Goal: Transaction & Acquisition: Book appointment/travel/reservation

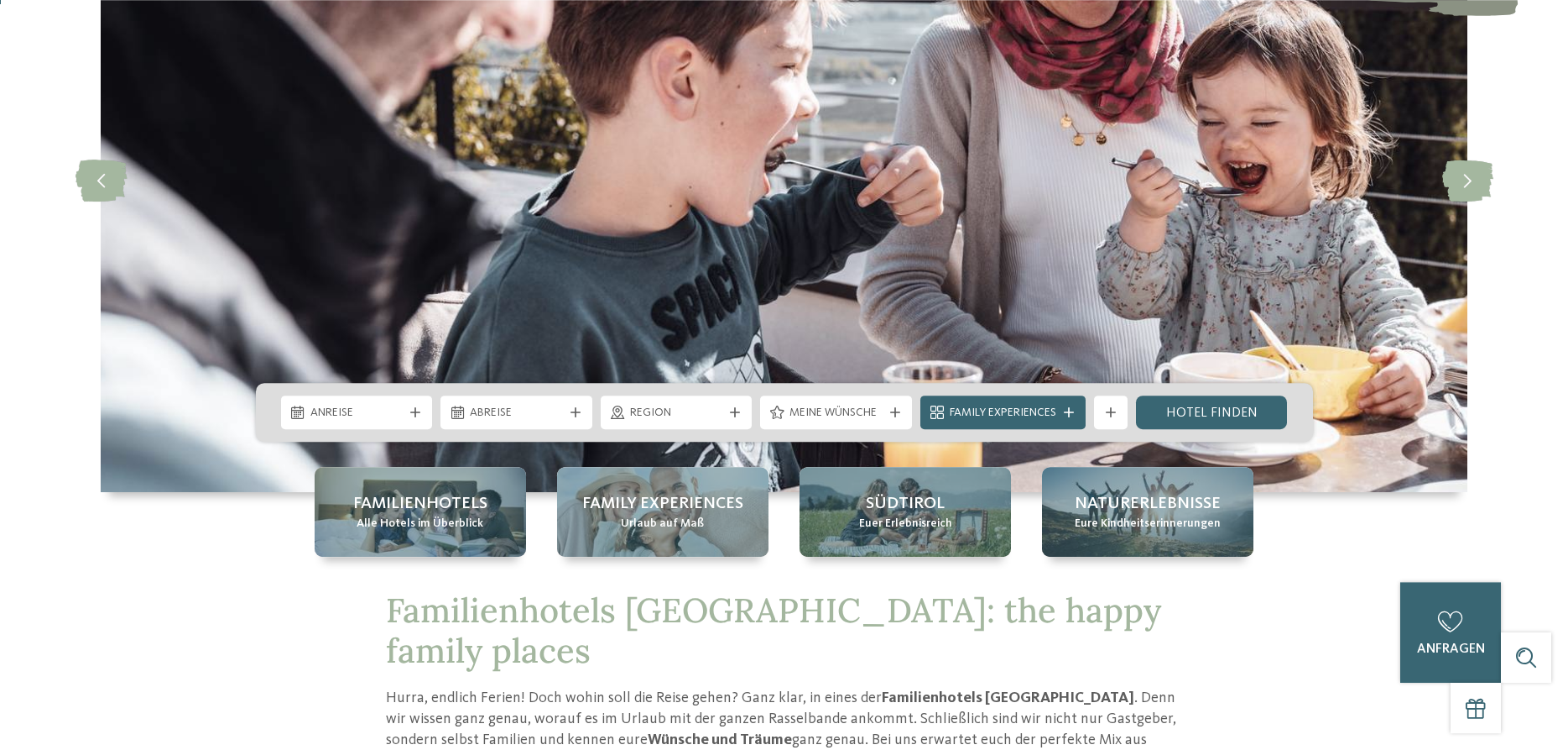
scroll to position [257, 0]
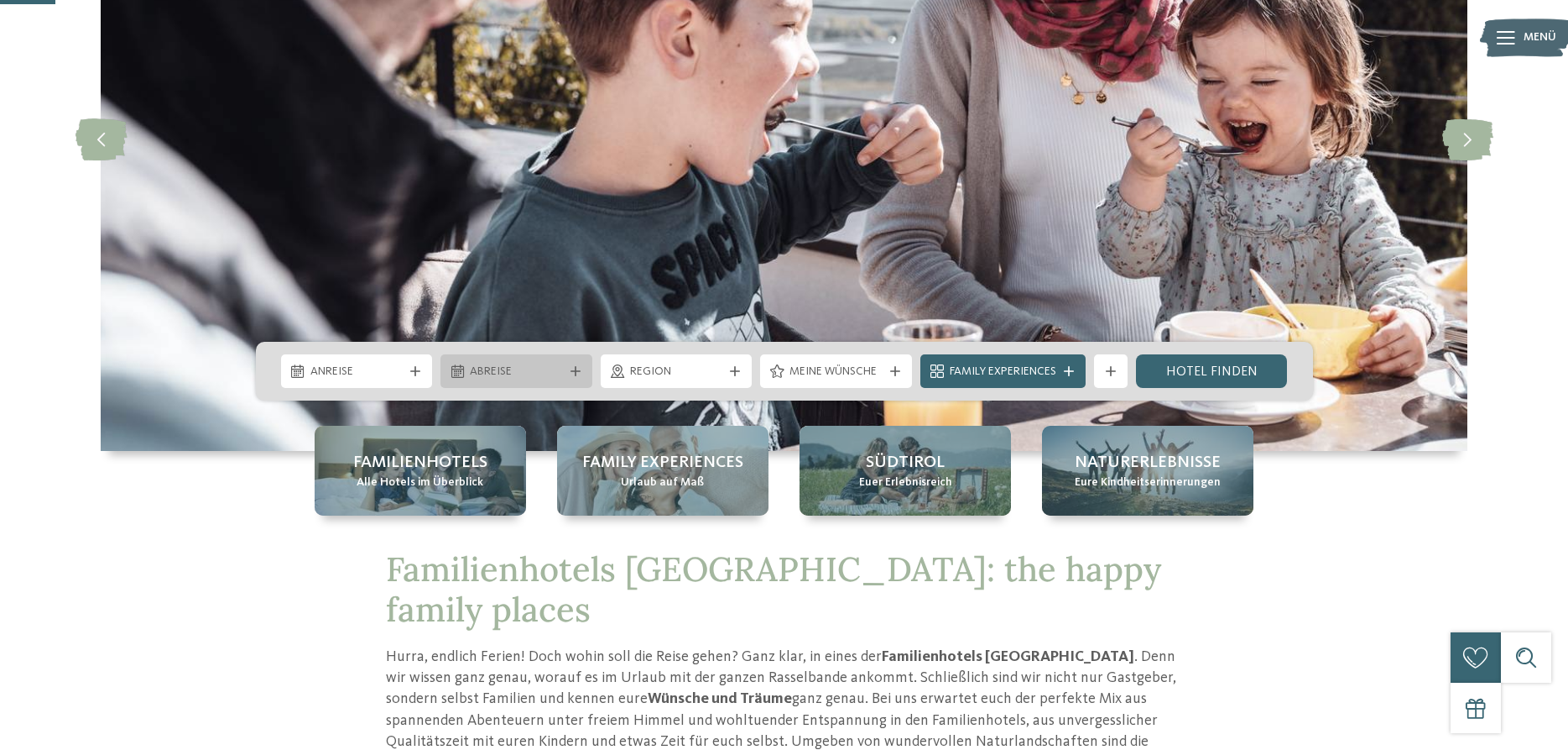
click at [573, 372] on icon at bounding box center [576, 371] width 10 height 10
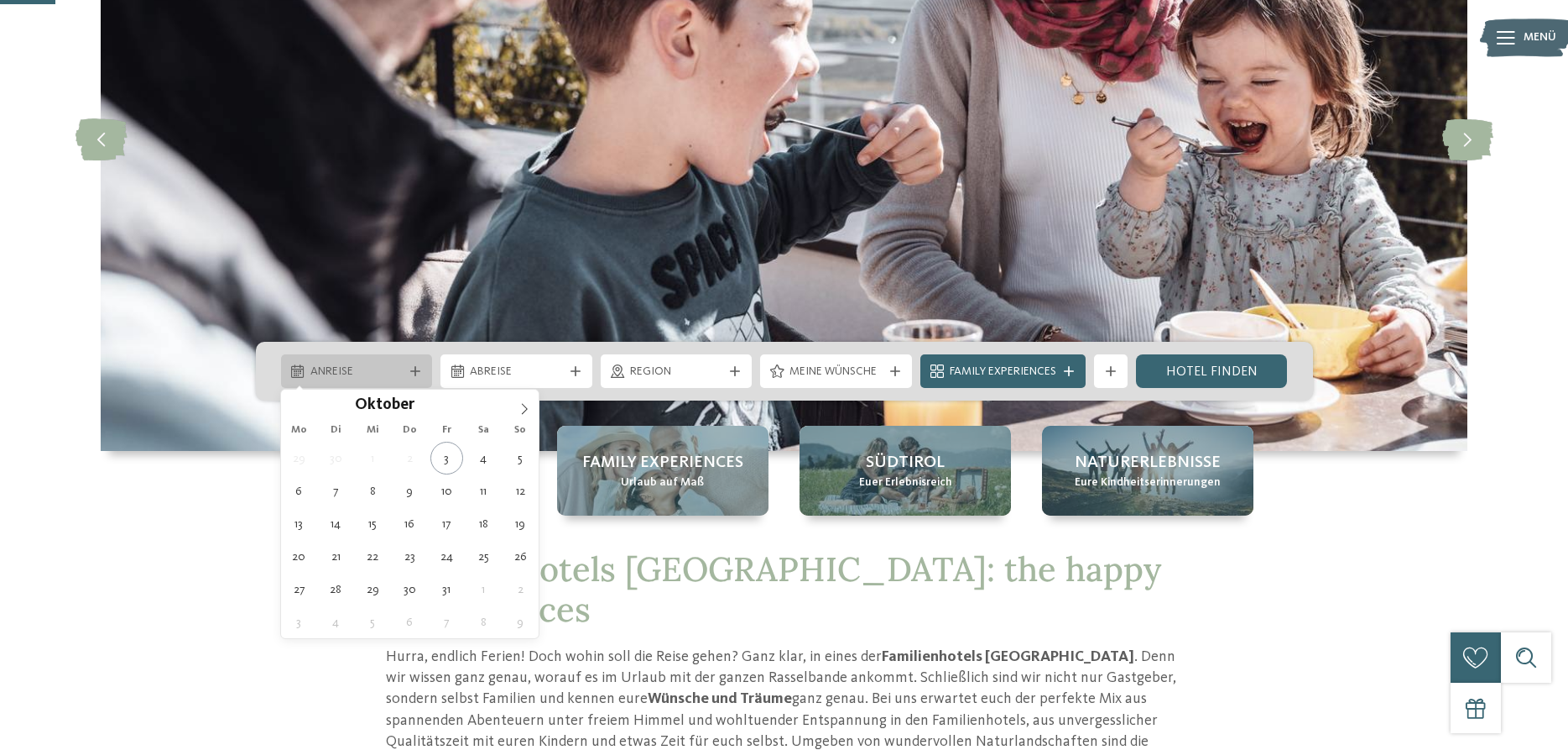
click at [412, 372] on icon at bounding box center [416, 371] width 10 height 10
type div "11.10.2025"
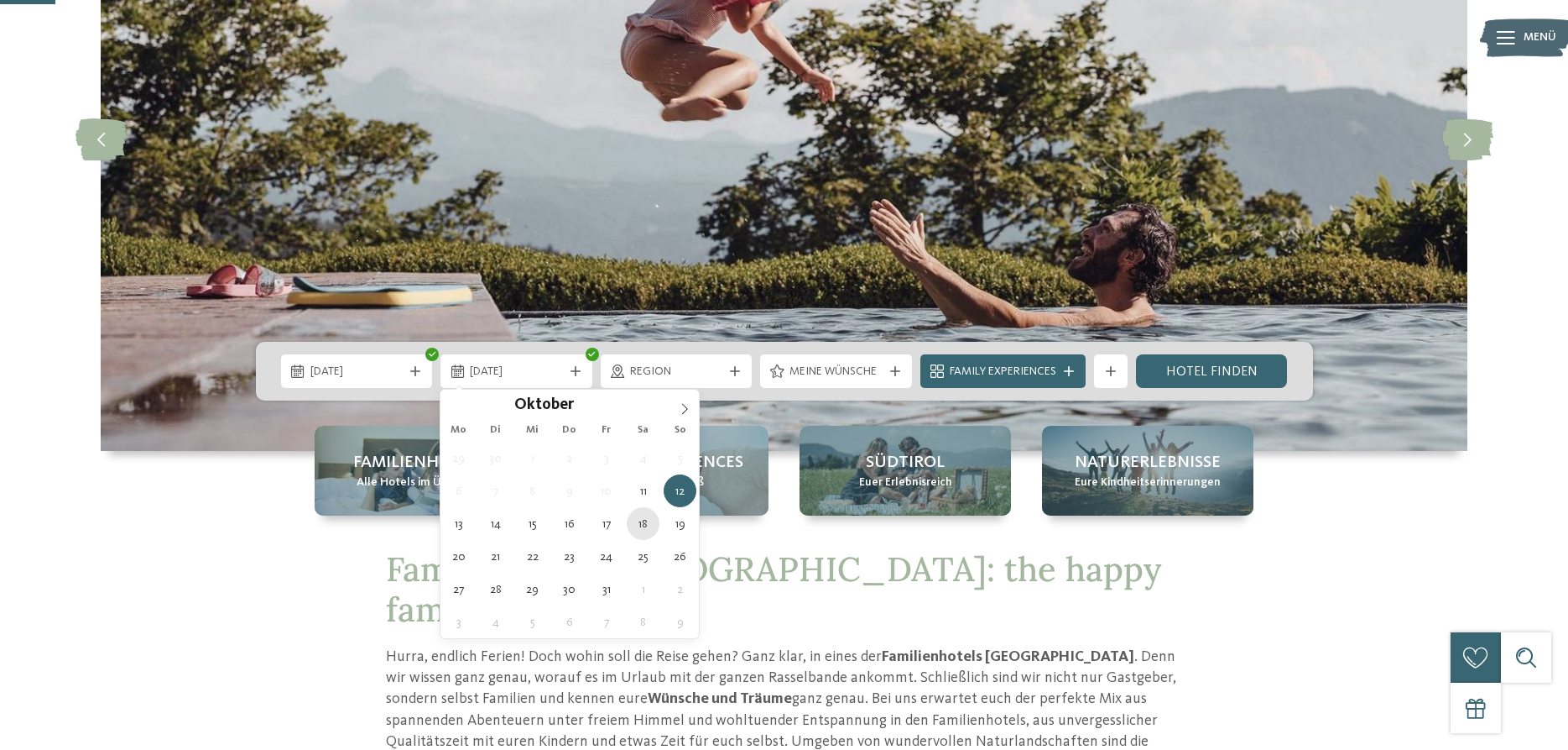
type div "18.10.2025"
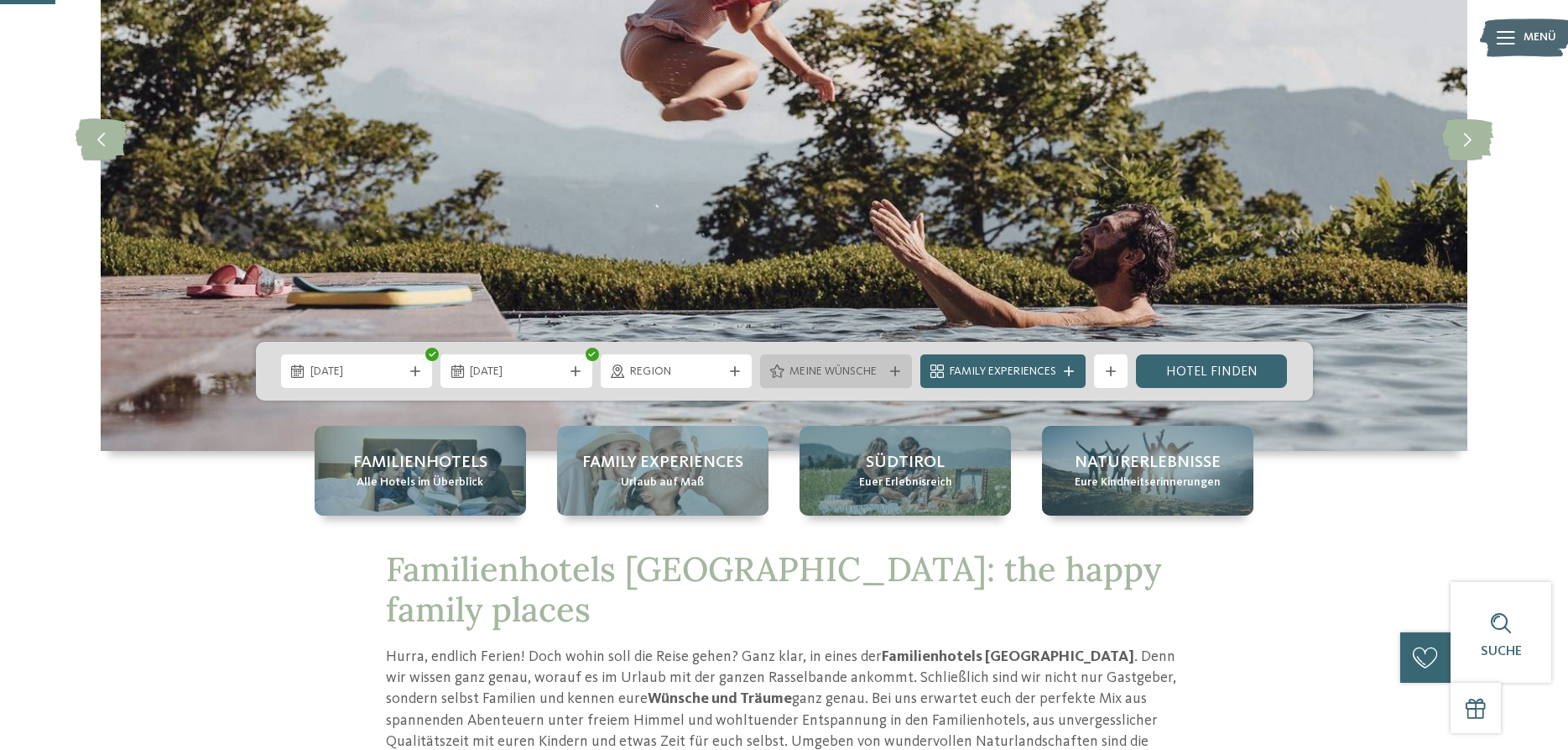
click at [890, 376] on div "Meine Wünsche" at bounding box center [835, 372] width 152 height 34
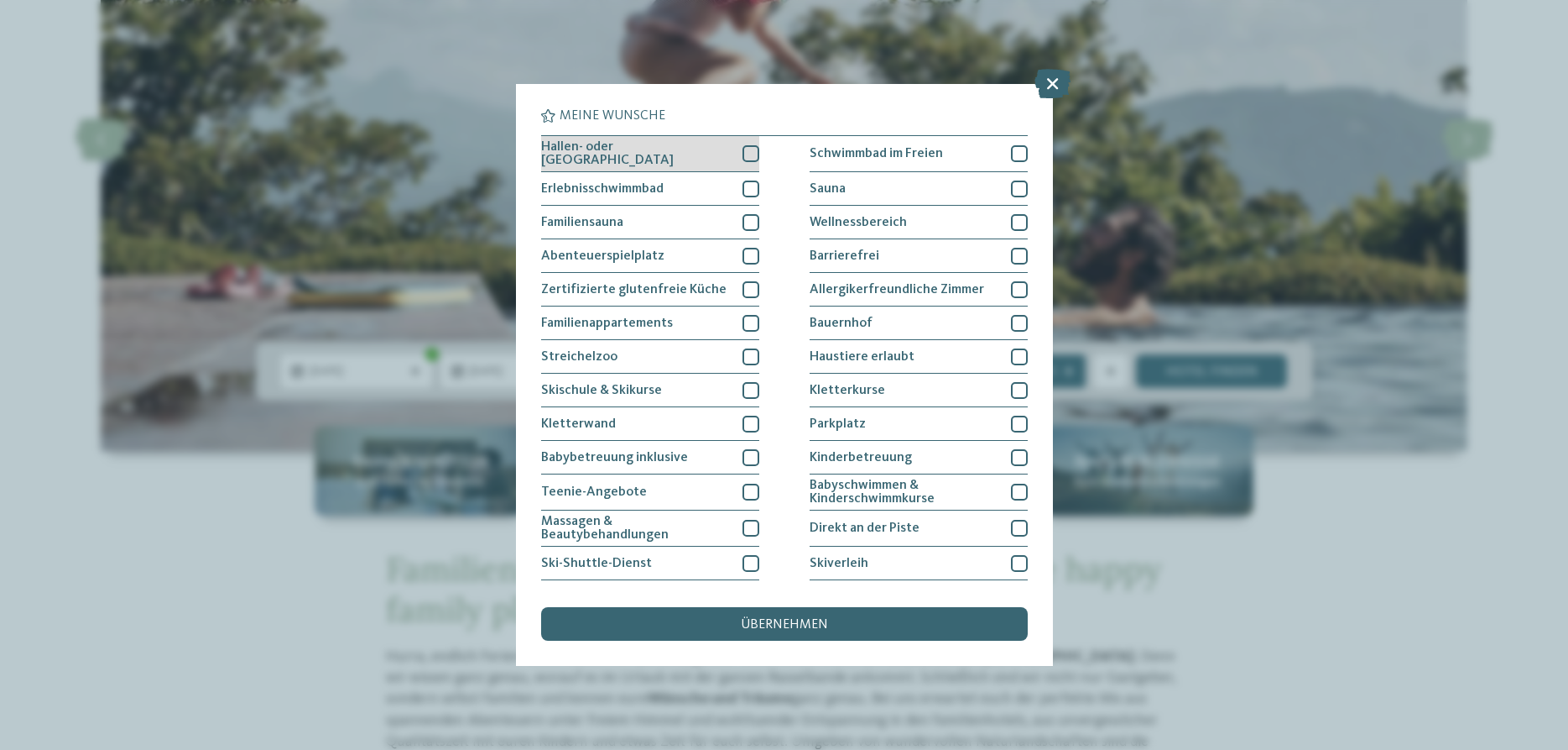
click at [749, 156] on div at bounding box center [751, 154] width 17 height 17
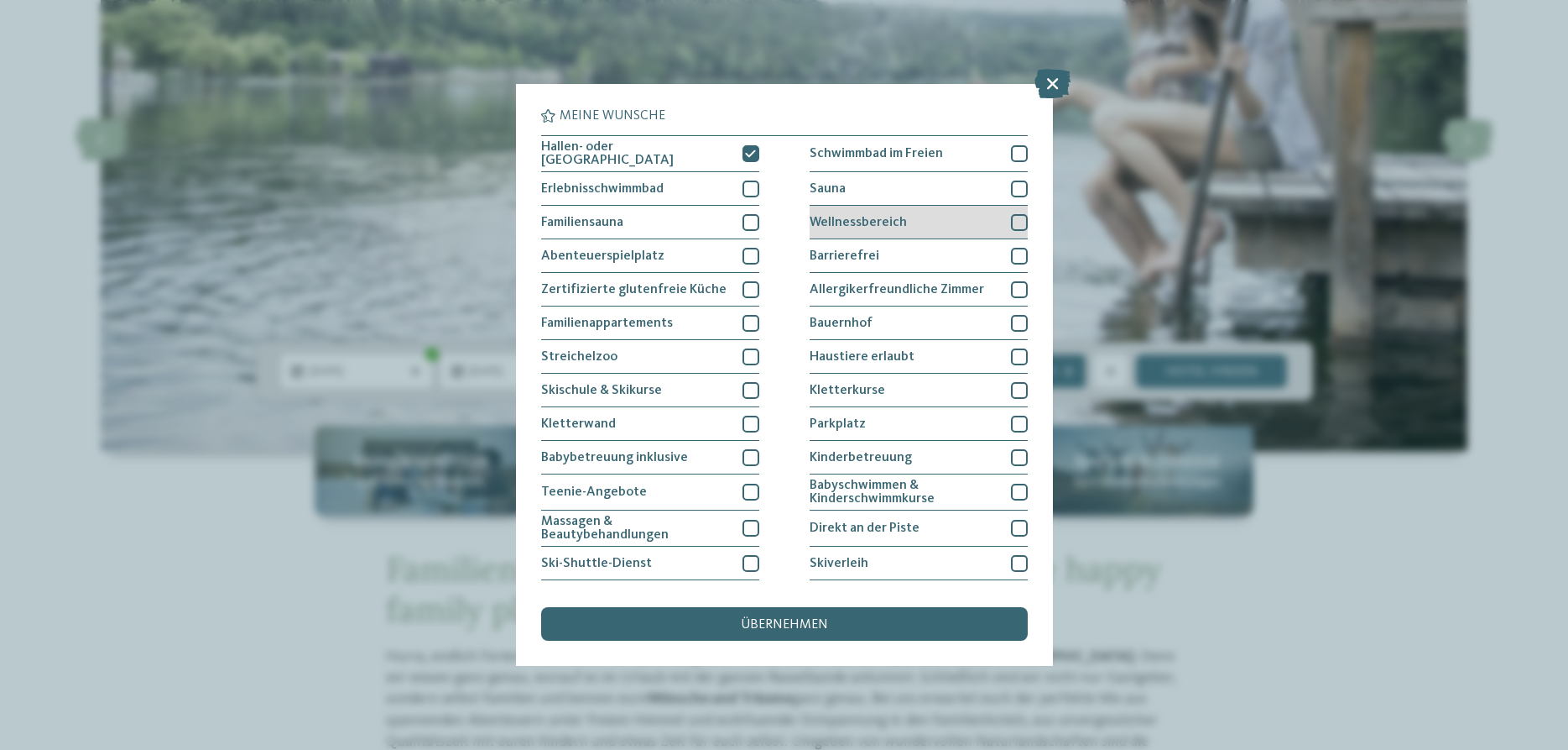
click at [1014, 223] on div at bounding box center [1019, 222] width 17 height 17
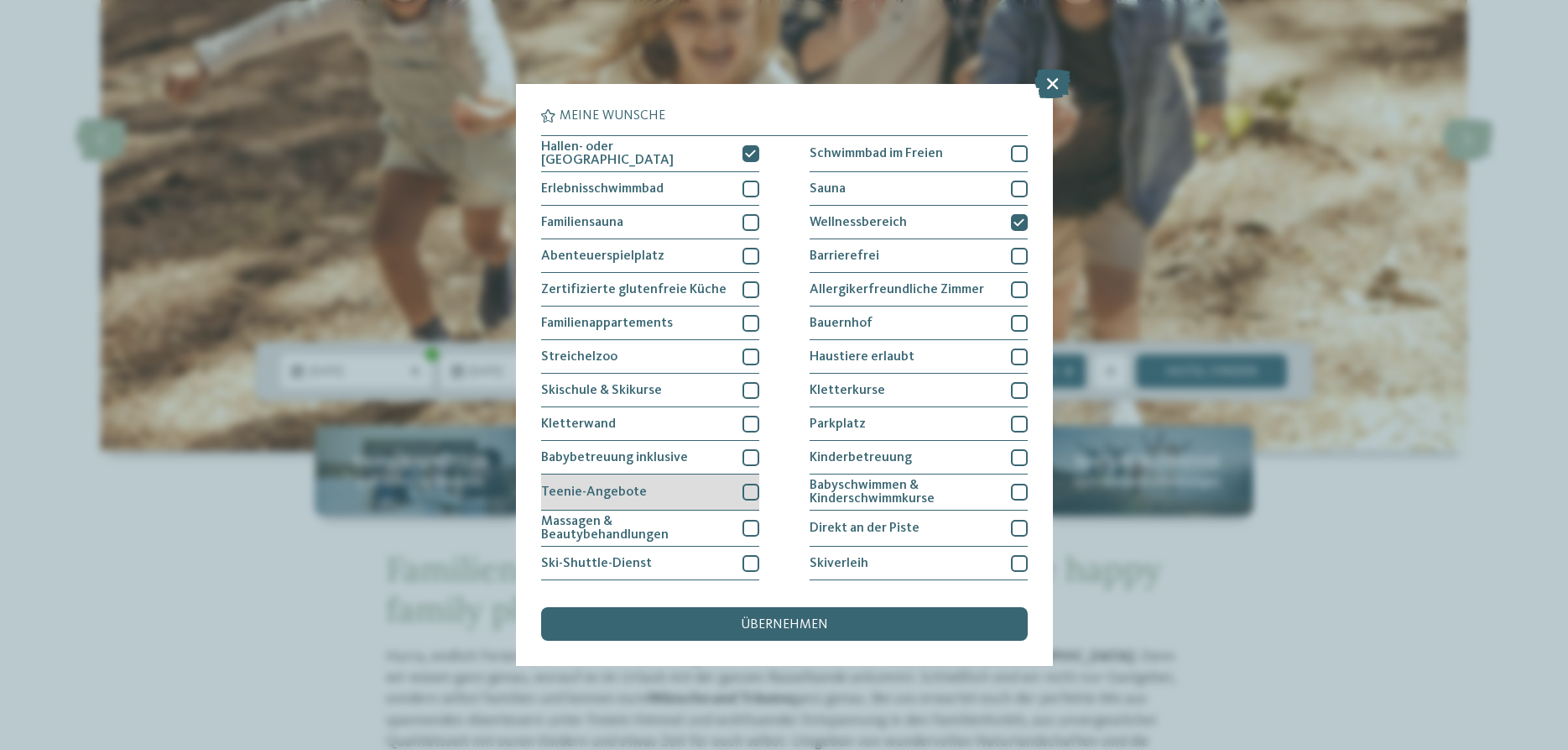
click at [754, 498] on div "Teenie-Angebote" at bounding box center [650, 492] width 218 height 36
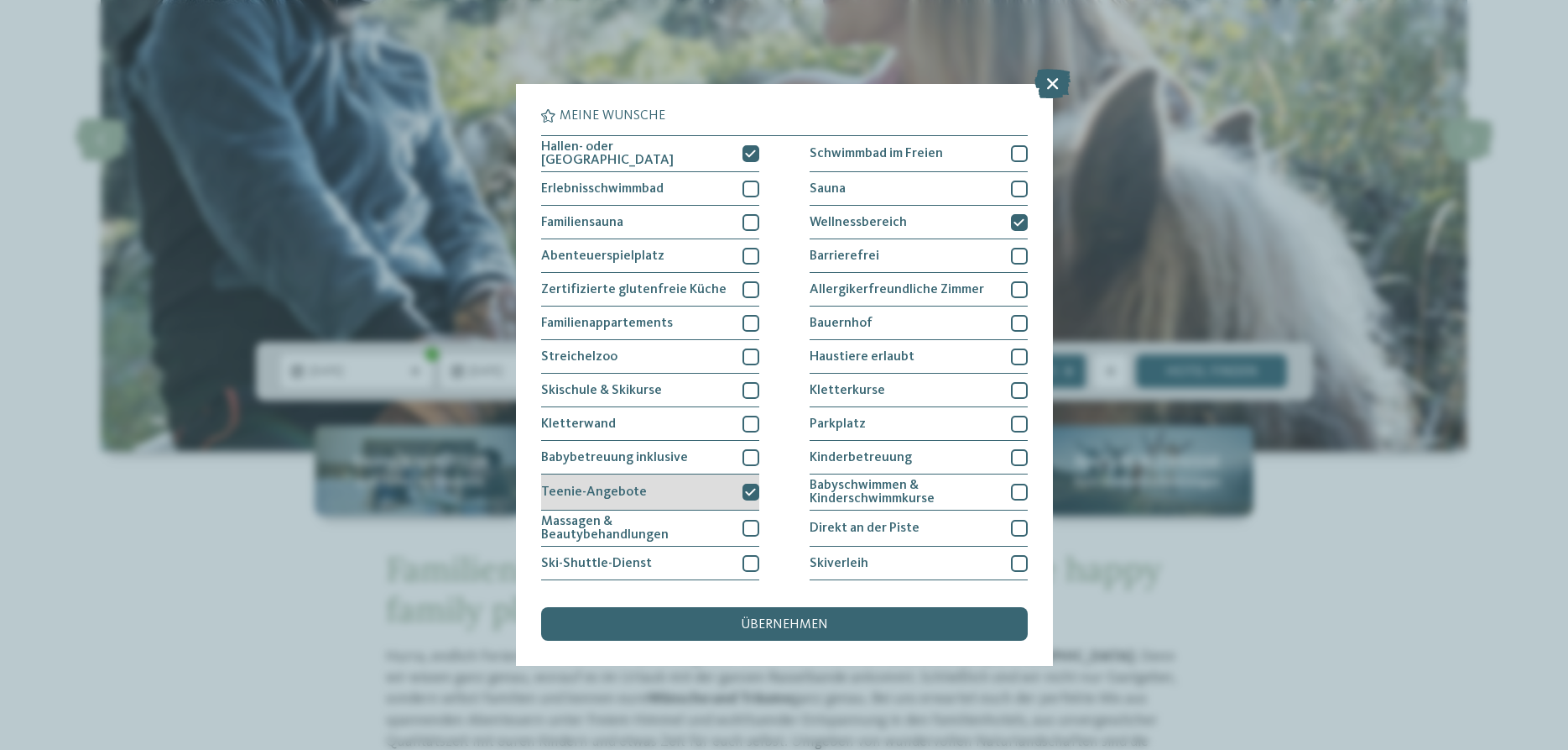
click at [751, 490] on icon at bounding box center [751, 492] width 11 height 10
click at [784, 617] on div "übernehmen" at bounding box center [784, 624] width 487 height 34
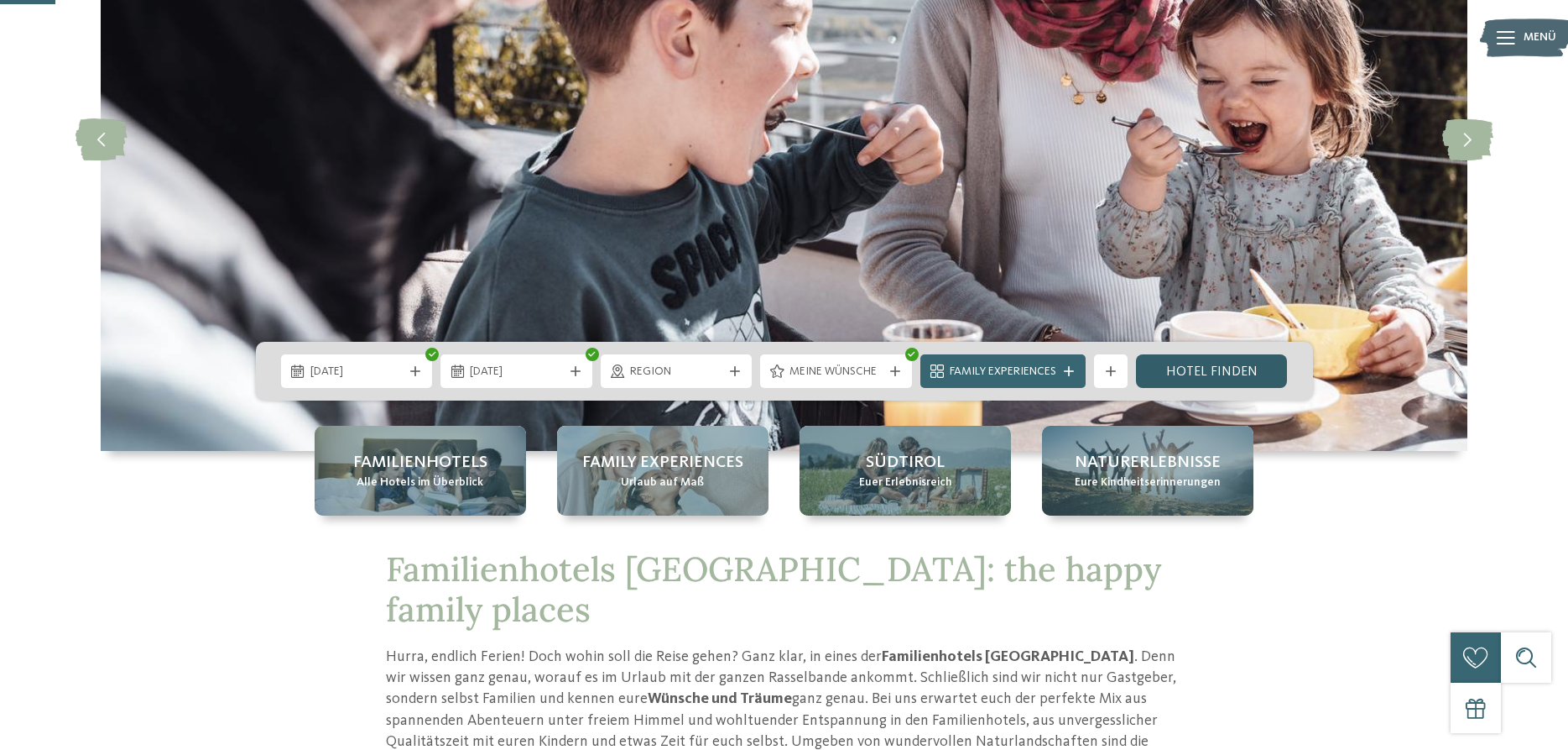
click at [1247, 383] on link "Hotel finden" at bounding box center [1212, 372] width 152 height 34
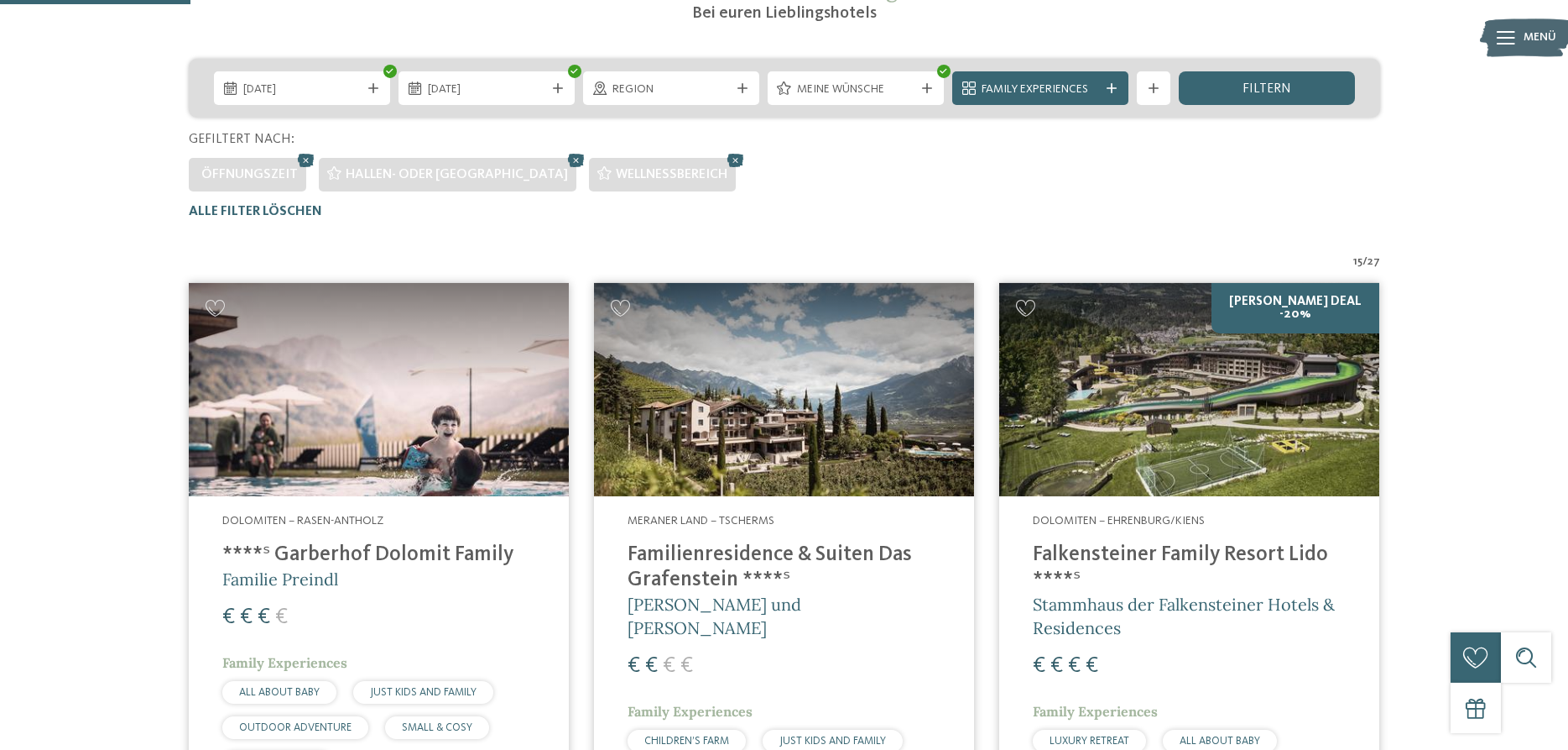
scroll to position [369, 0]
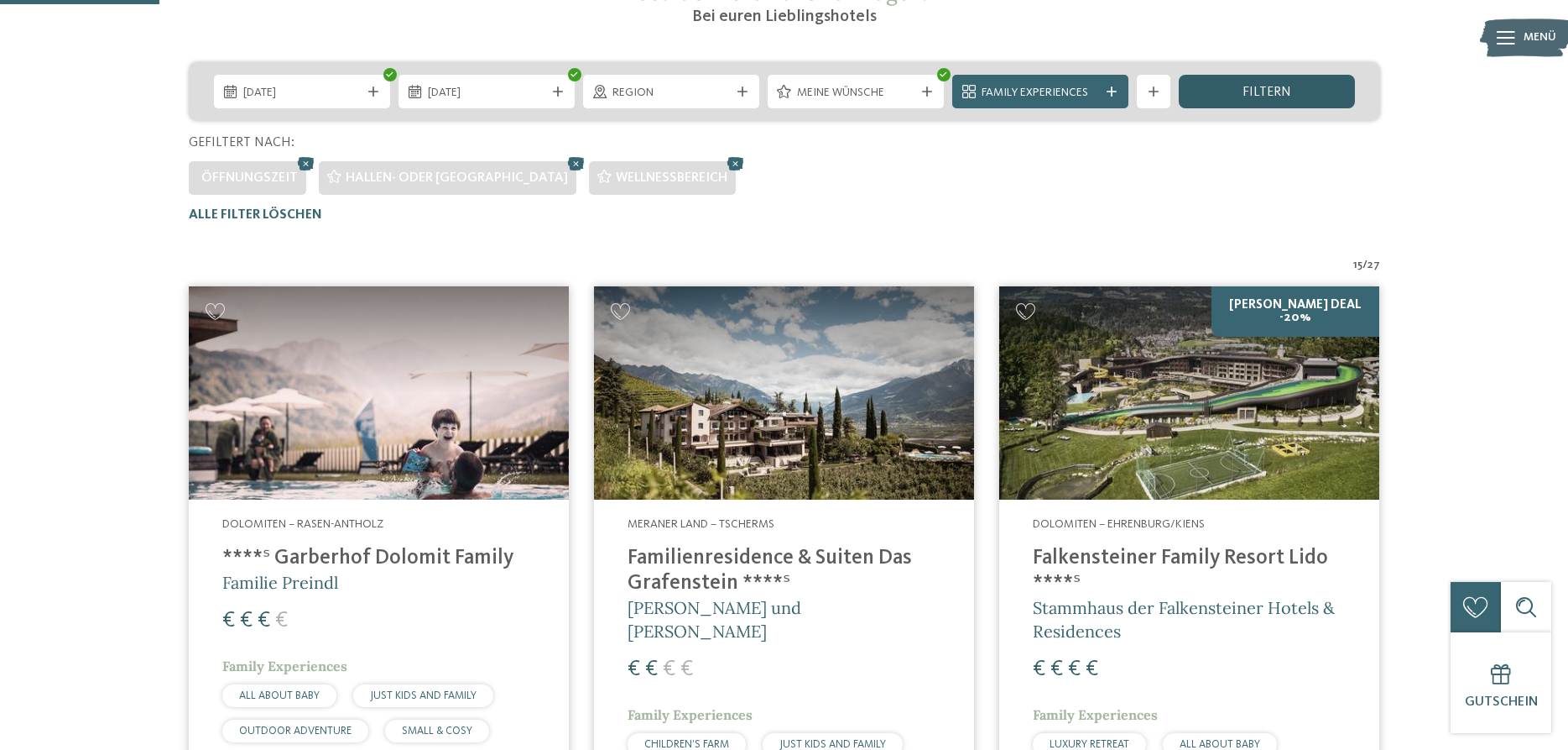
click at [1250, 103] on div "filtern" at bounding box center [1267, 92] width 176 height 34
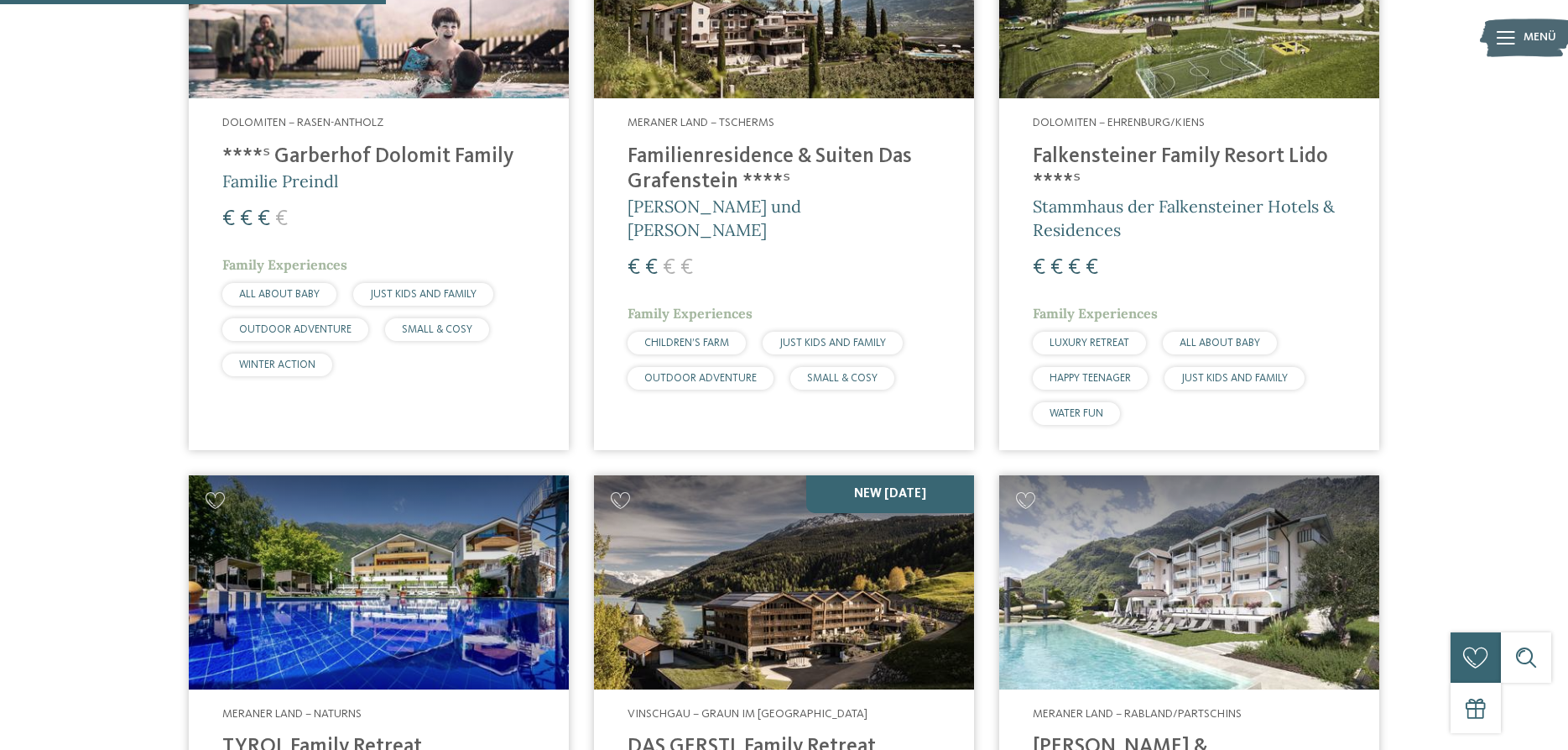
scroll to position [893, 0]
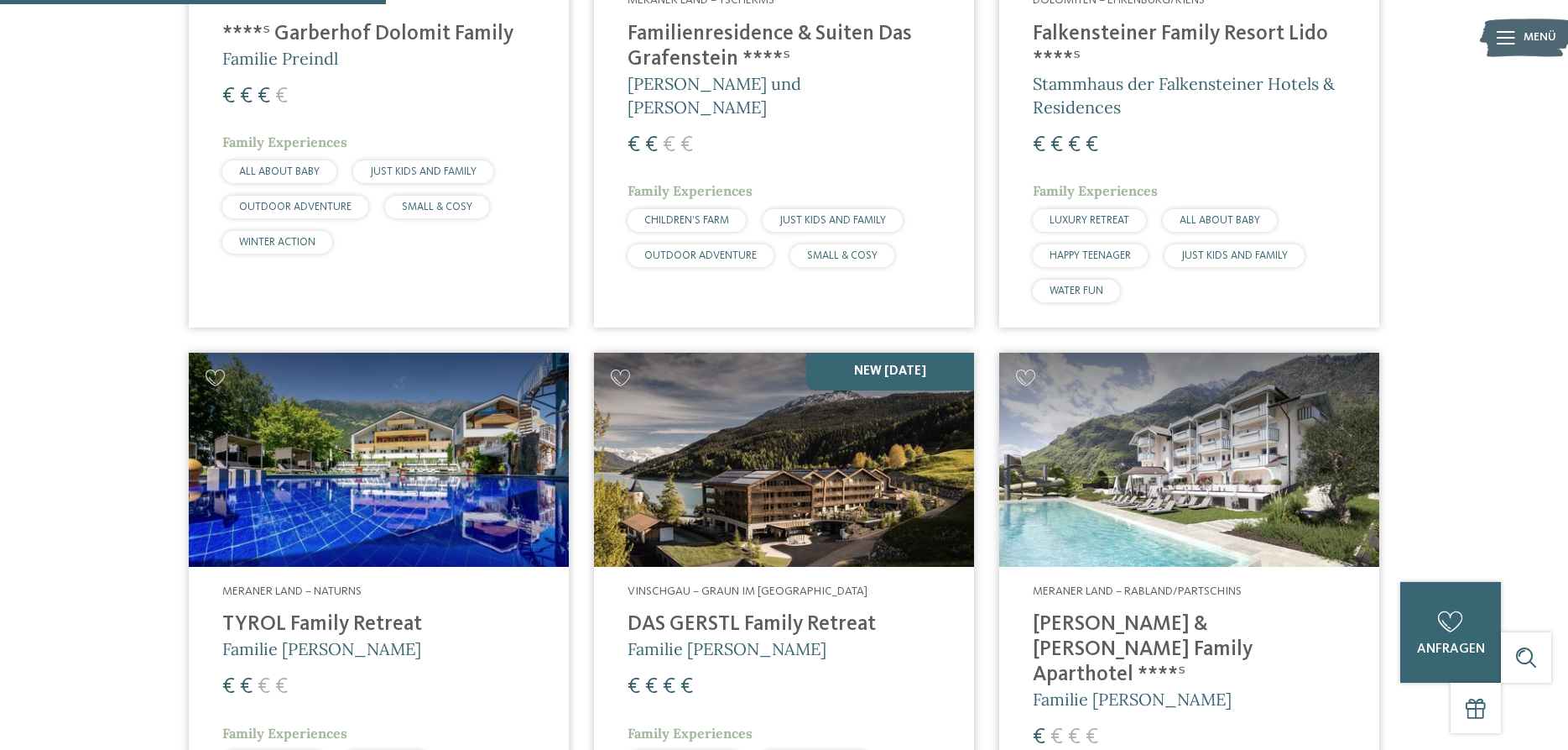
click at [1223, 484] on img at bounding box center [1189, 460] width 380 height 214
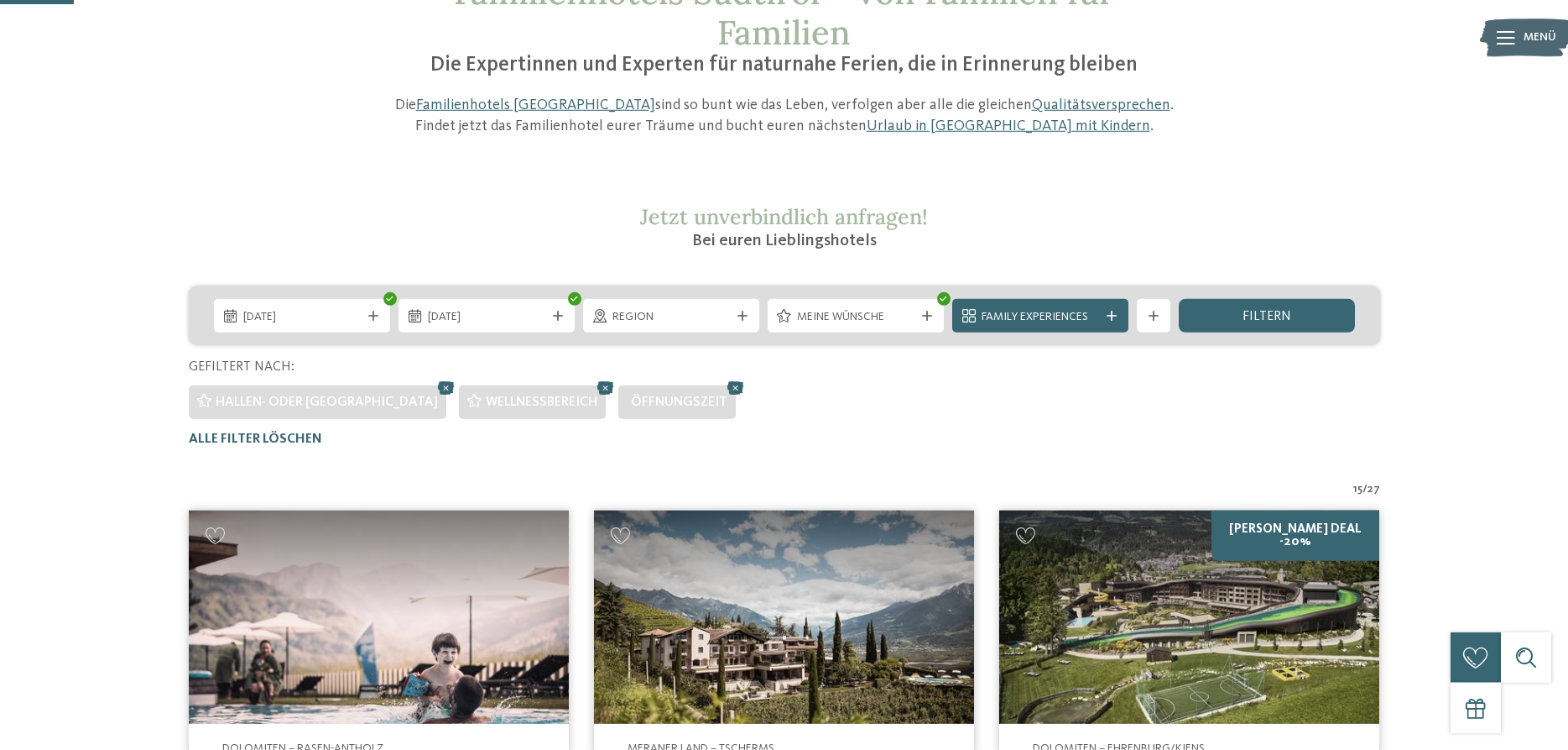
scroll to position [171, 0]
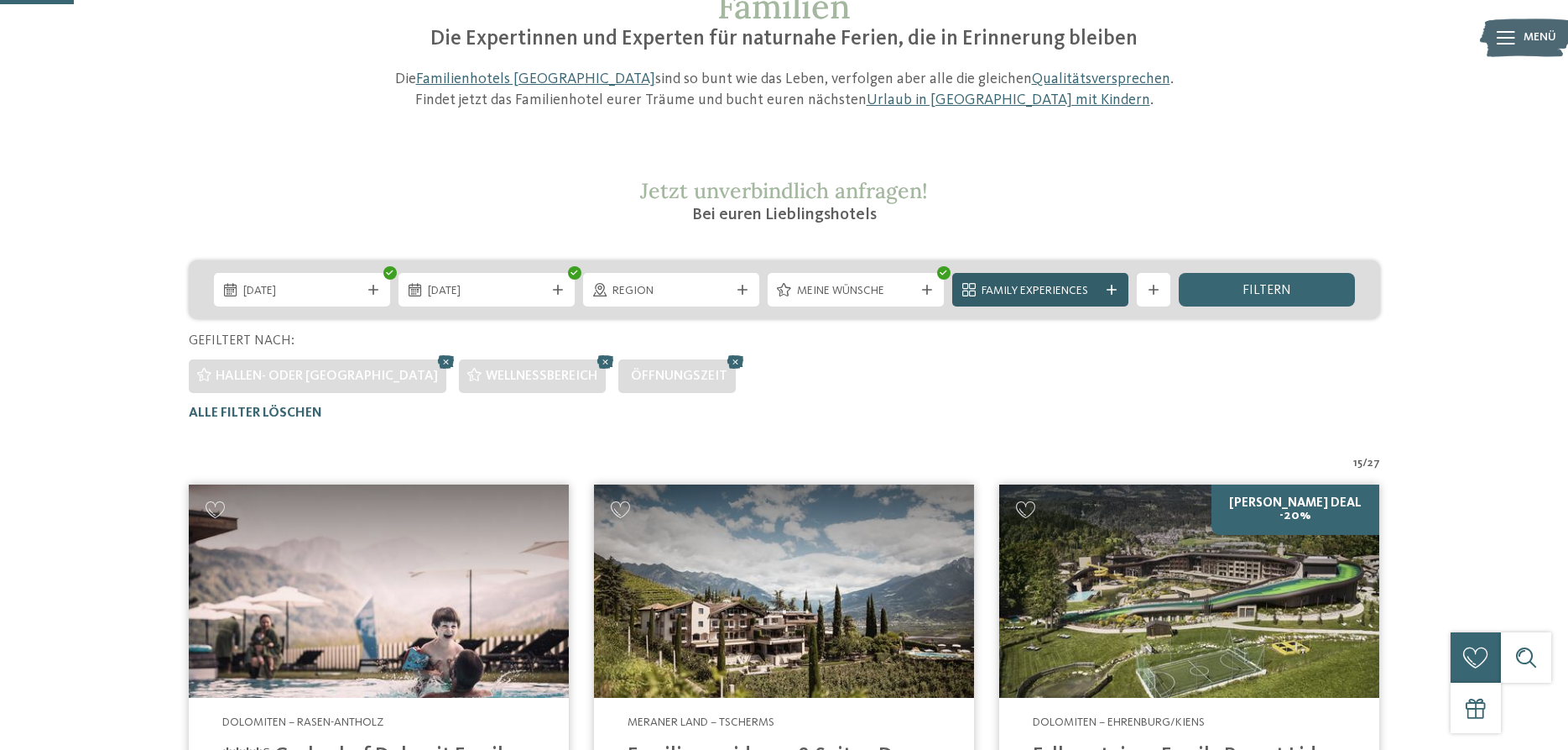
click at [1111, 284] on div "Family Experiences" at bounding box center [1041, 290] width 176 height 34
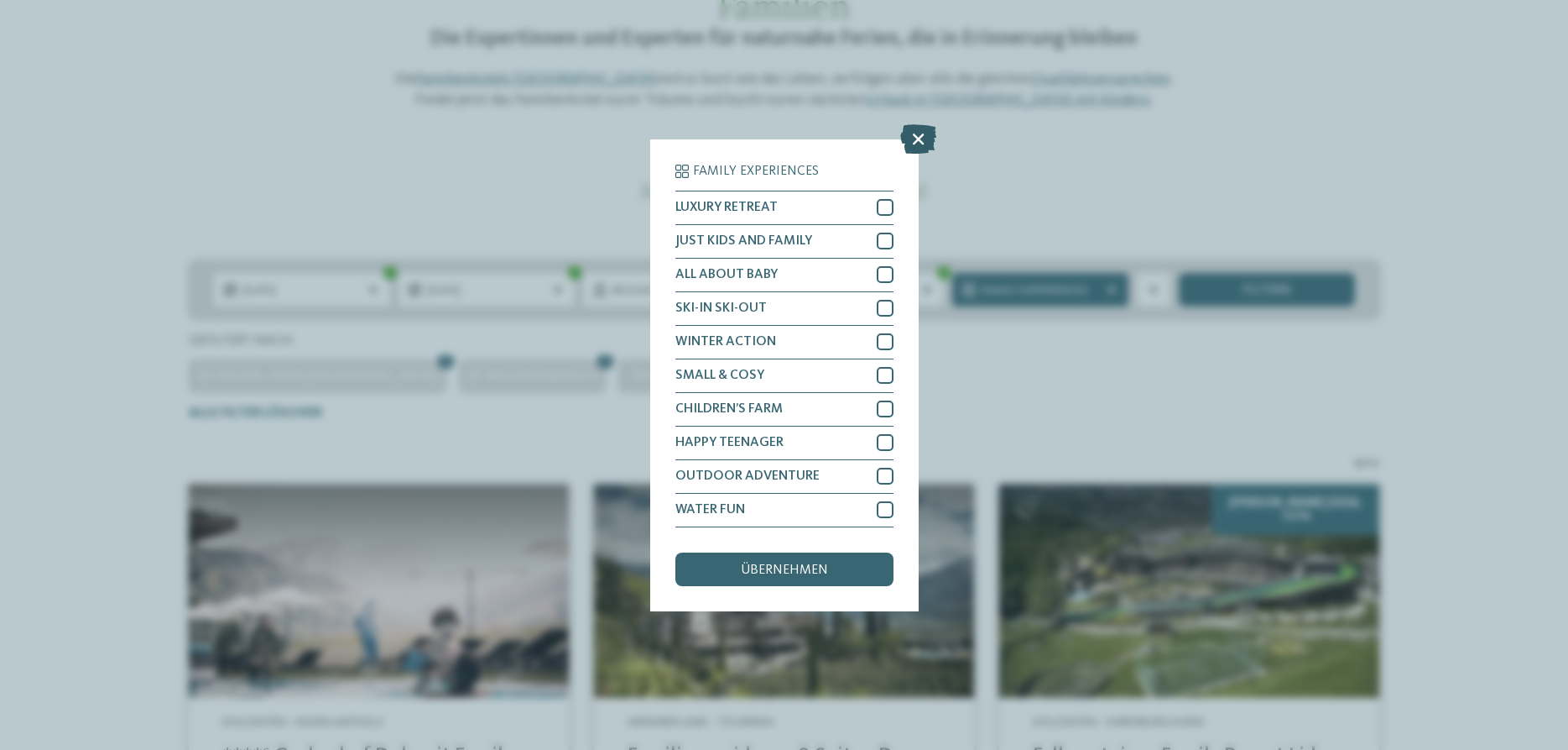
click at [917, 141] on icon at bounding box center [918, 137] width 36 height 30
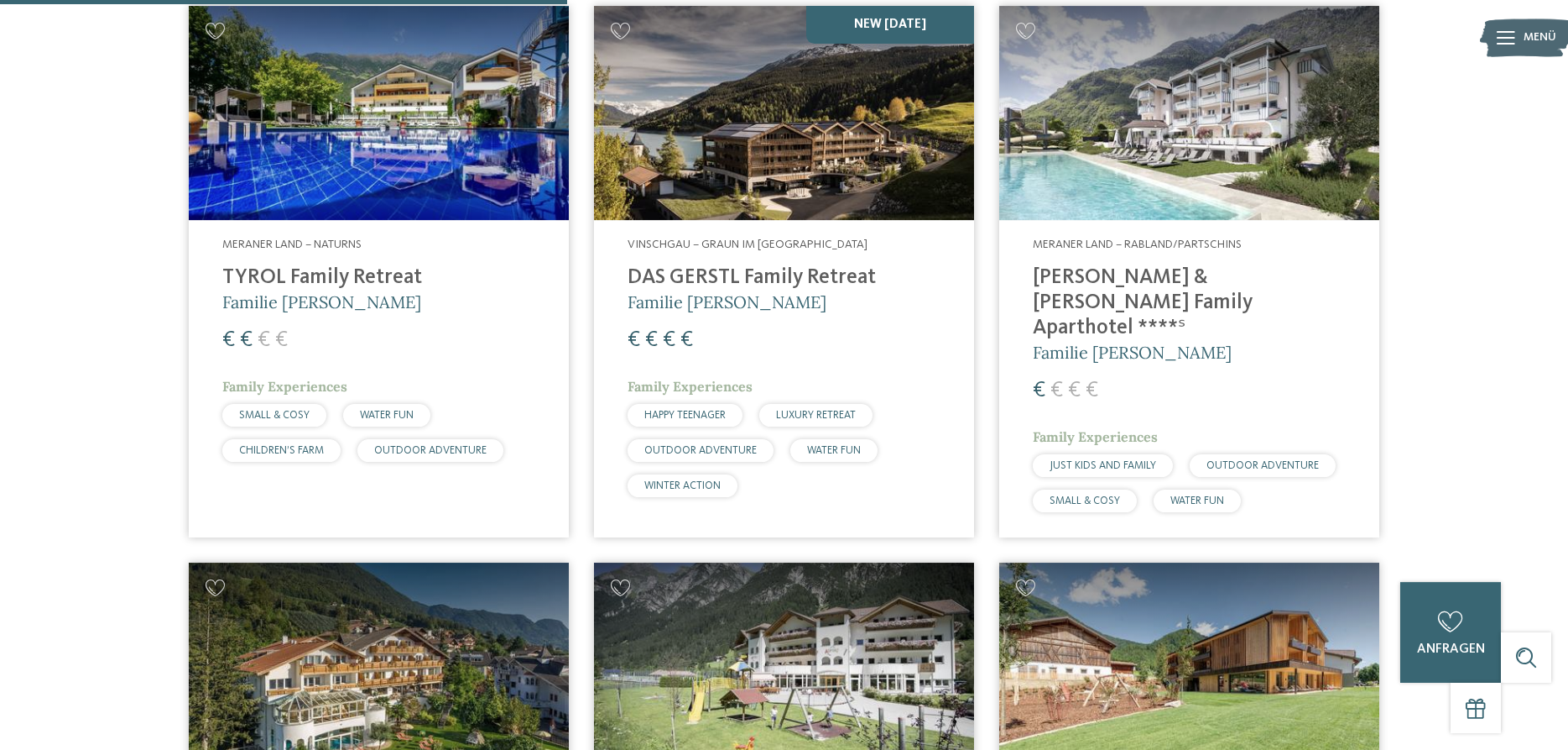
scroll to position [1113, 0]
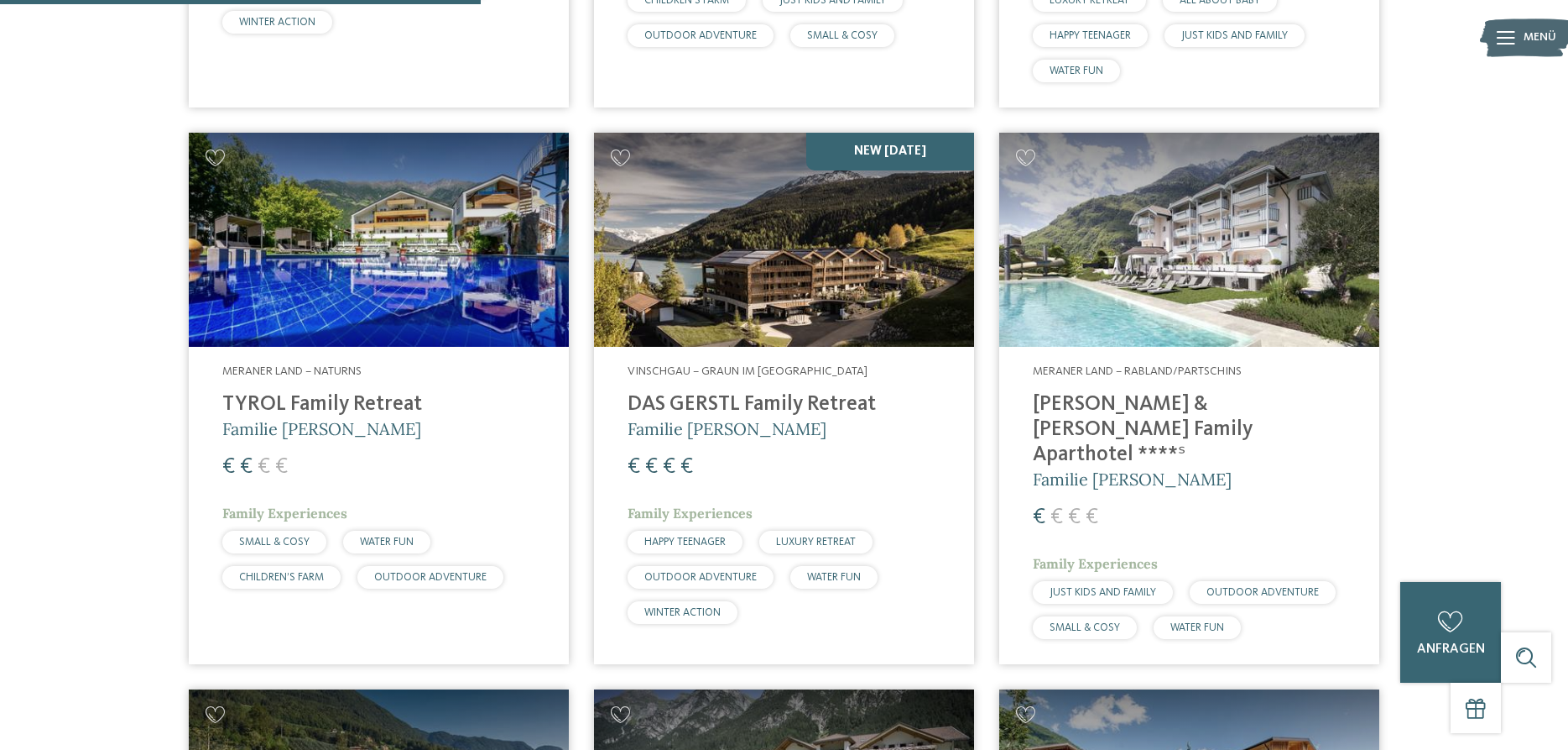
click at [1112, 220] on img at bounding box center [1189, 239] width 380 height 214
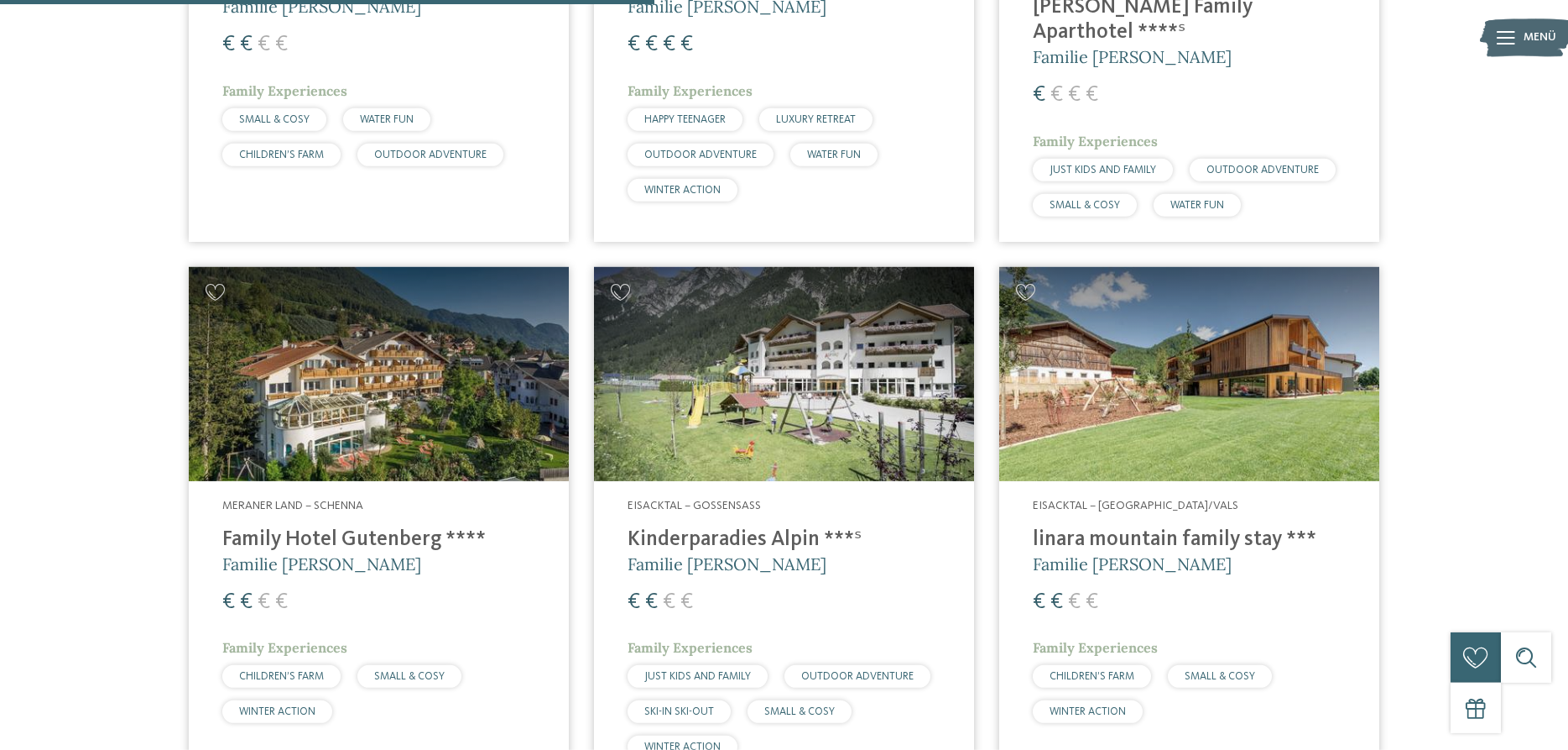
scroll to position [1542, 0]
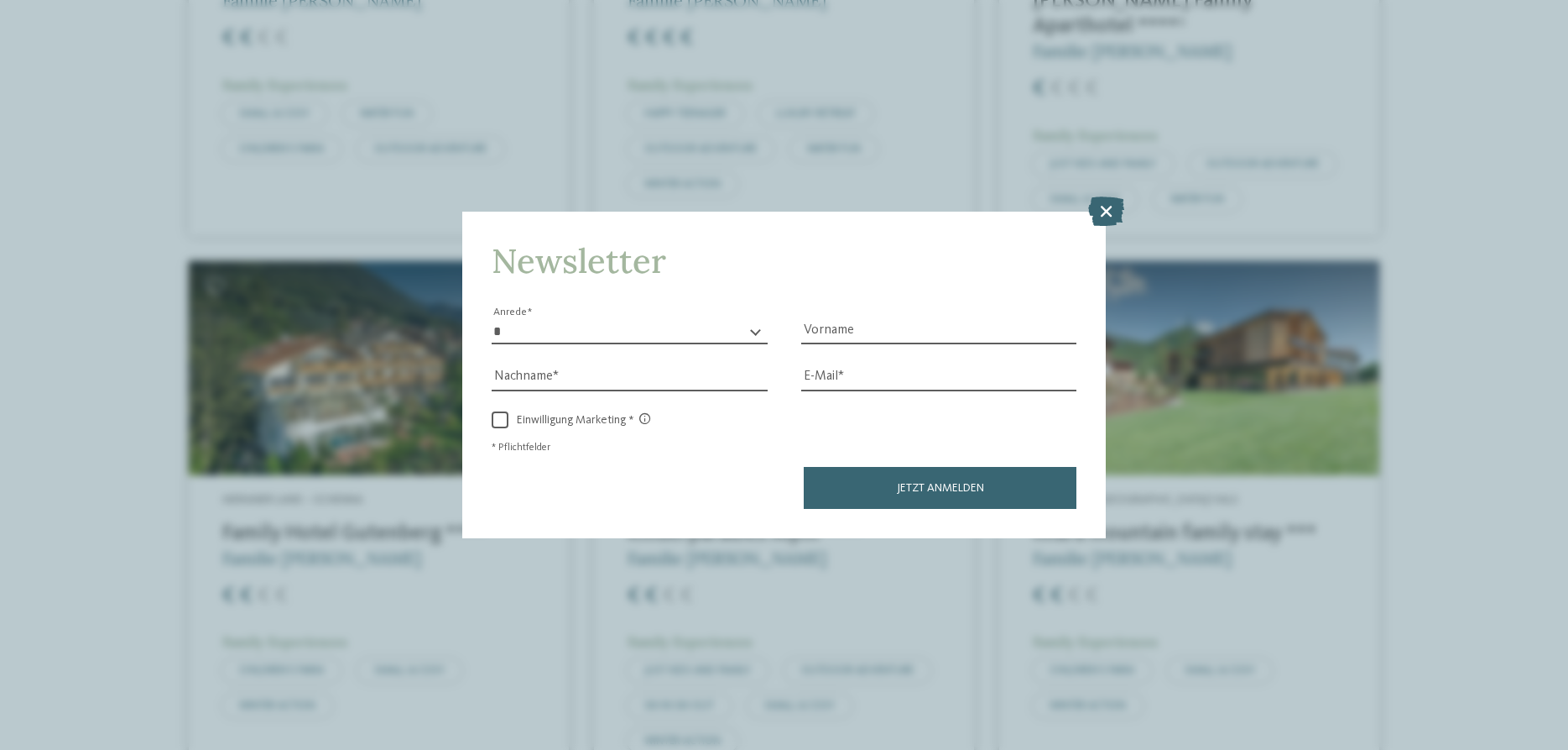
click at [1113, 199] on icon at bounding box center [1106, 211] width 36 height 30
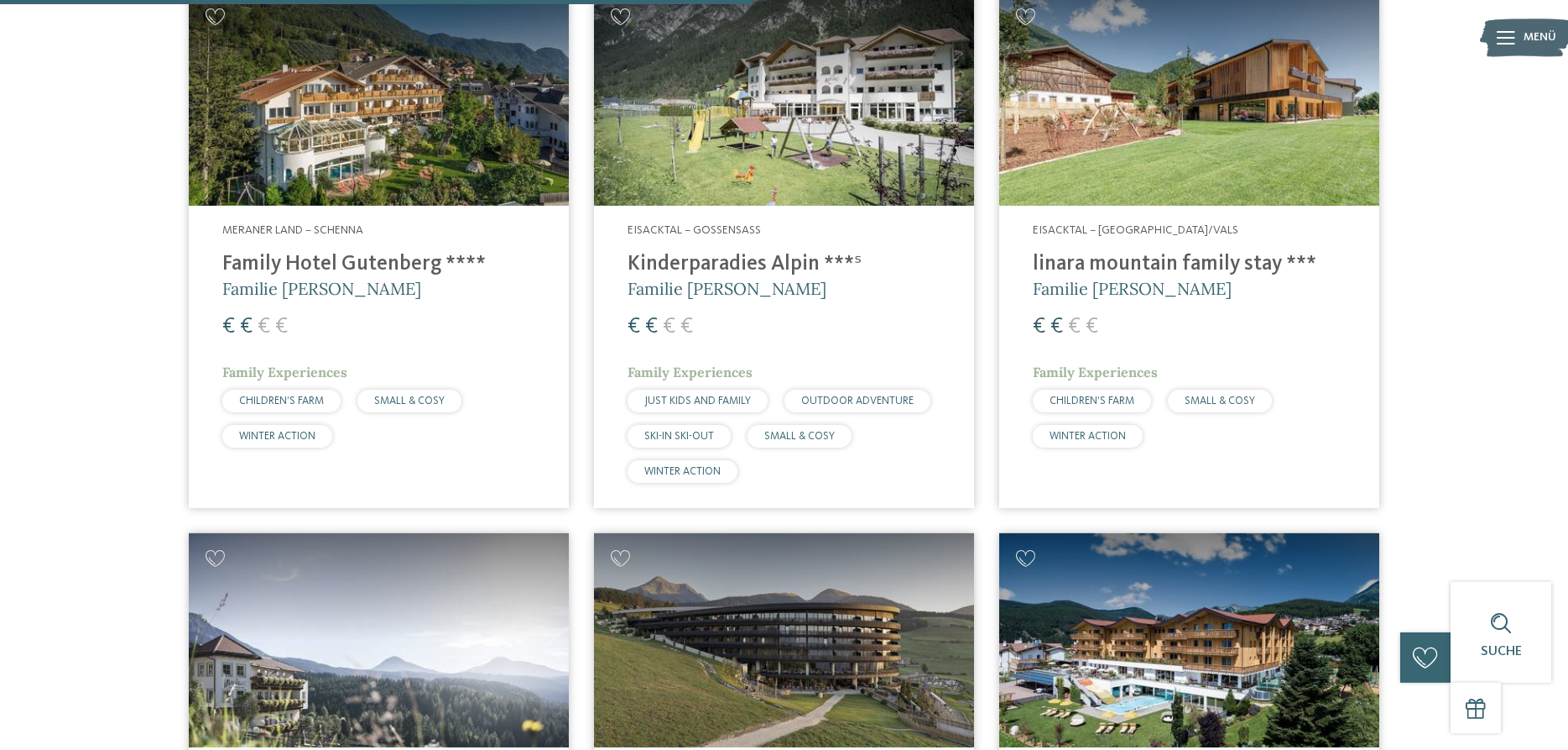
scroll to position [1712, 0]
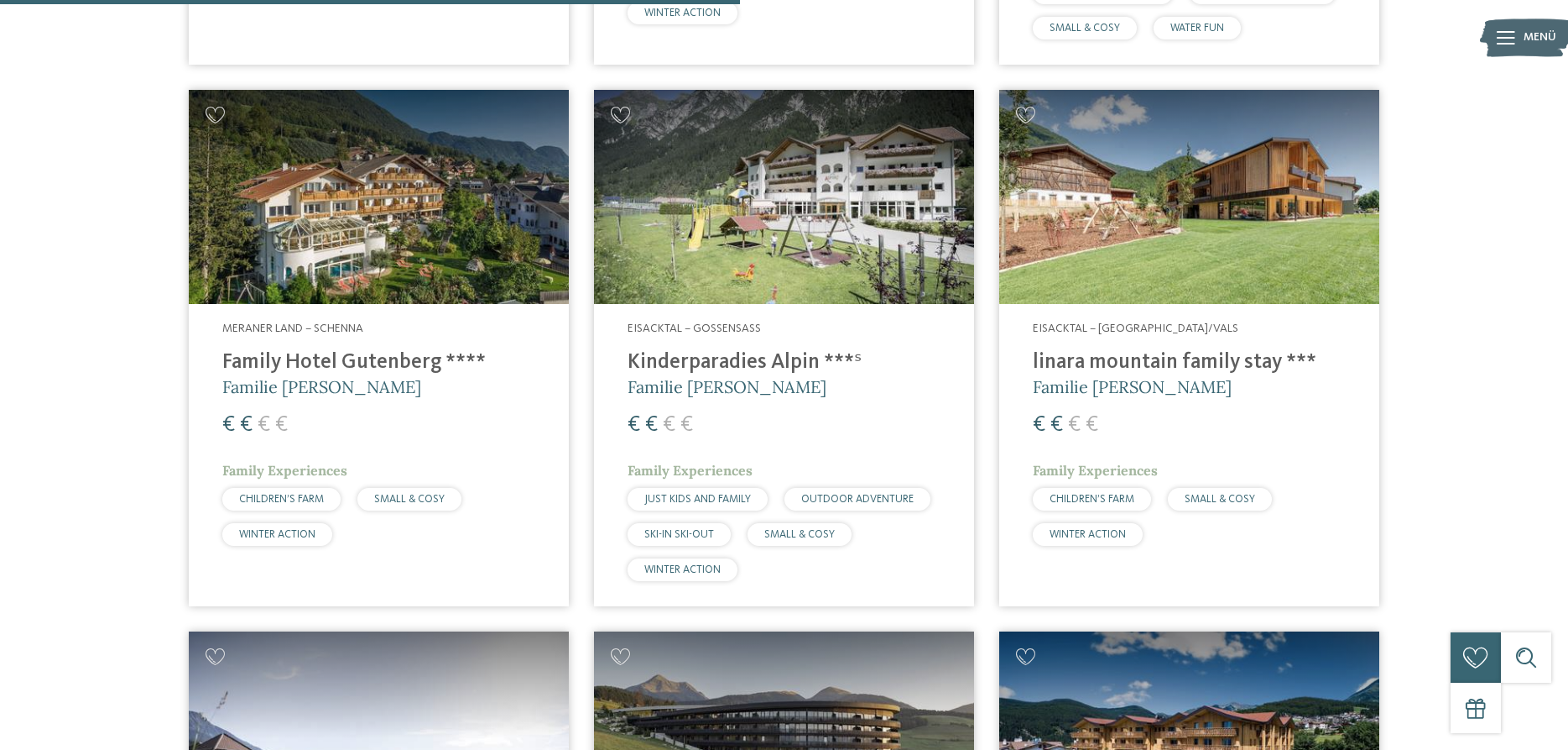
click at [1186, 210] on img at bounding box center [1189, 197] width 380 height 214
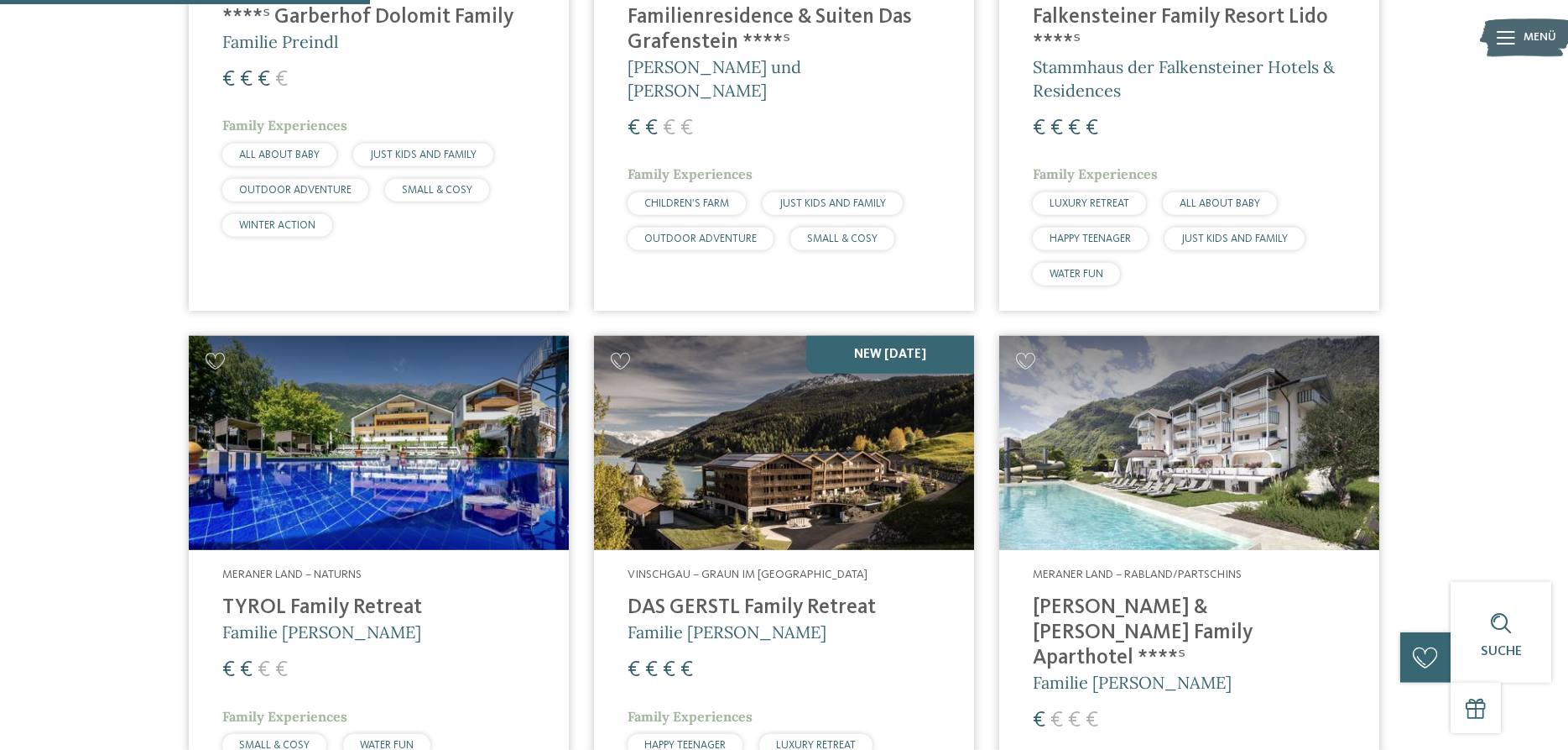
scroll to position [942, 0]
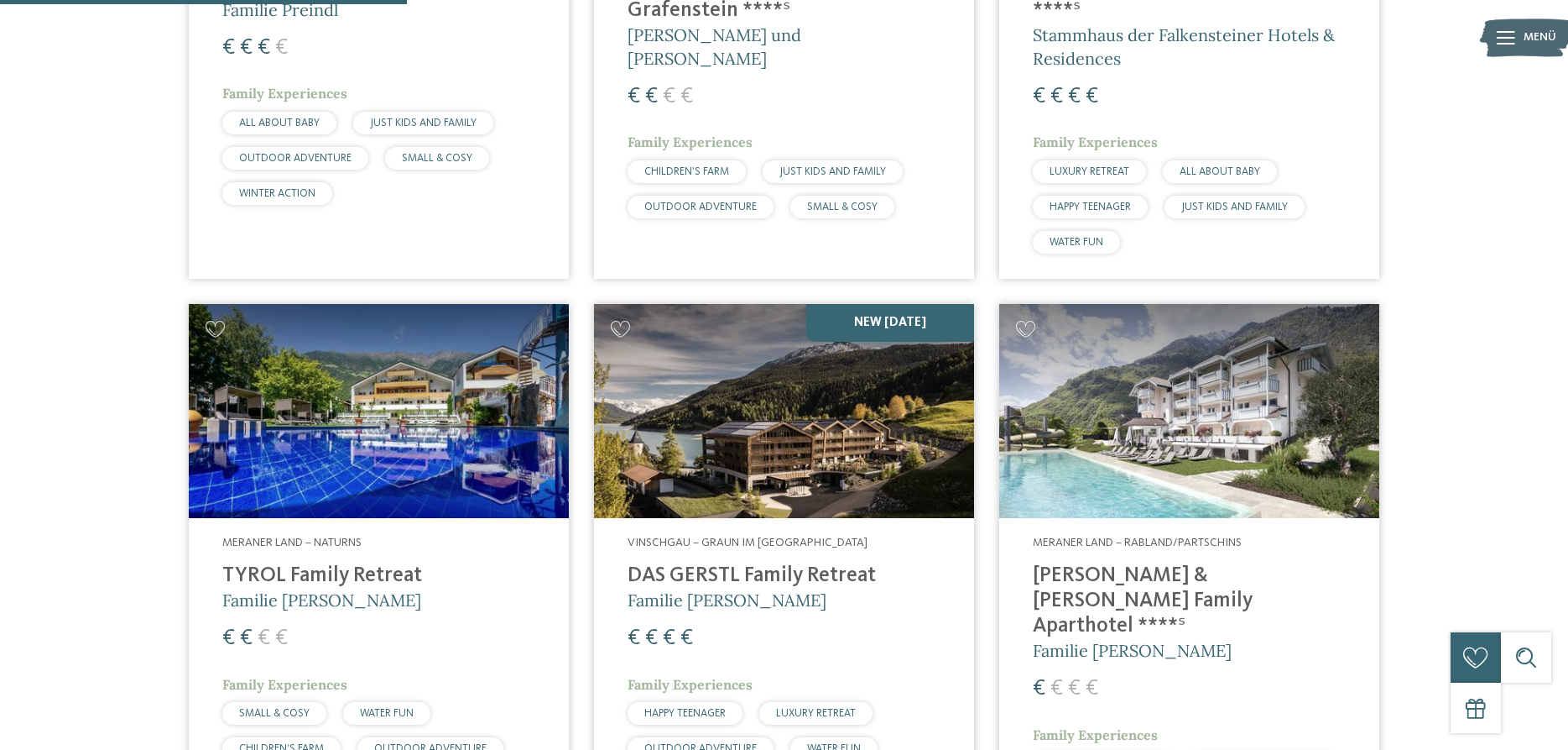
click at [489, 434] on img at bounding box center [379, 411] width 380 height 214
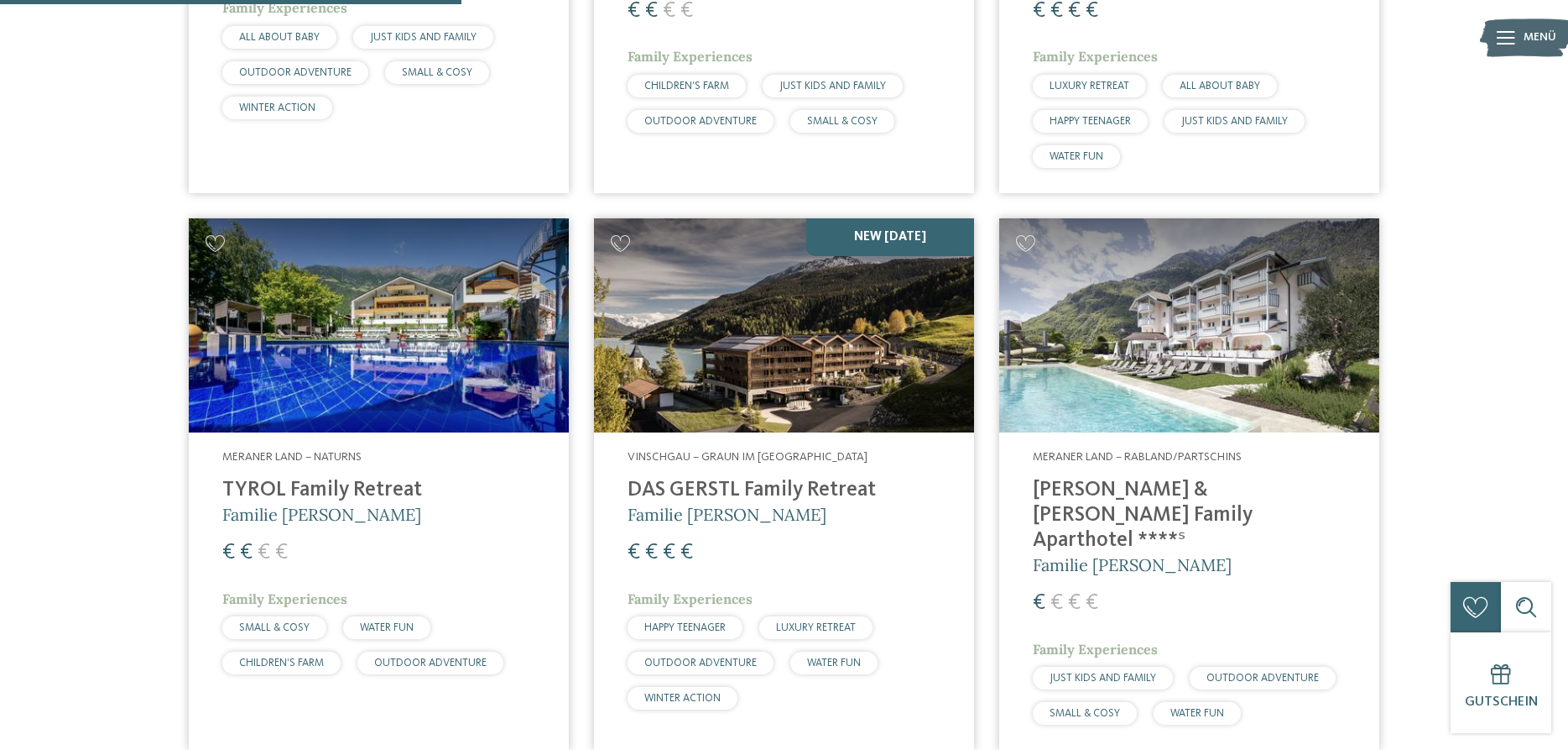
scroll to position [1113, 0]
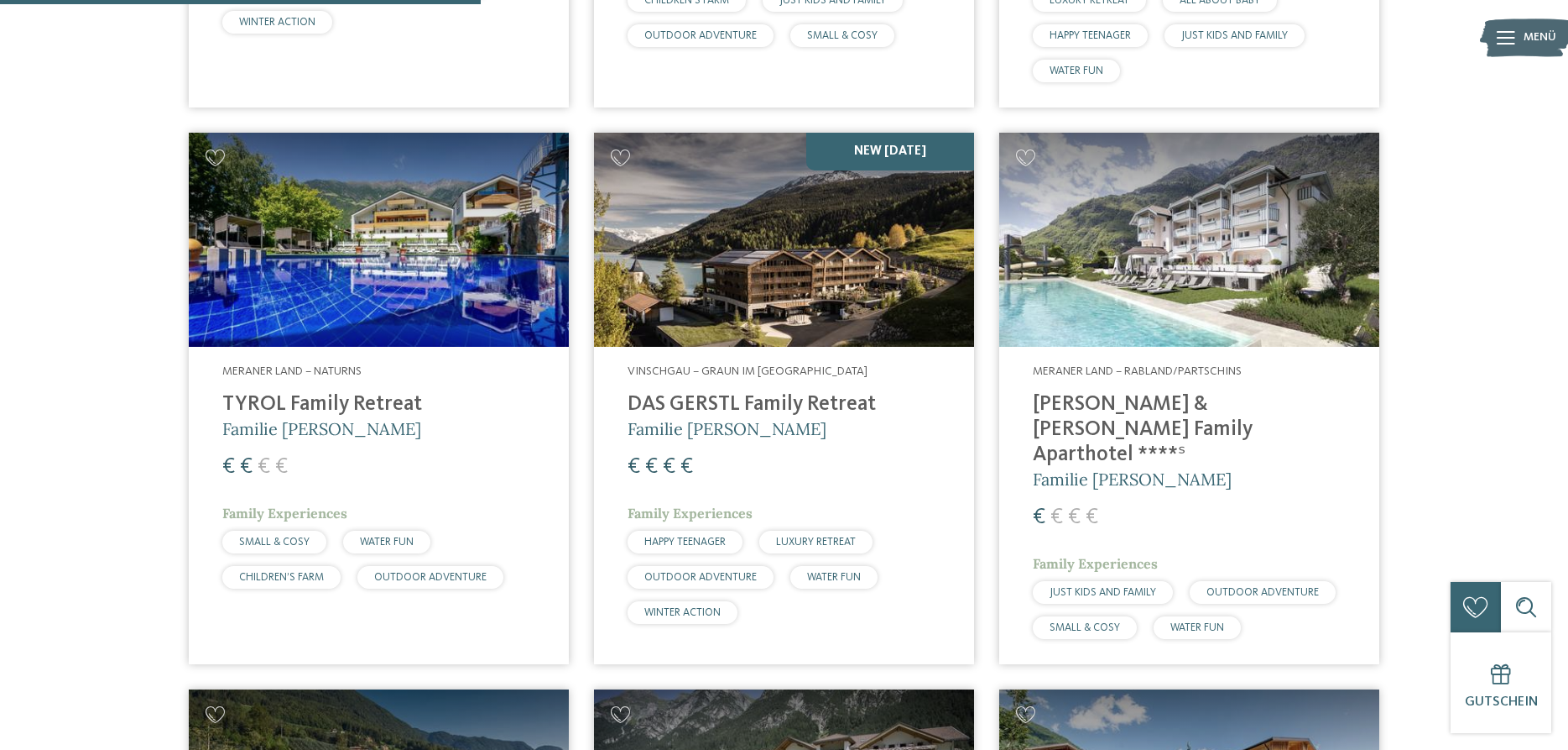
click at [429, 288] on img at bounding box center [379, 239] width 380 height 214
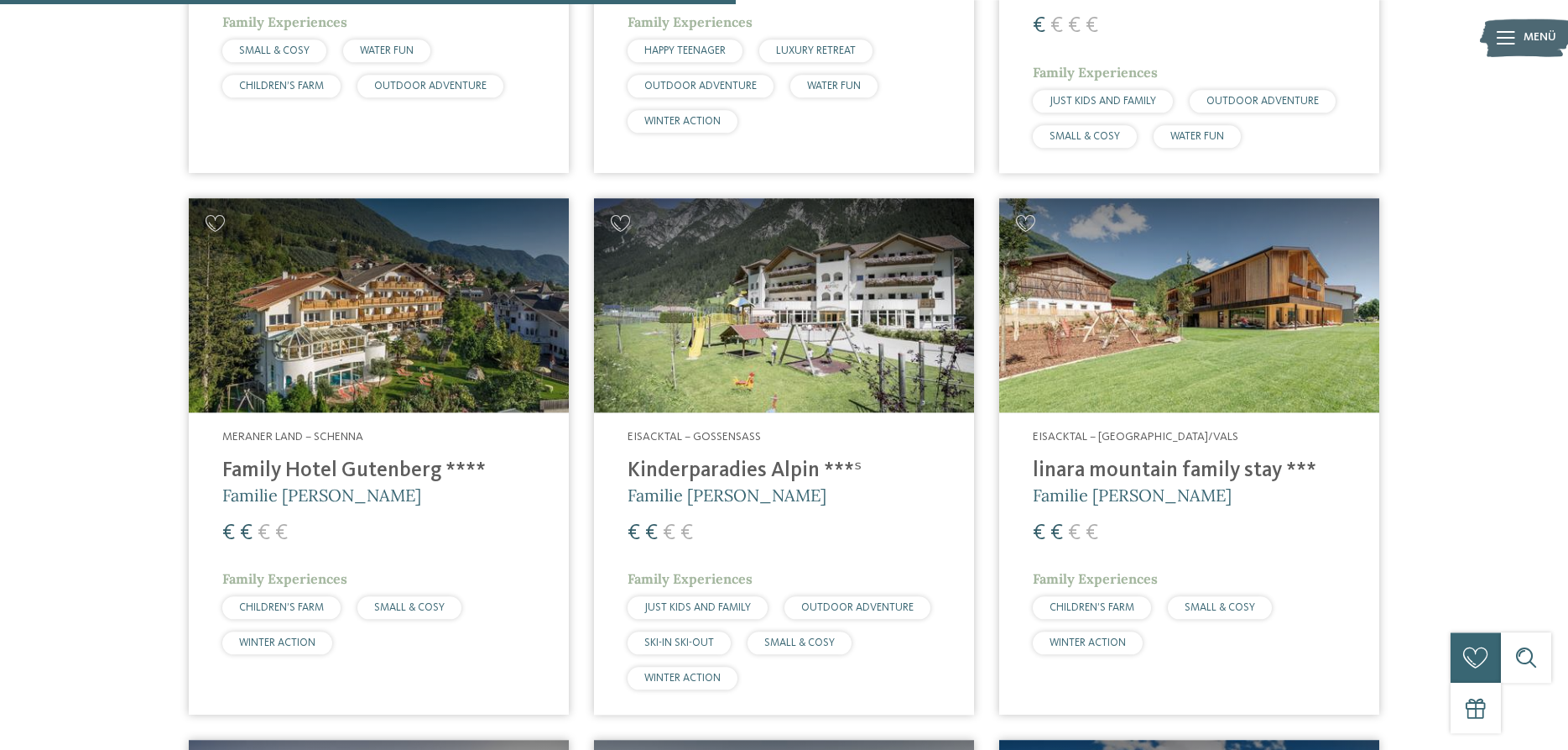
scroll to position [1712, 0]
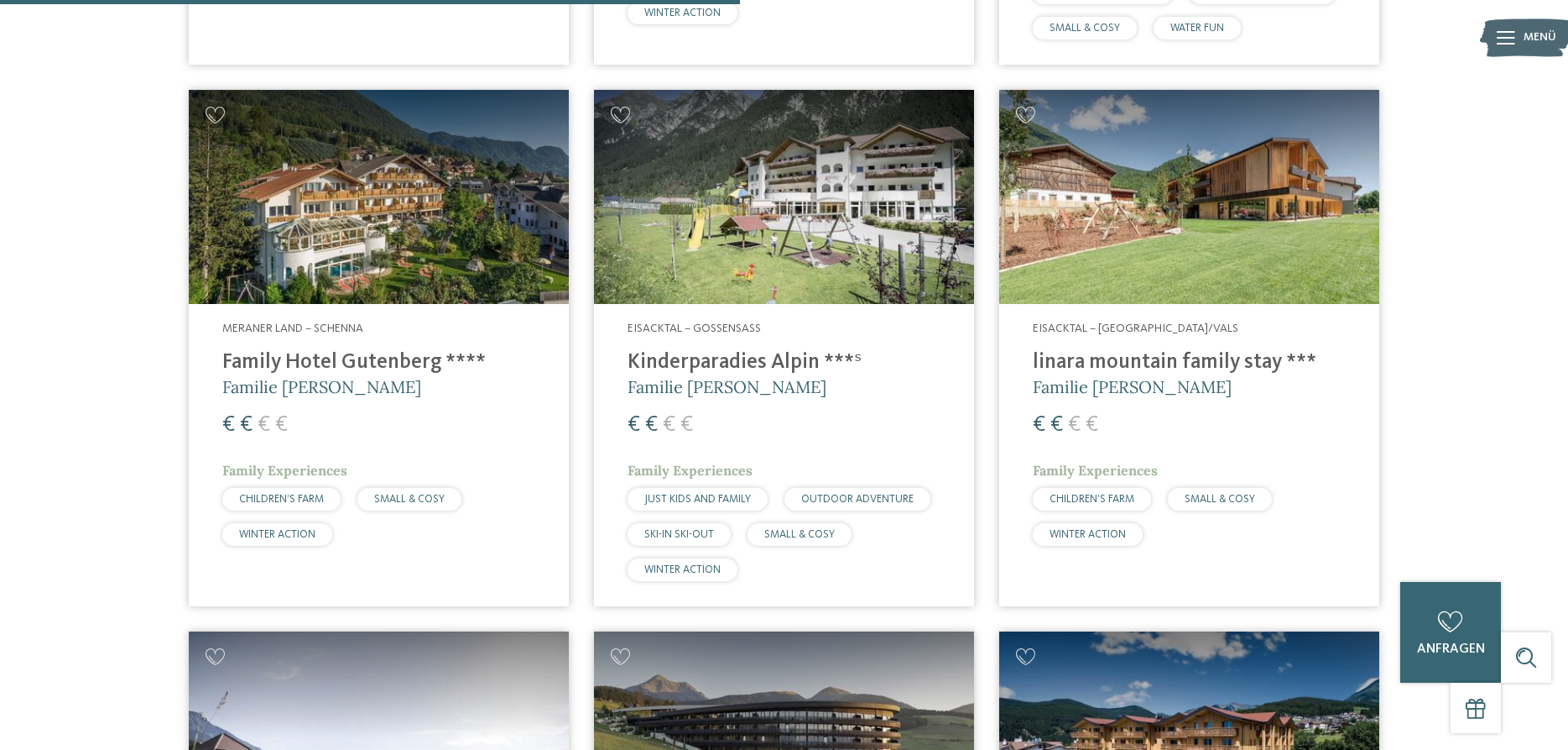
click at [433, 193] on img at bounding box center [379, 197] width 380 height 214
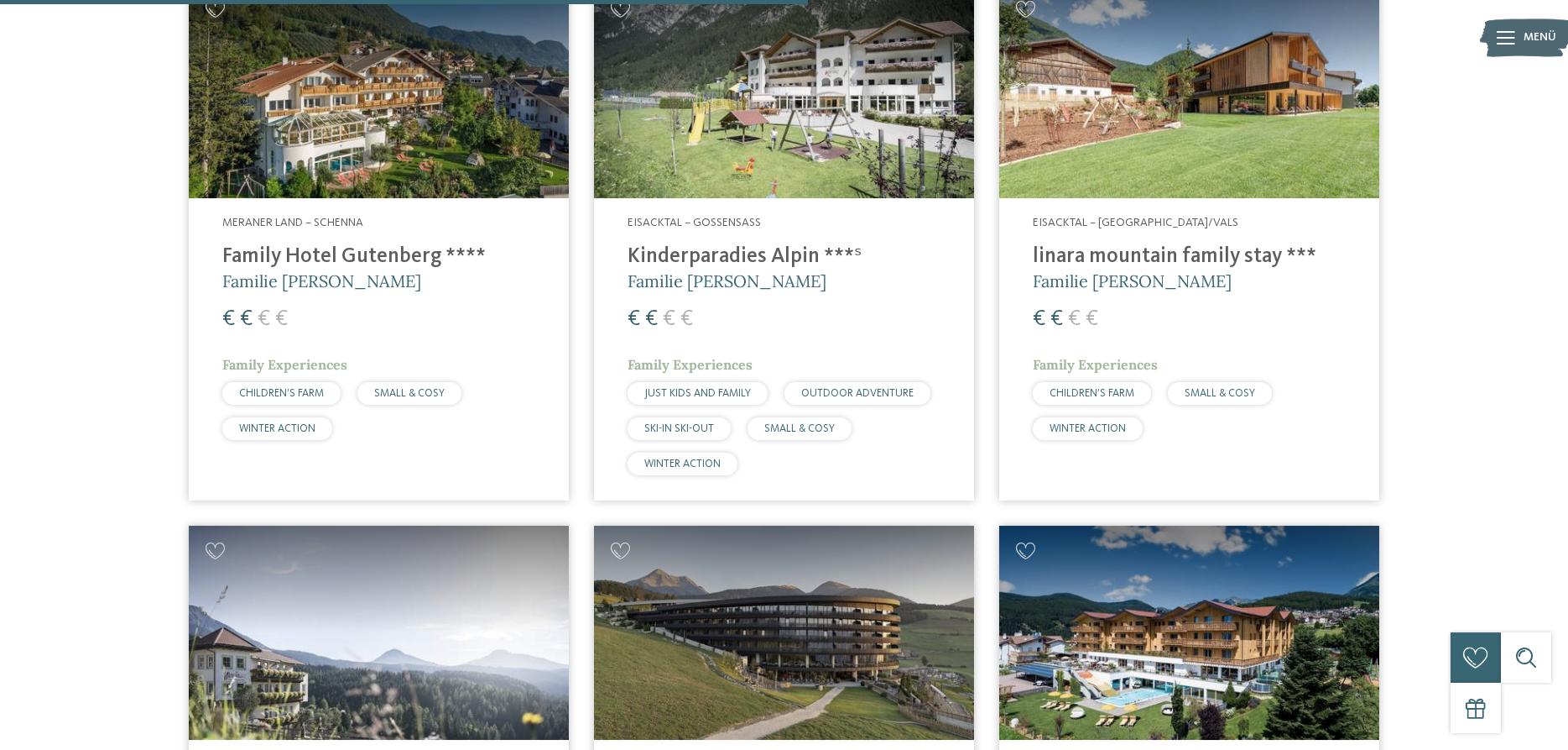
scroll to position [1883, 0]
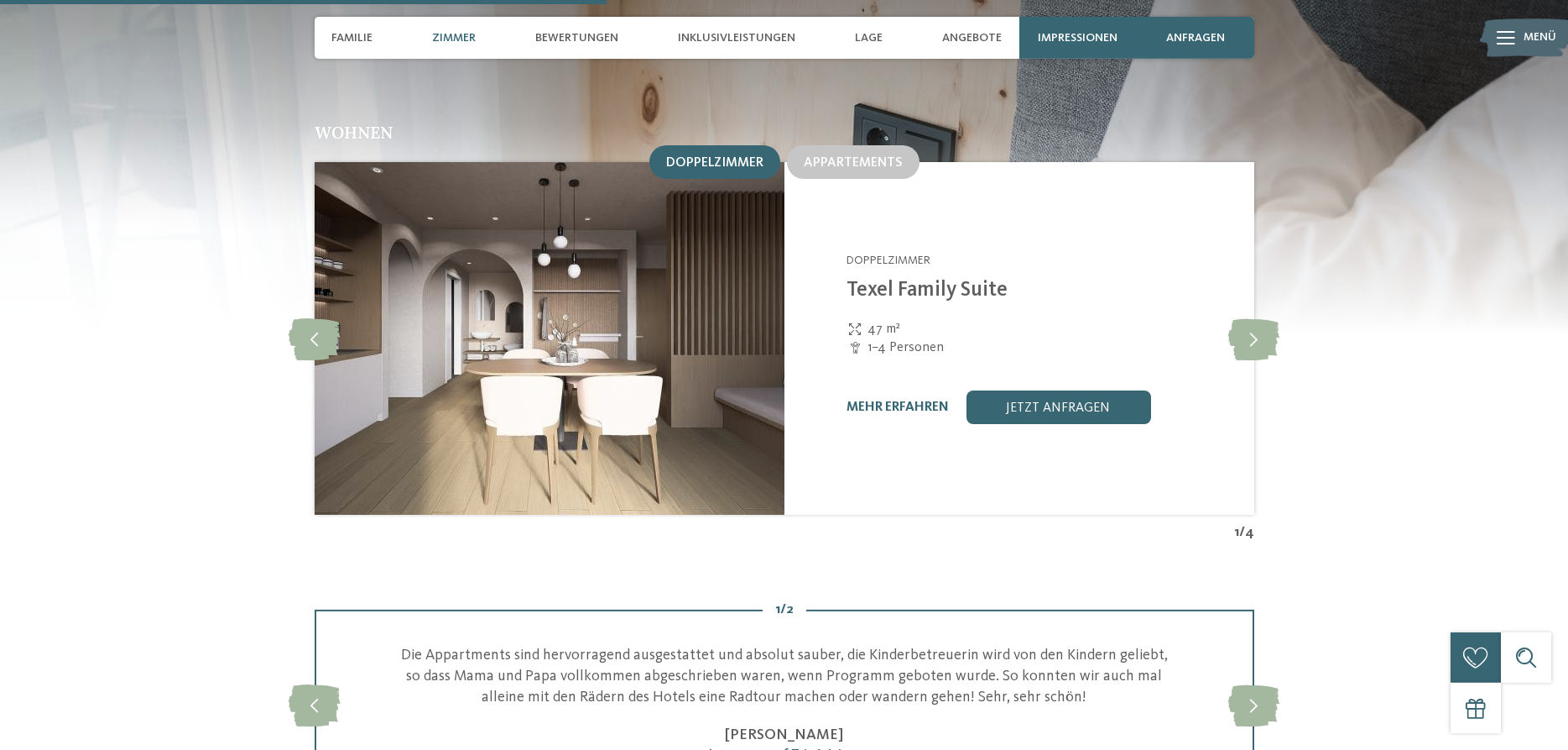
scroll to position [1883, 0]
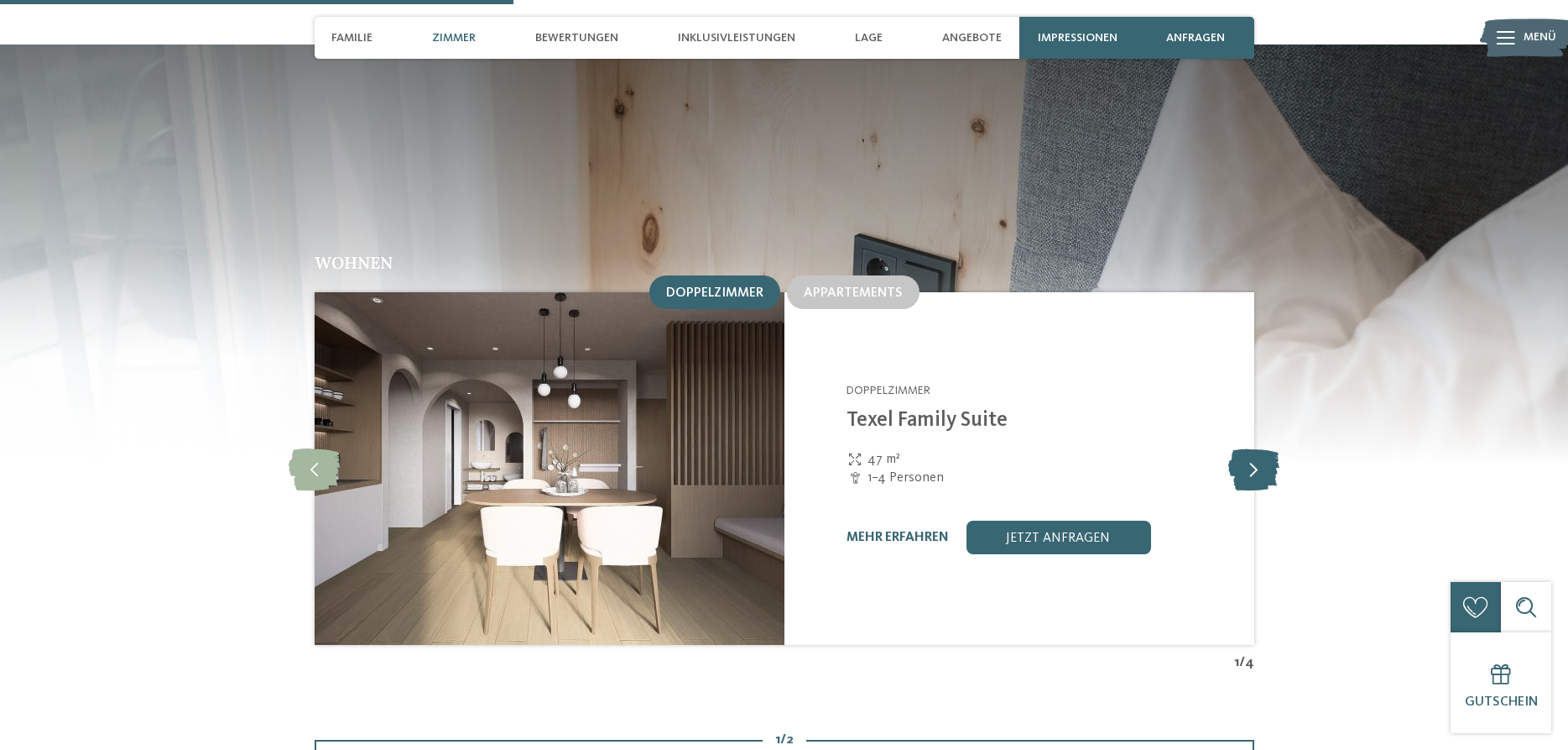
click at [1260, 447] on icon at bounding box center [1254, 467] width 51 height 42
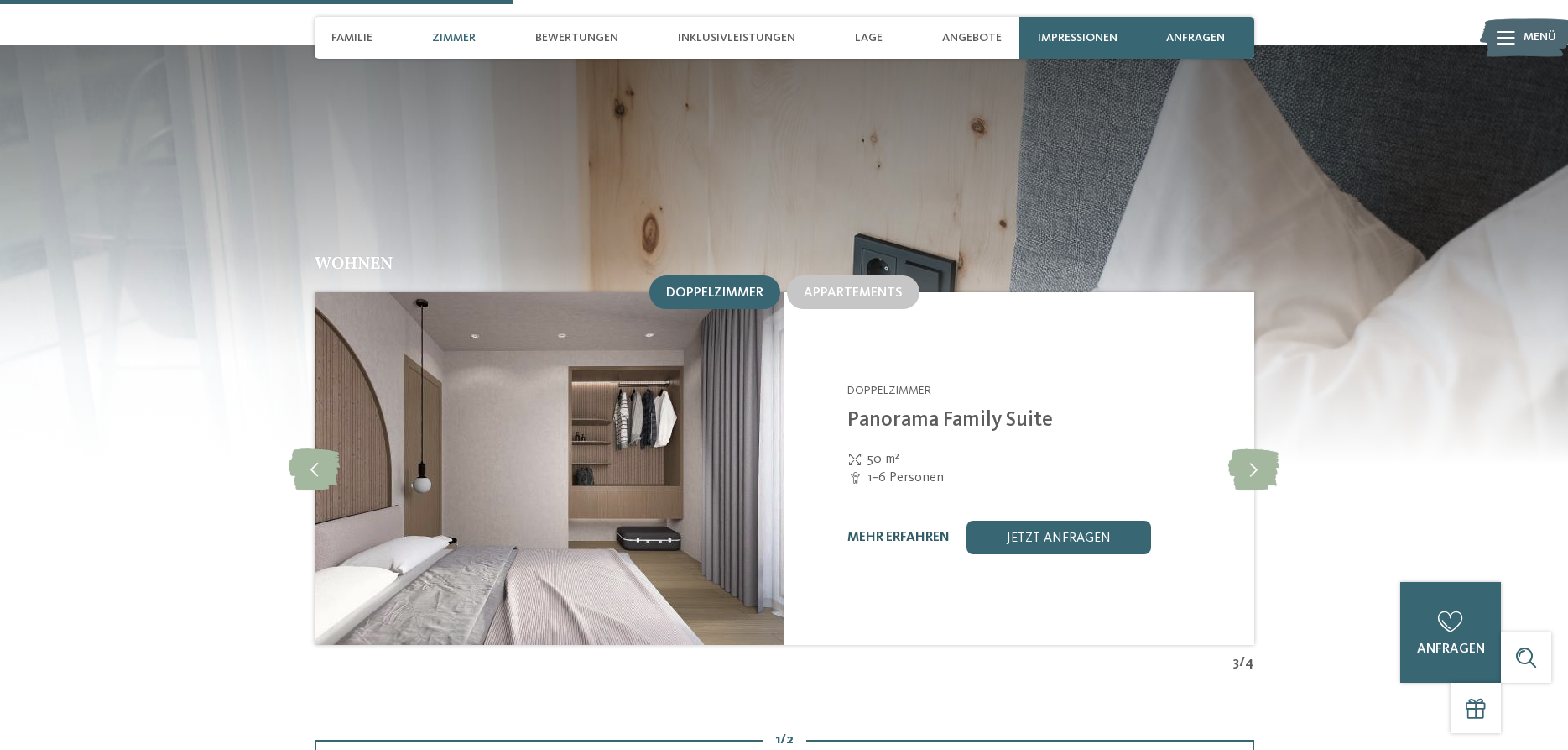
click at [917, 530] on link "mehr erfahren" at bounding box center [898, 537] width 103 height 14
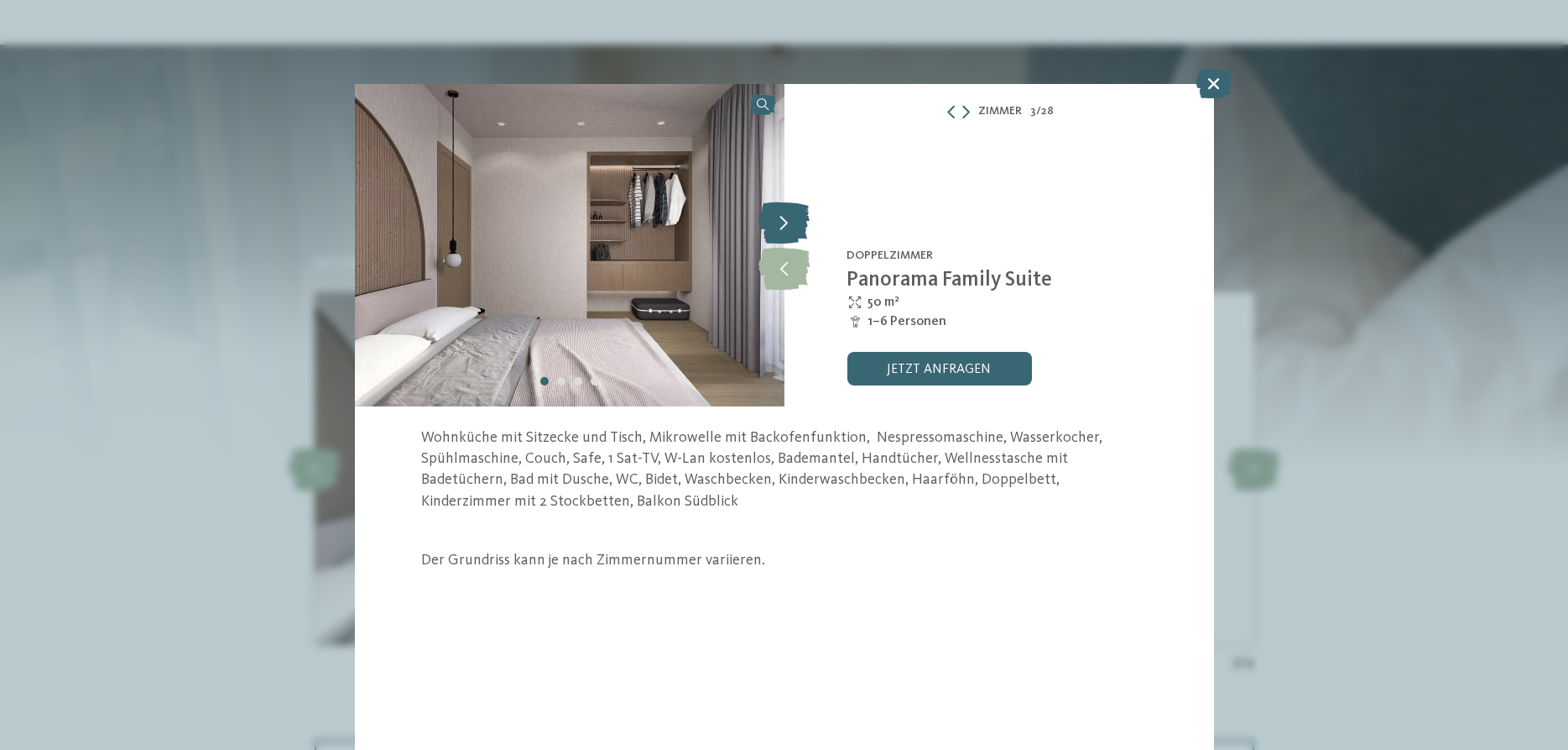
click at [783, 218] on icon at bounding box center [784, 221] width 51 height 42
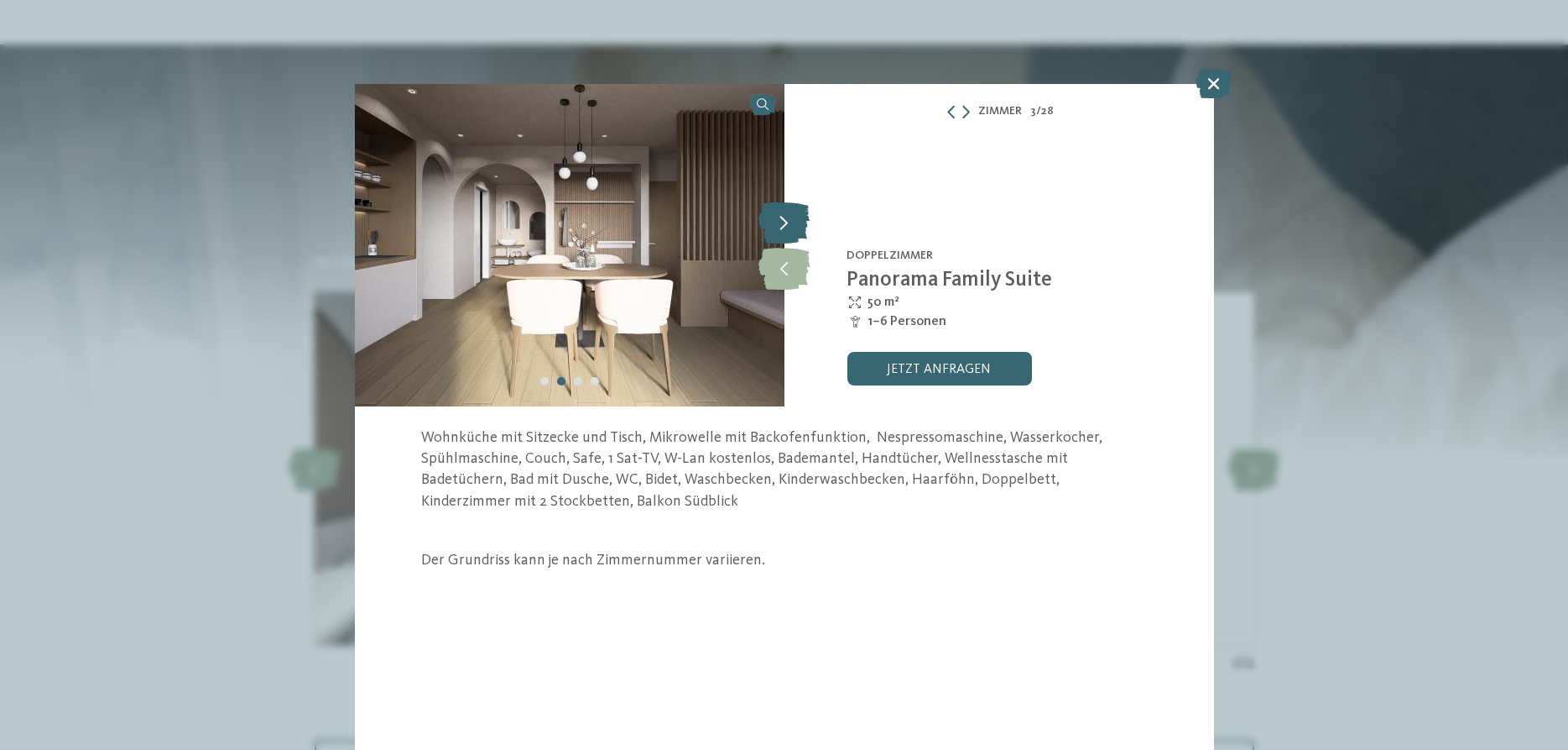
click at [783, 218] on icon at bounding box center [784, 221] width 51 height 42
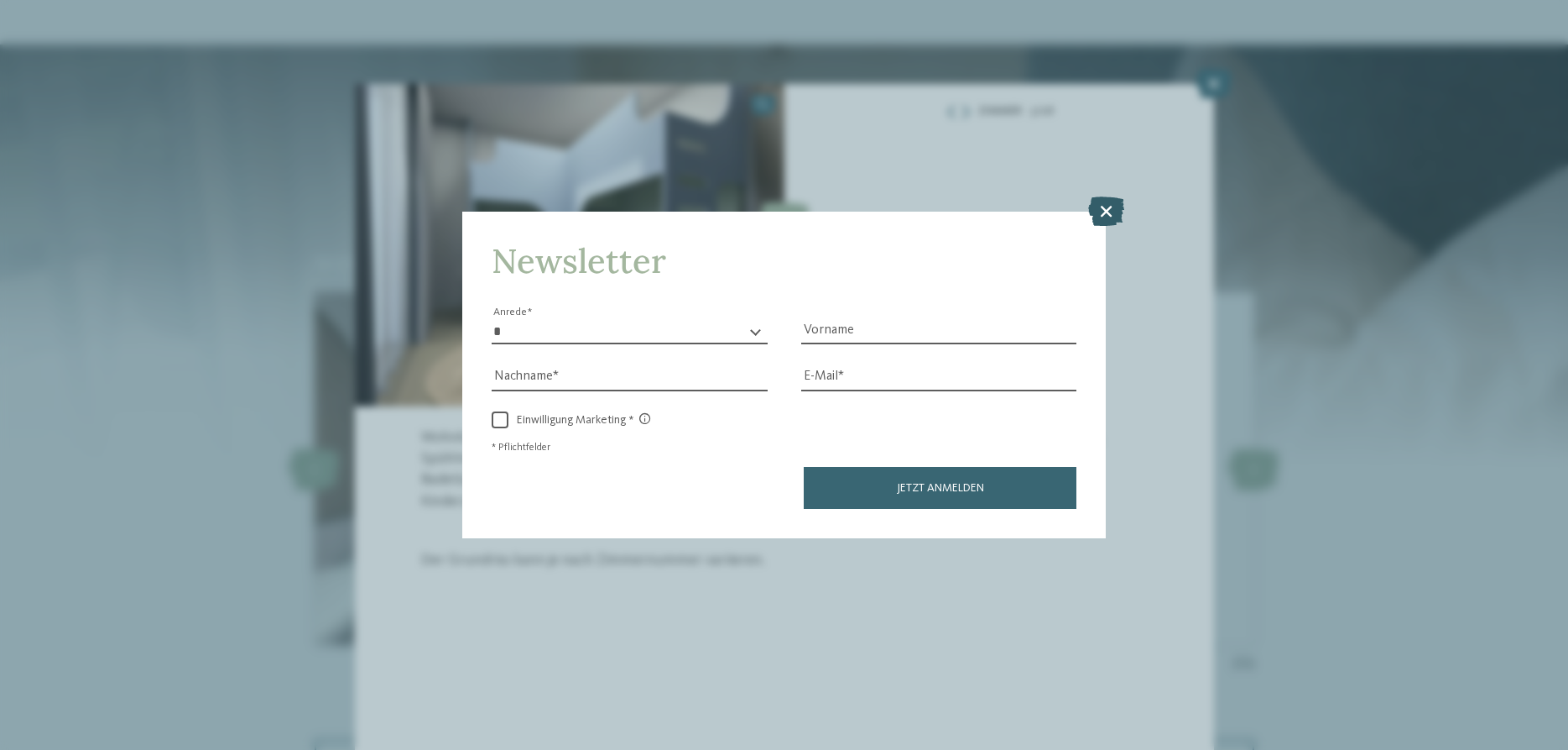
click at [1108, 216] on icon at bounding box center [1106, 211] width 36 height 30
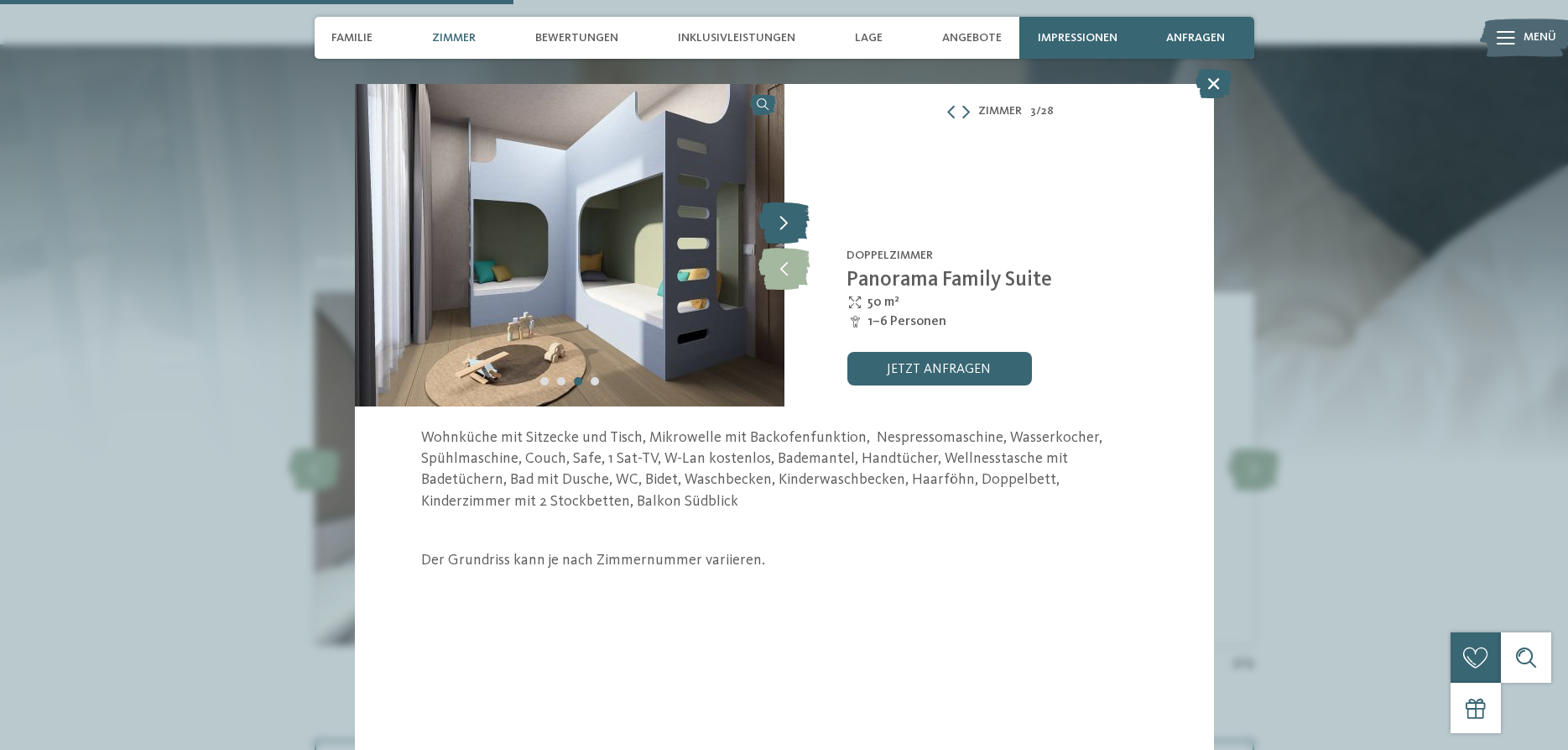
click at [793, 226] on icon at bounding box center [784, 221] width 51 height 42
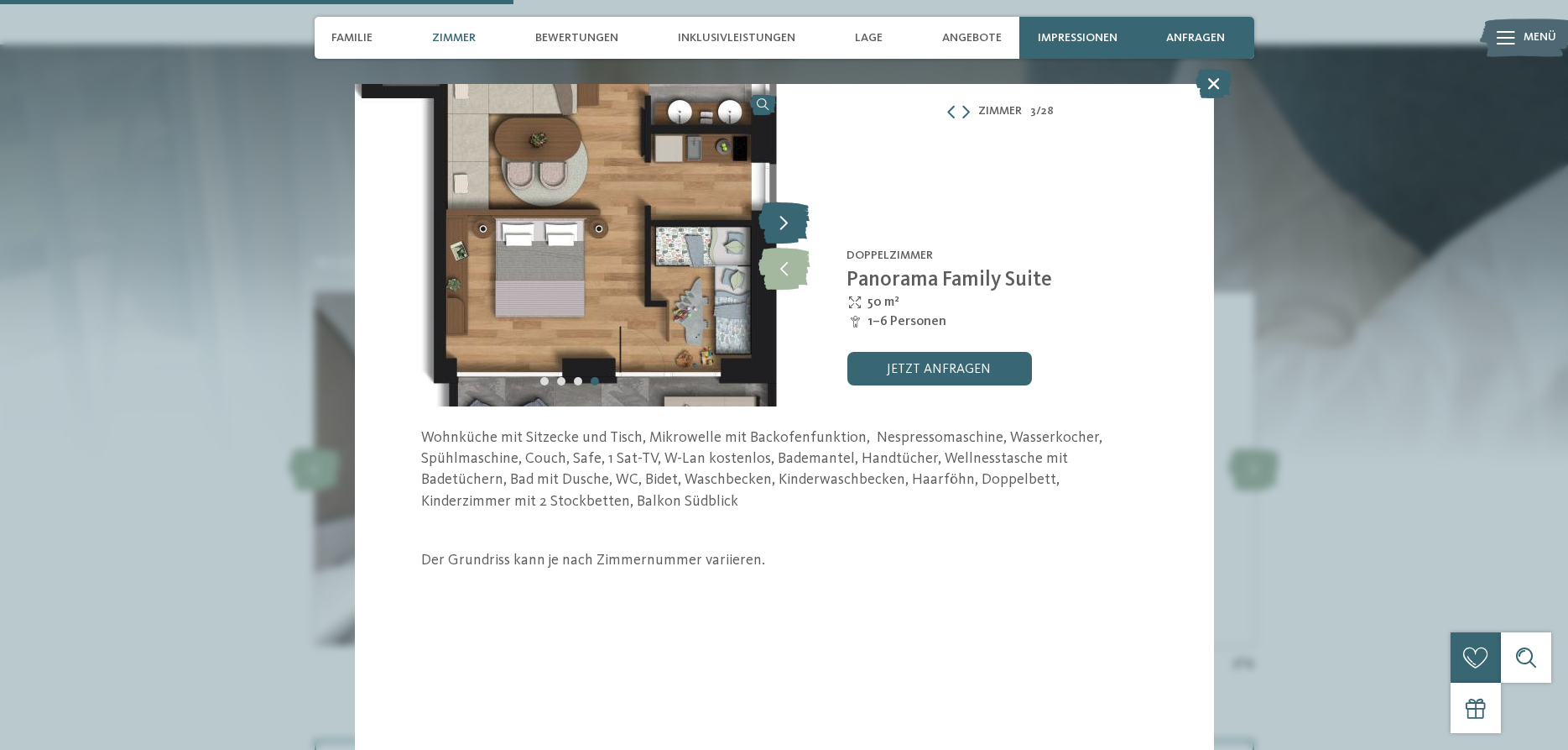
click at [793, 226] on icon at bounding box center [784, 221] width 51 height 42
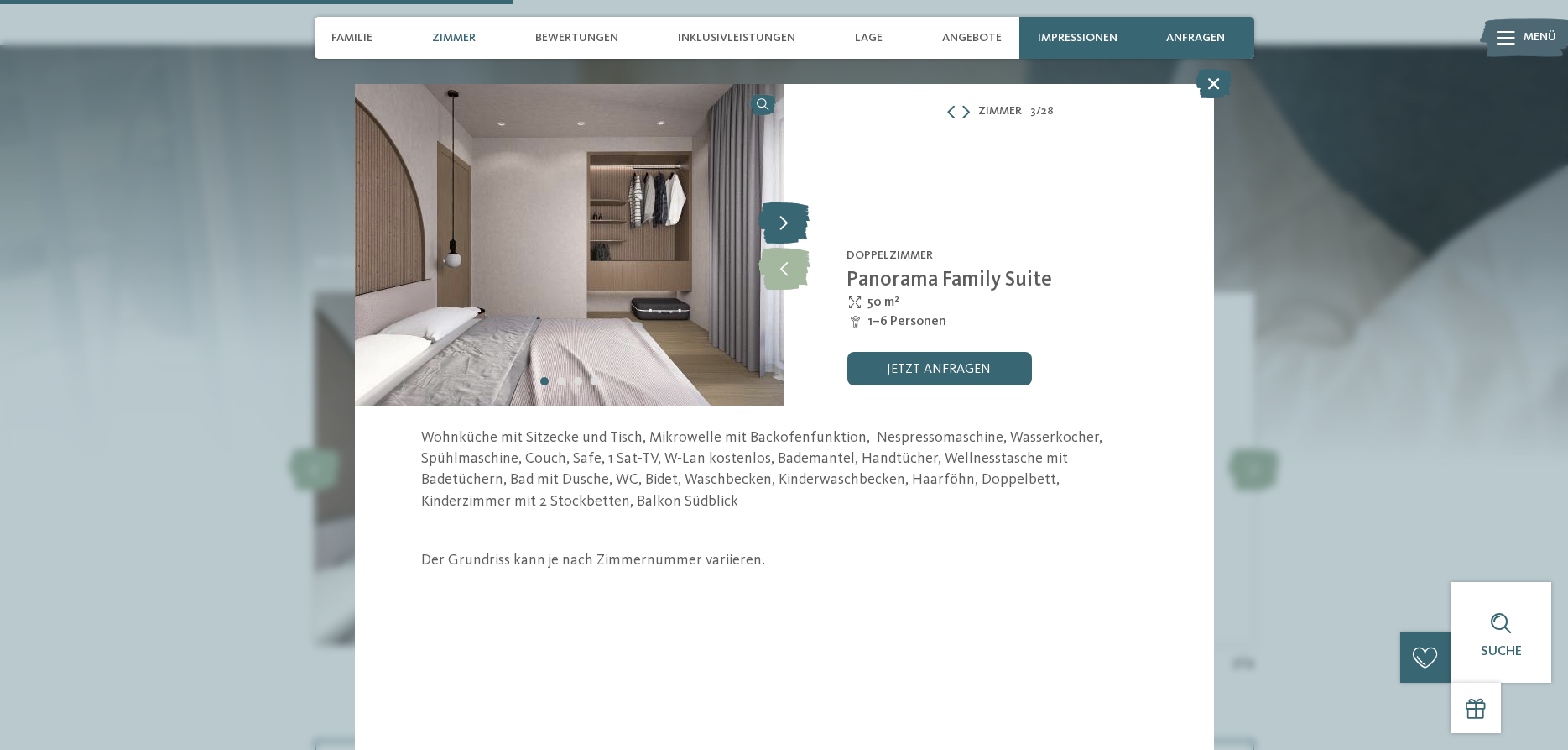
click at [793, 226] on icon at bounding box center [784, 221] width 51 height 42
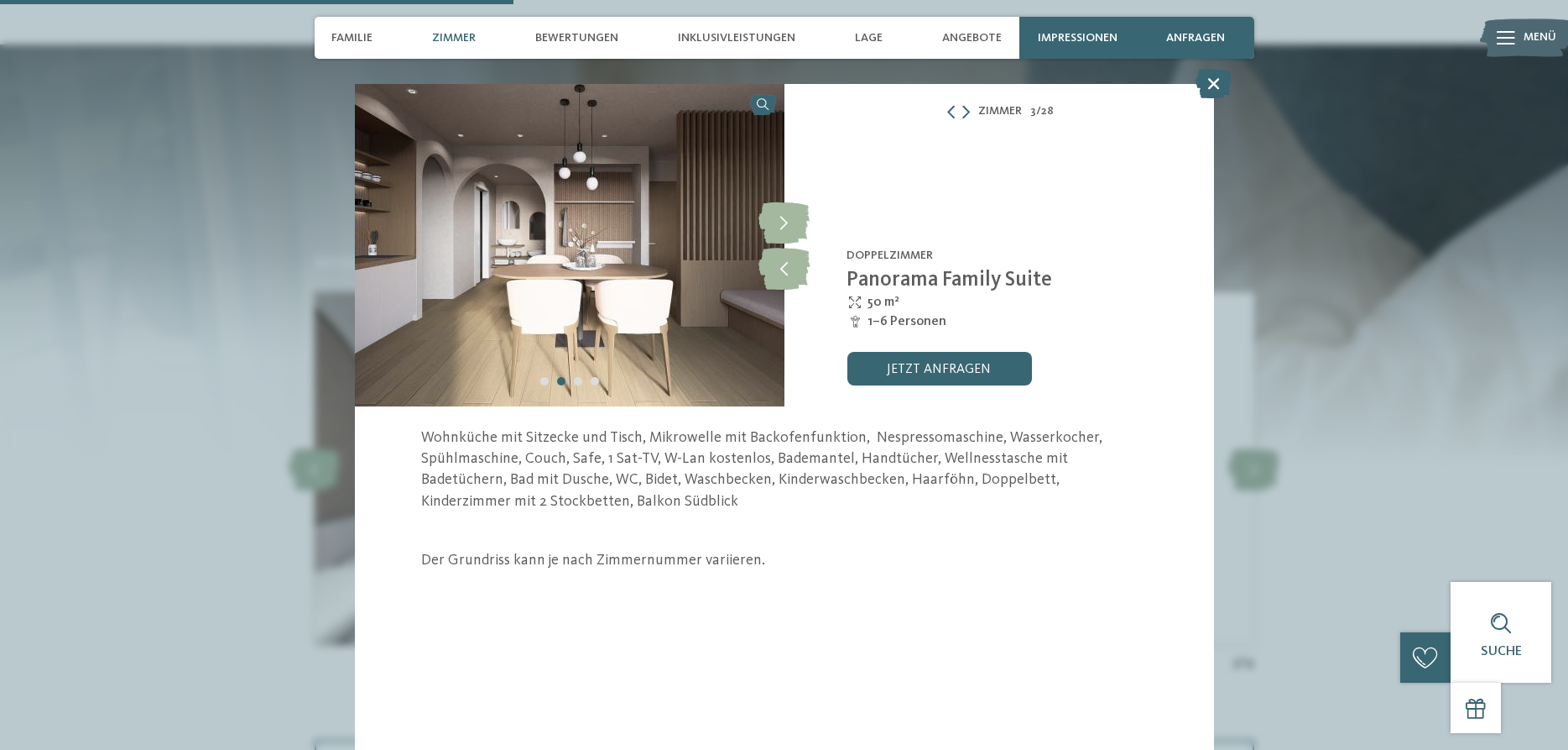
click at [1212, 84] on icon at bounding box center [1214, 83] width 36 height 30
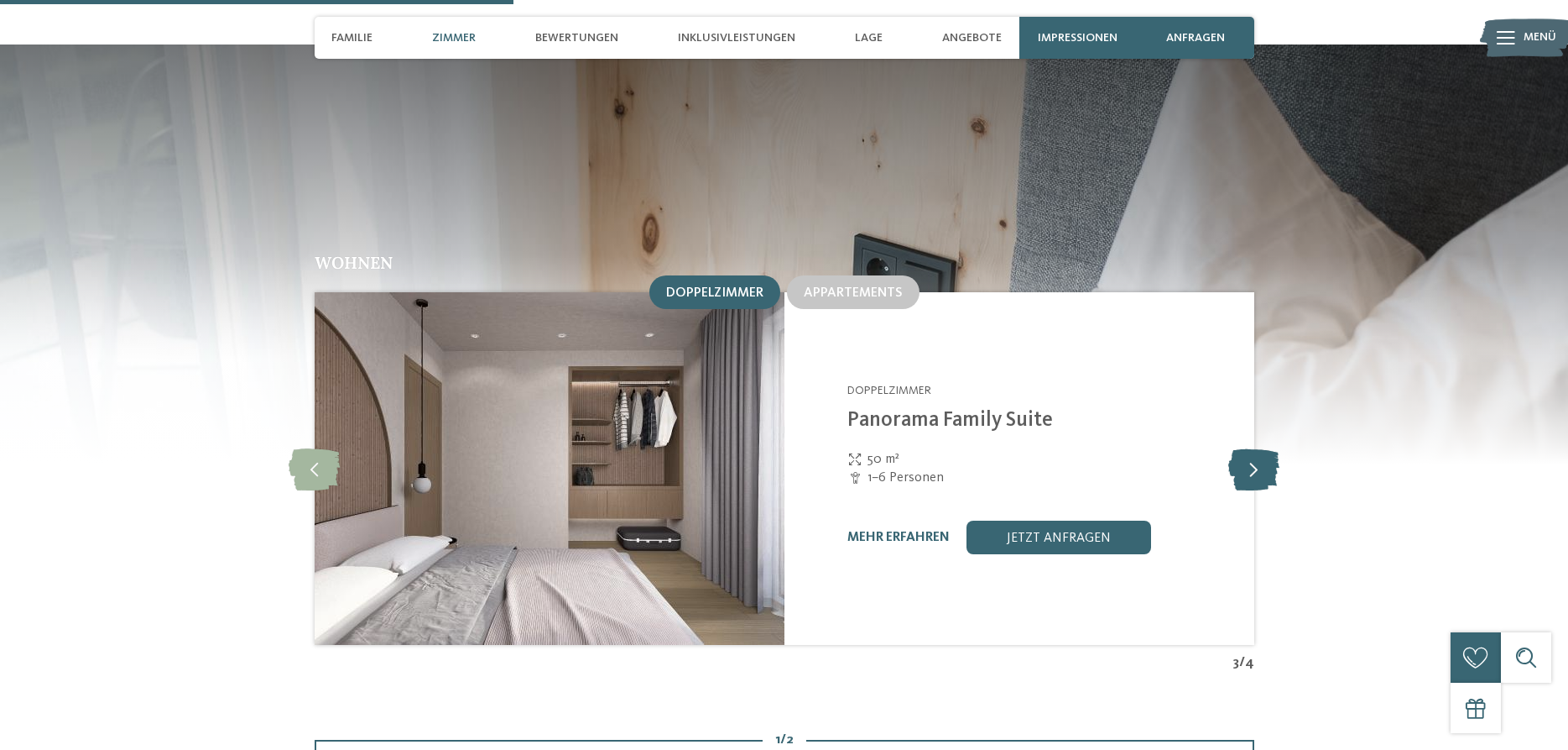
click at [1259, 447] on icon at bounding box center [1254, 467] width 51 height 42
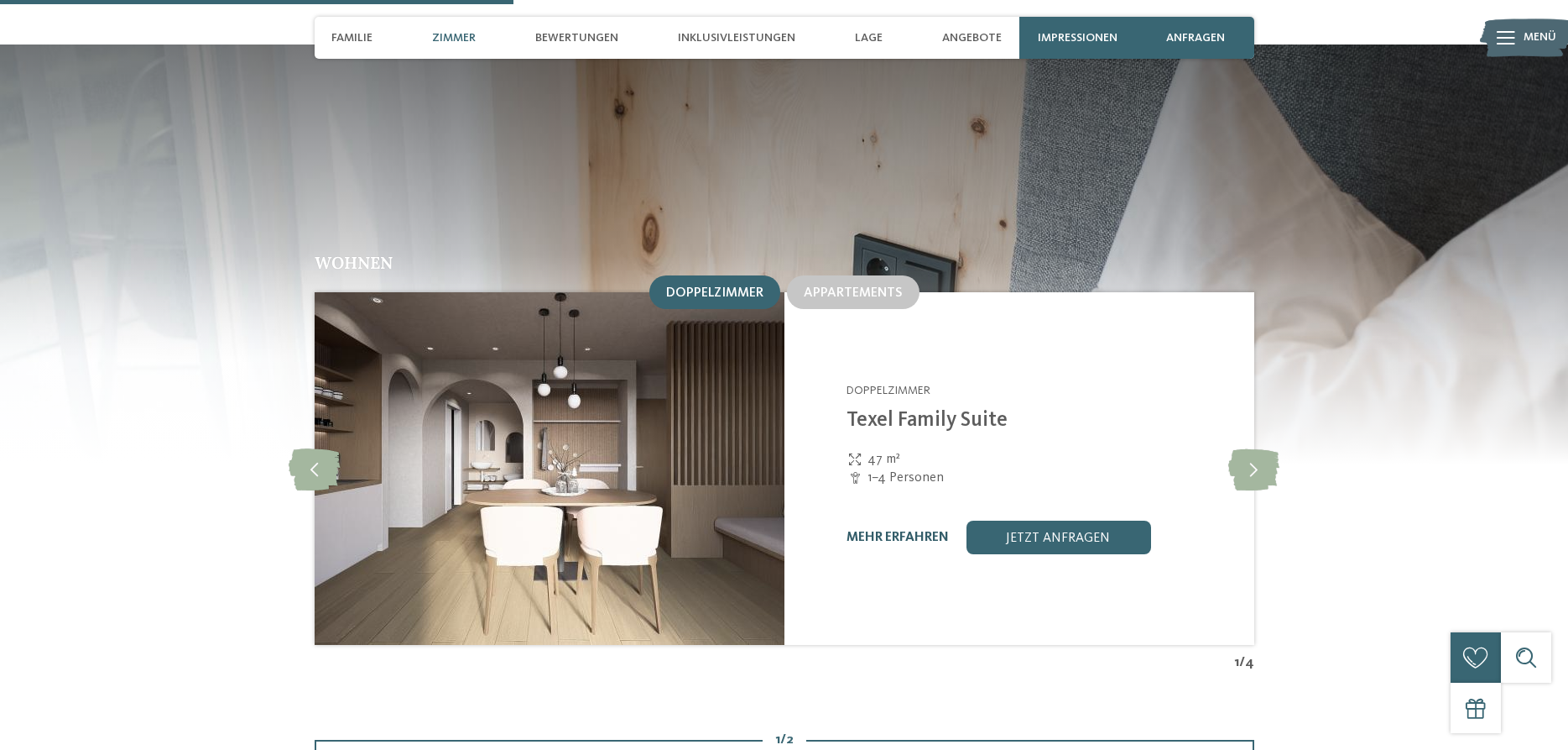
click at [907, 530] on link "mehr erfahren" at bounding box center [897, 537] width 103 height 14
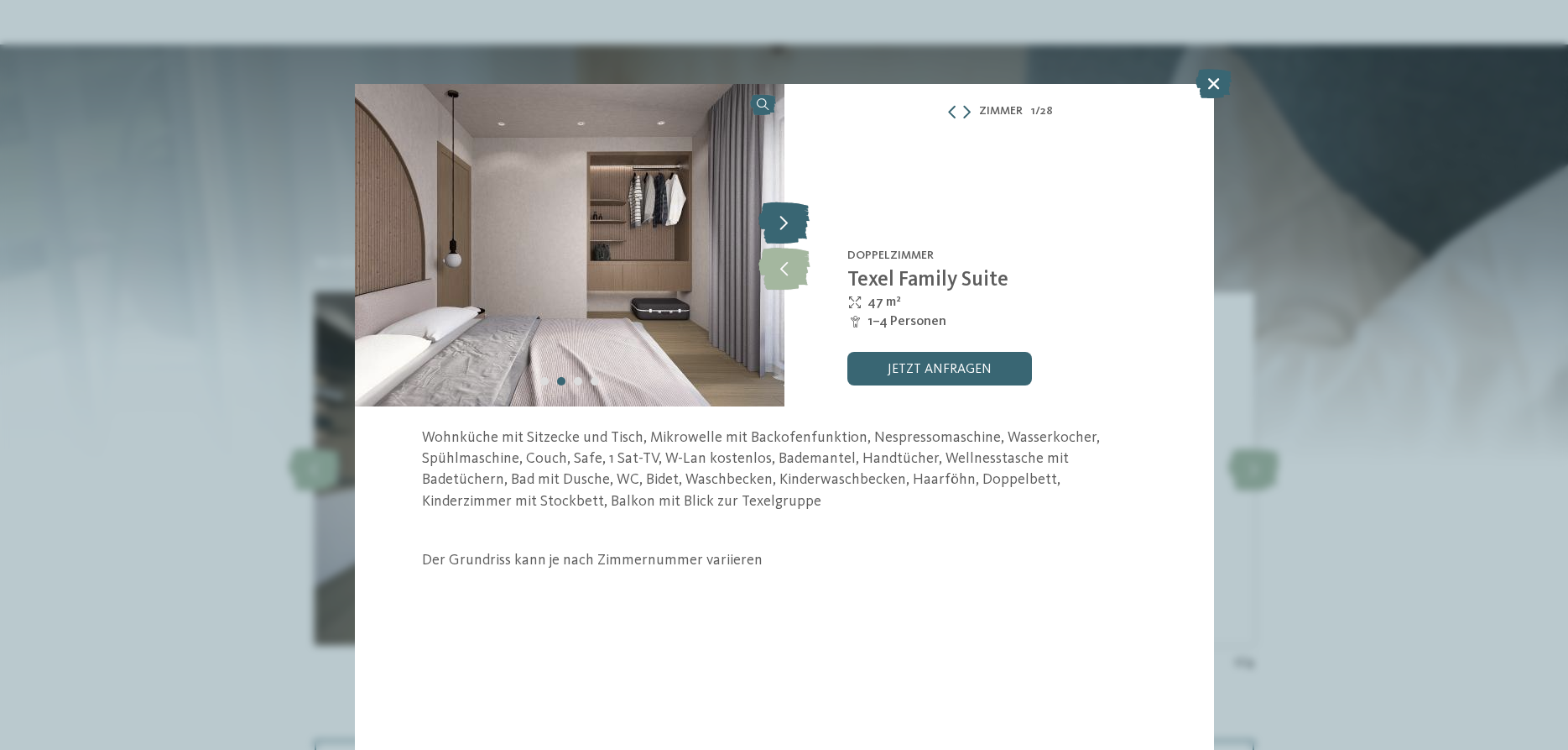
click at [790, 219] on icon at bounding box center [784, 221] width 51 height 42
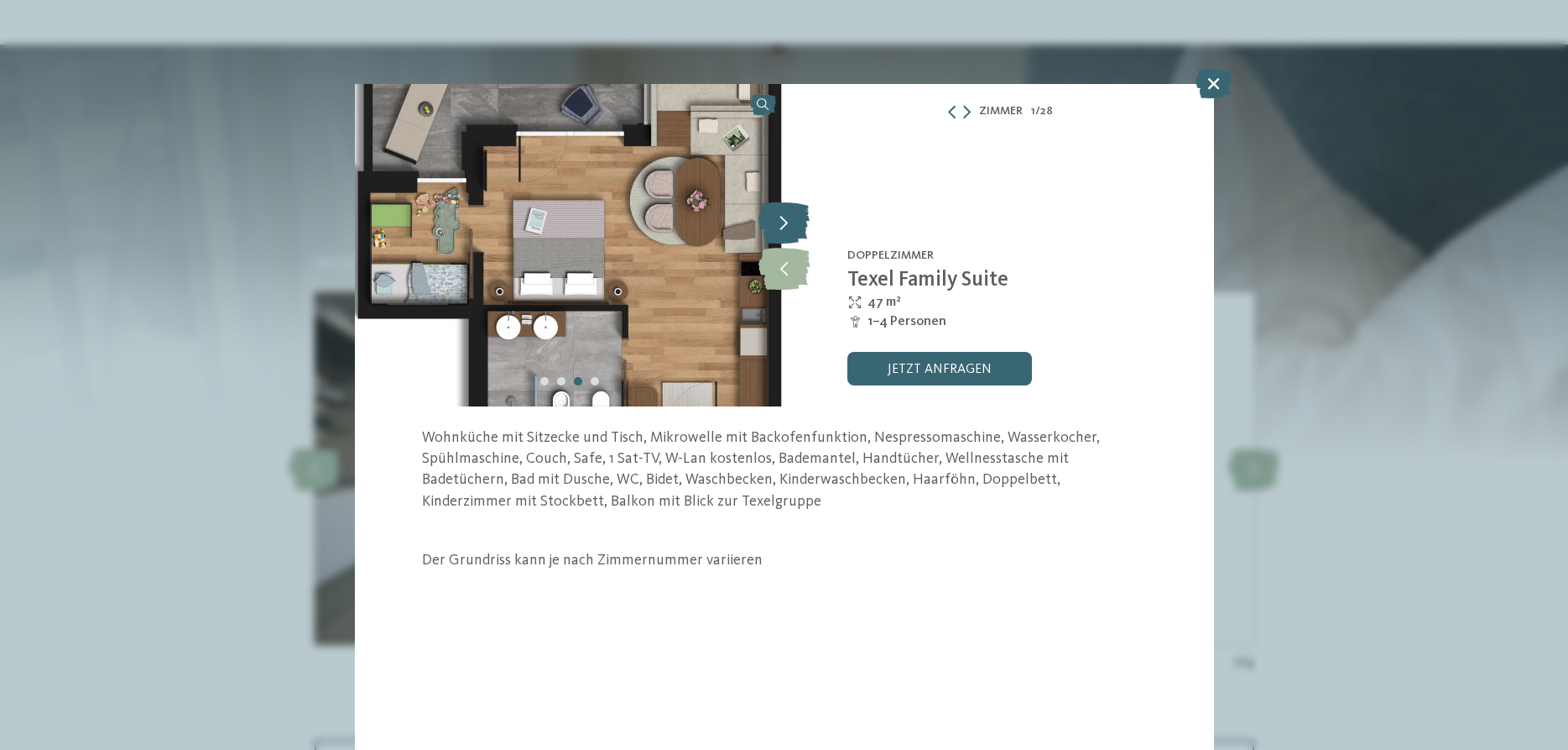
click at [790, 219] on icon at bounding box center [784, 221] width 51 height 42
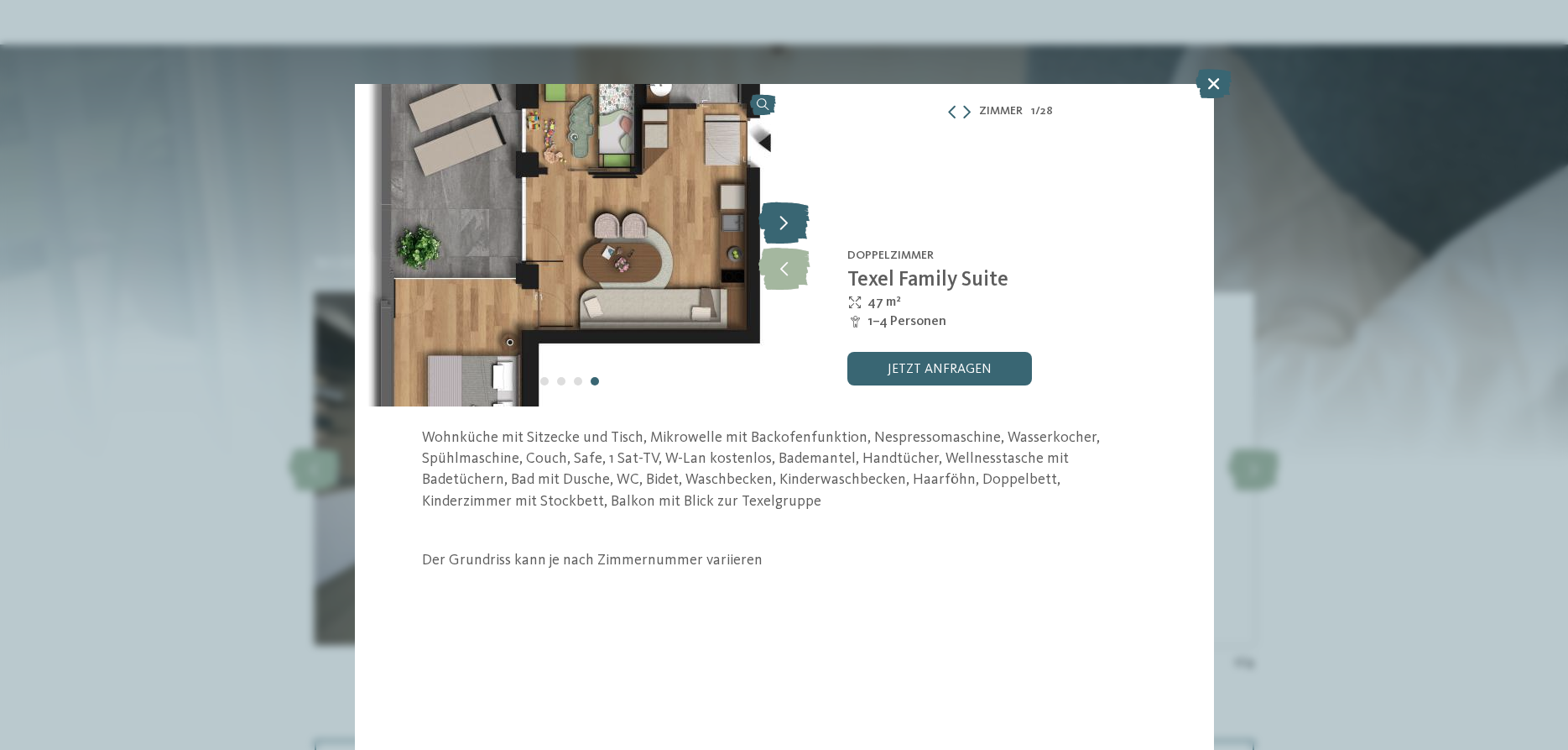
click at [790, 219] on icon at bounding box center [784, 221] width 51 height 42
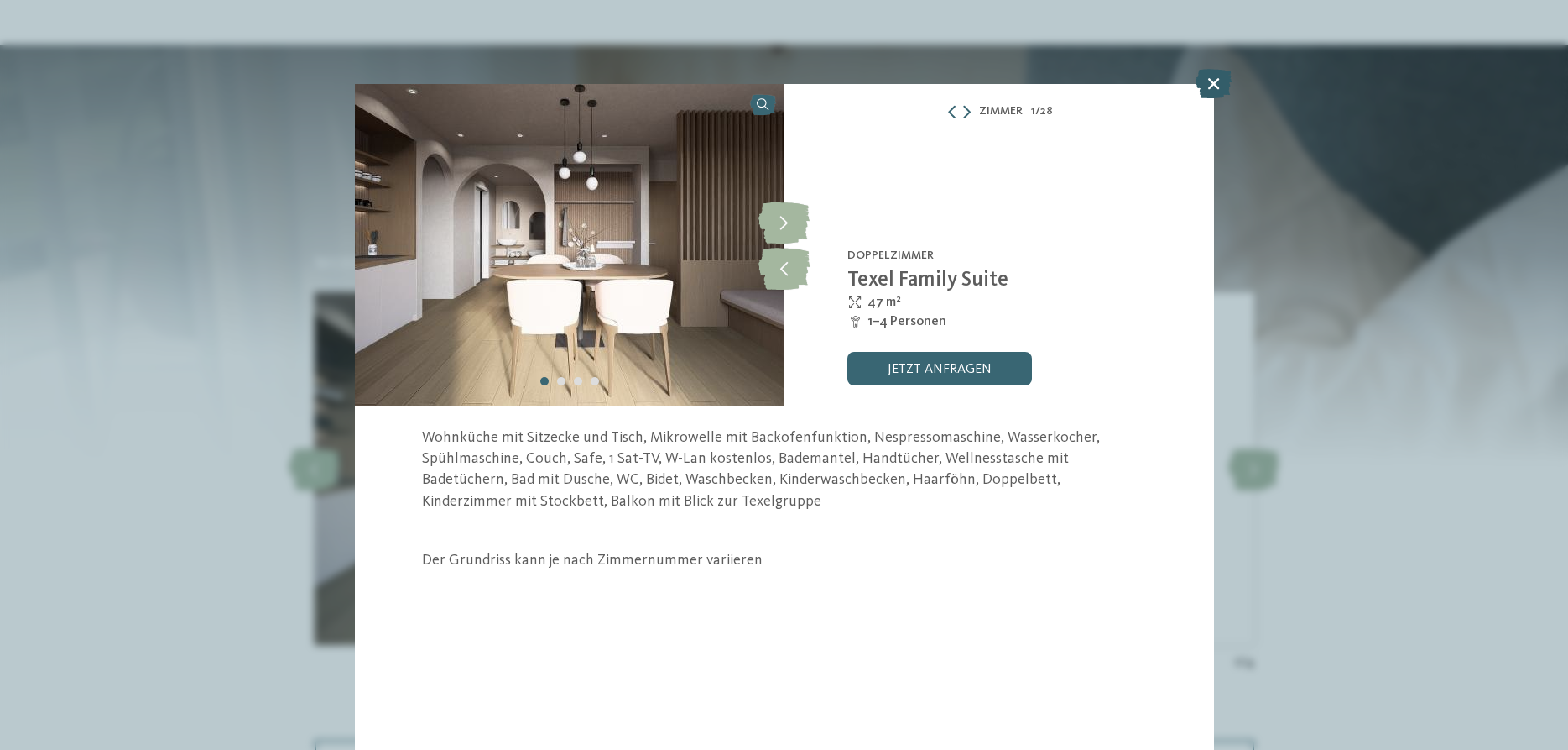
click at [1219, 90] on icon at bounding box center [1214, 83] width 36 height 30
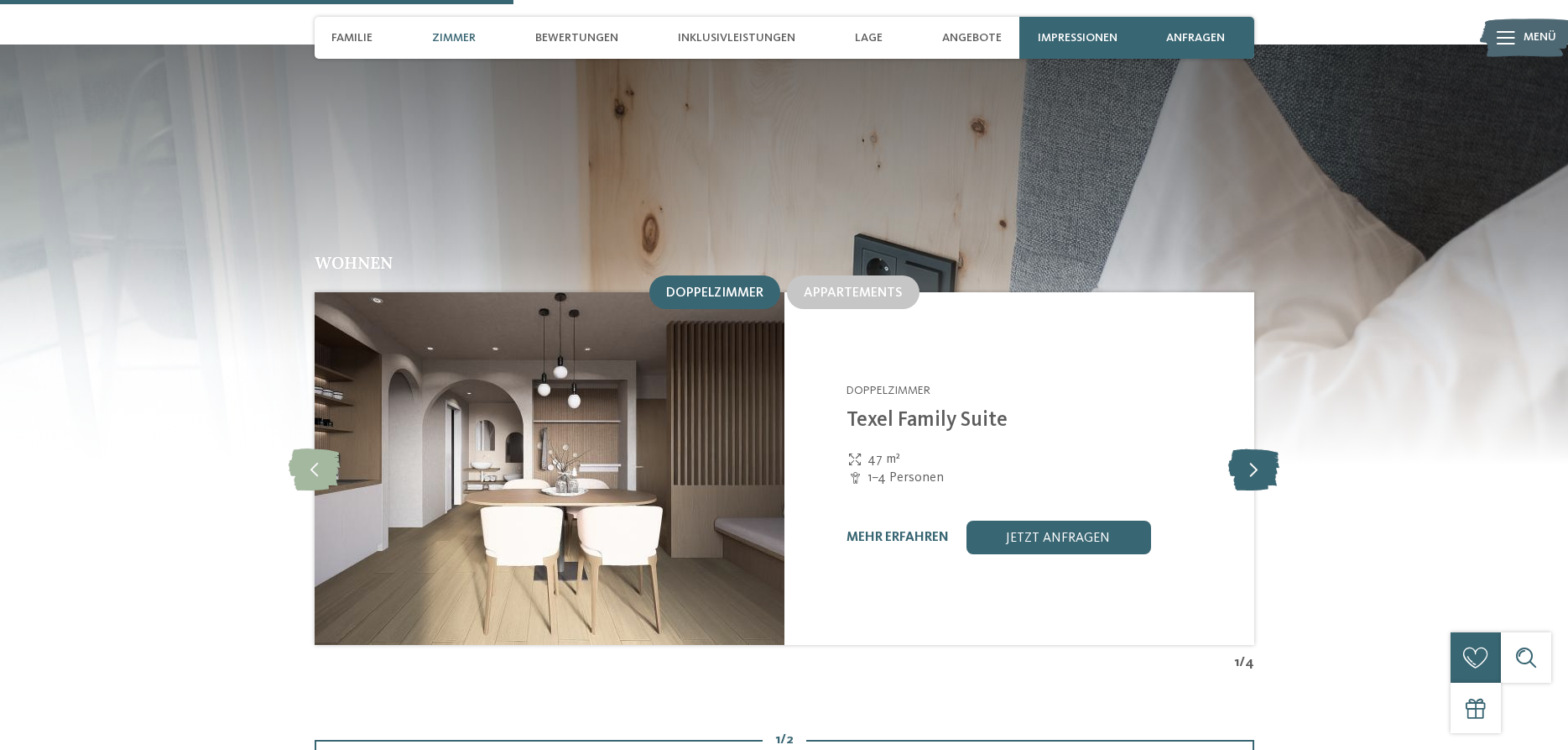
click at [1256, 447] on icon at bounding box center [1254, 467] width 51 height 42
click at [940, 530] on link "mehr erfahren" at bounding box center [898, 537] width 103 height 14
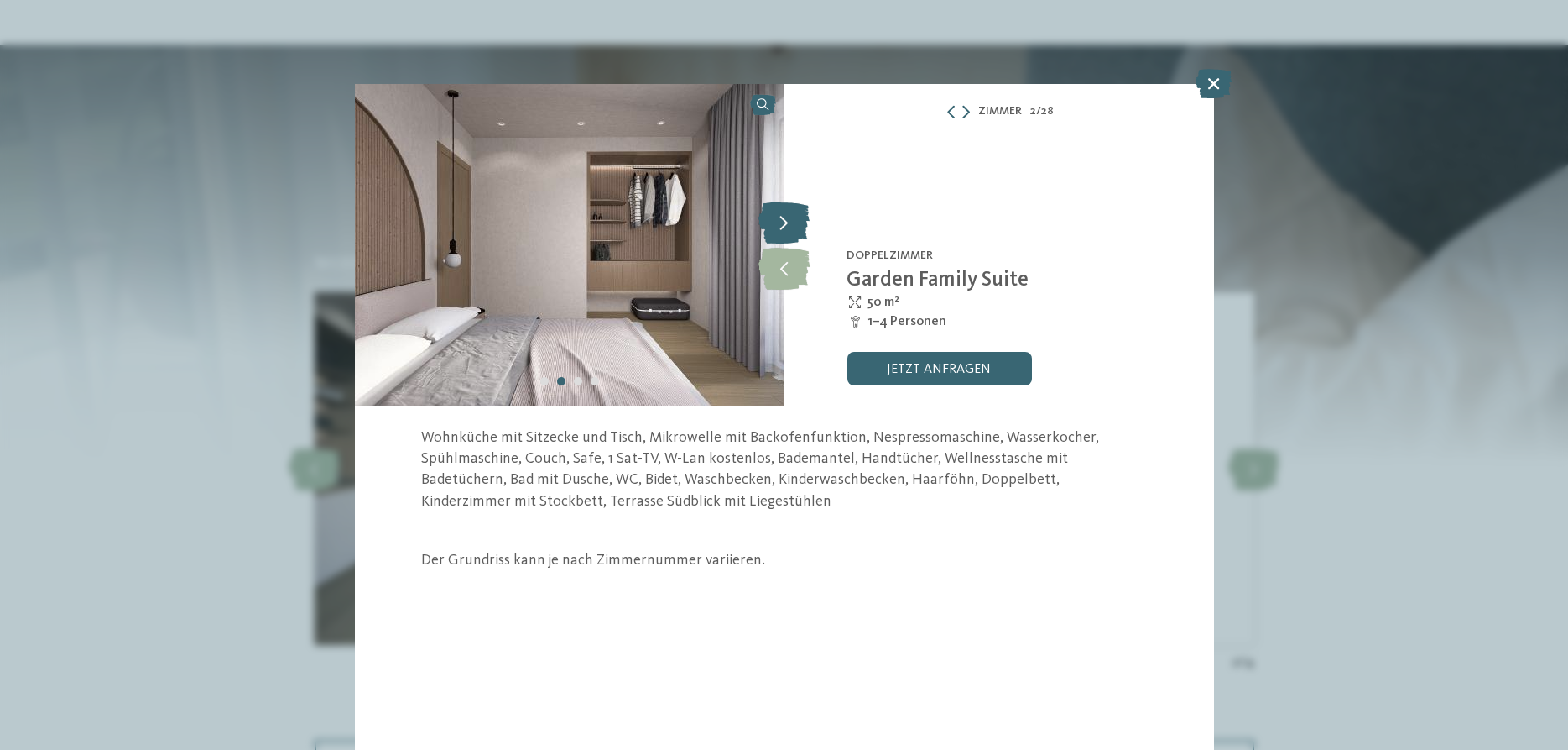
click at [795, 229] on icon at bounding box center [784, 221] width 51 height 42
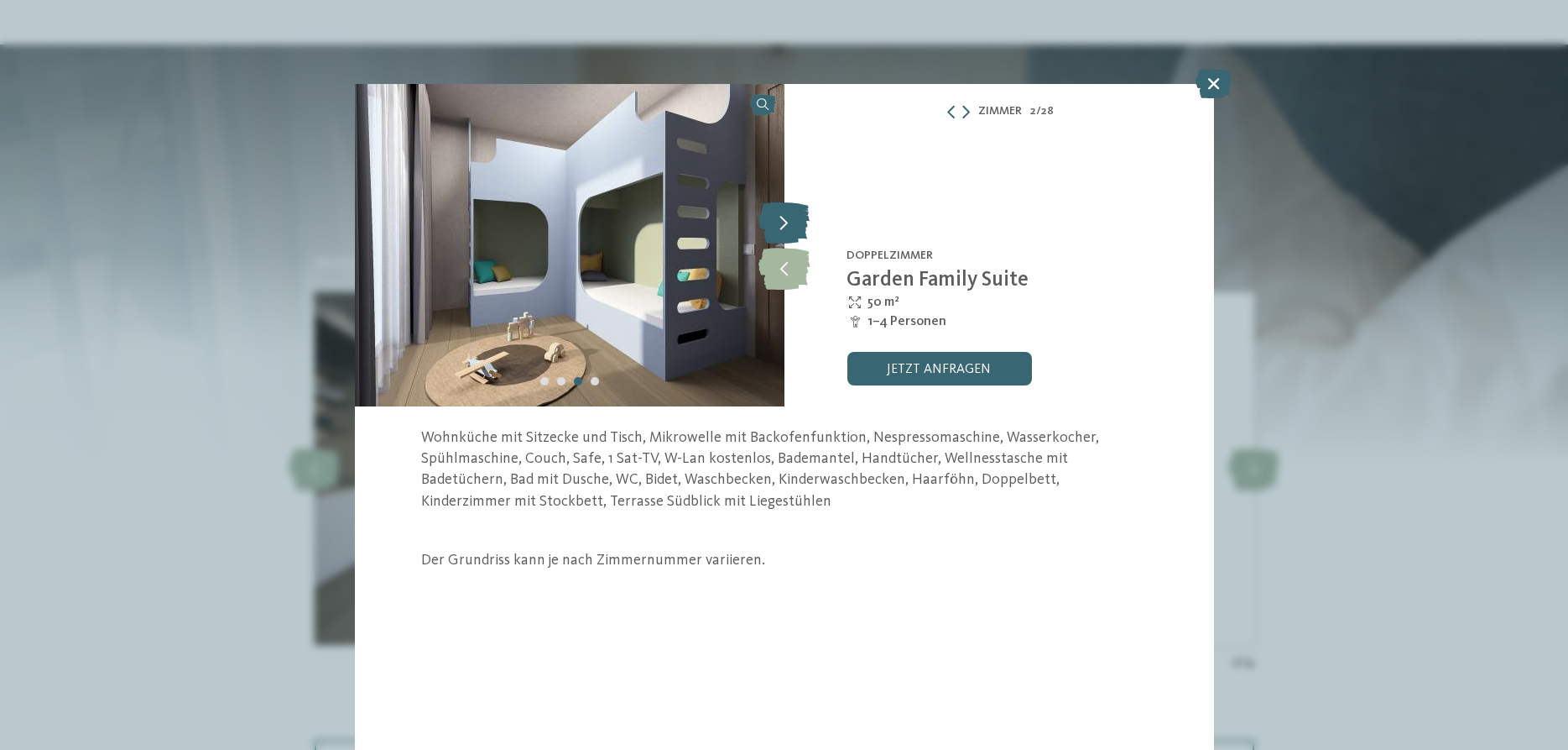
click at [795, 229] on icon at bounding box center [784, 221] width 51 height 42
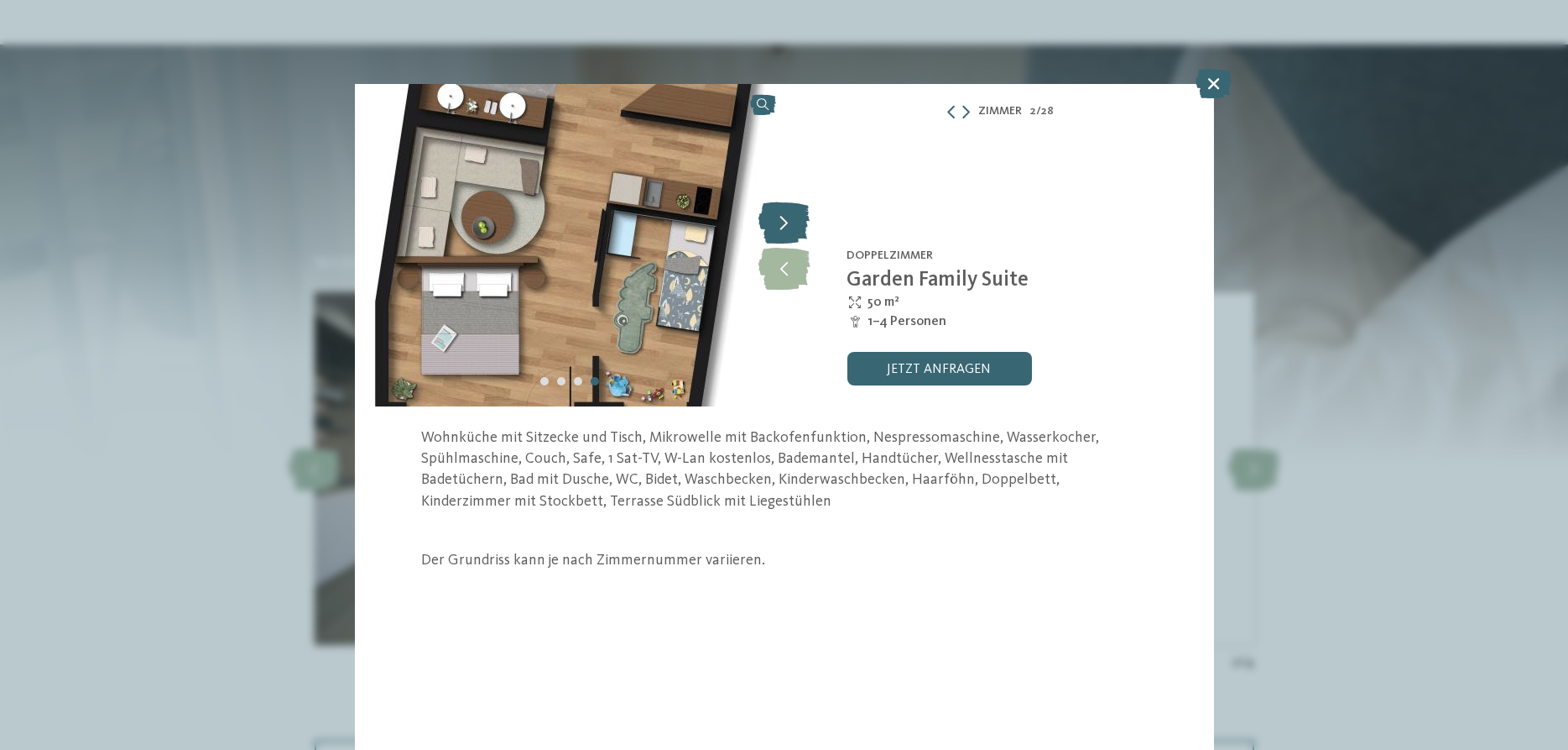
click at [795, 229] on icon at bounding box center [784, 221] width 51 height 42
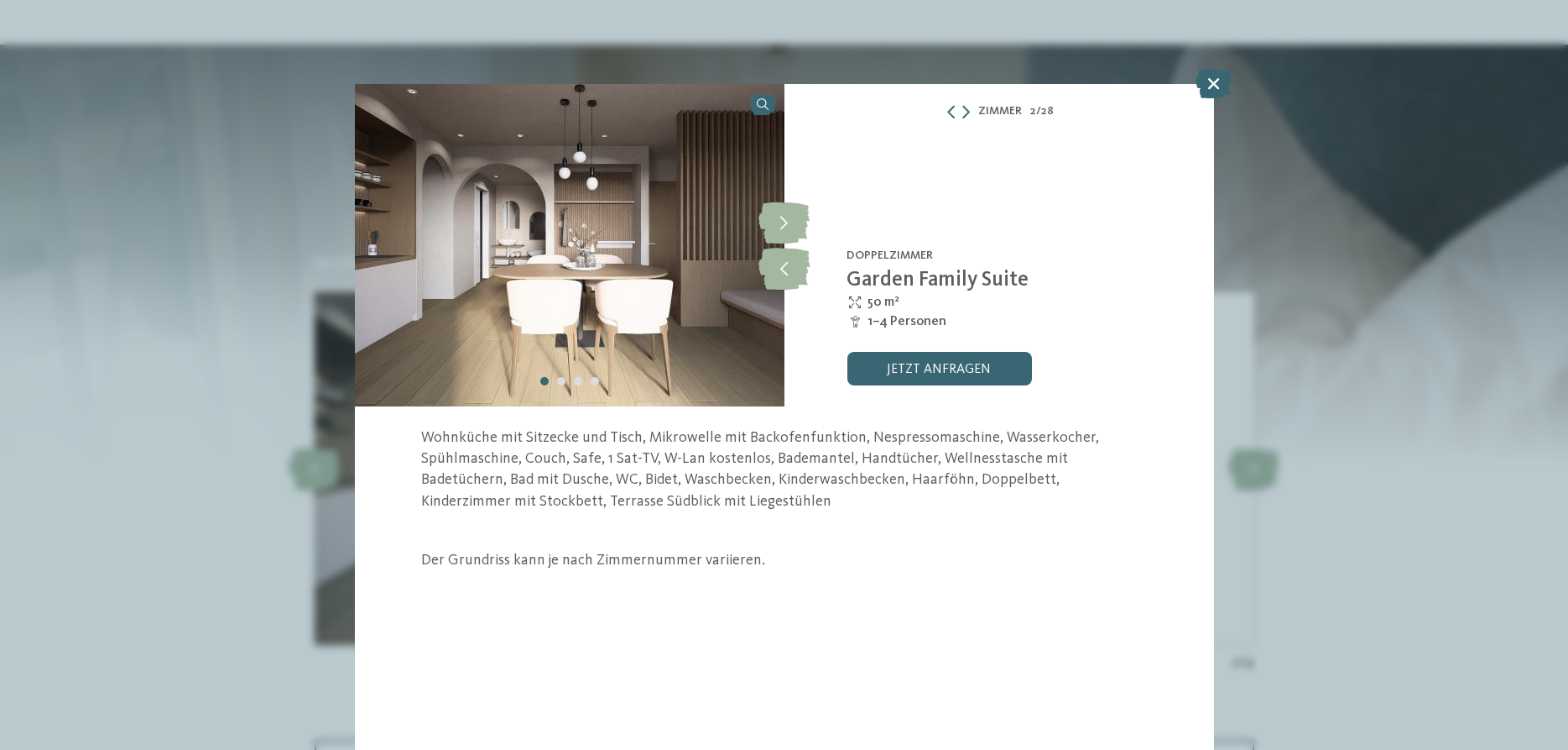
click at [1218, 79] on icon at bounding box center [1214, 83] width 36 height 30
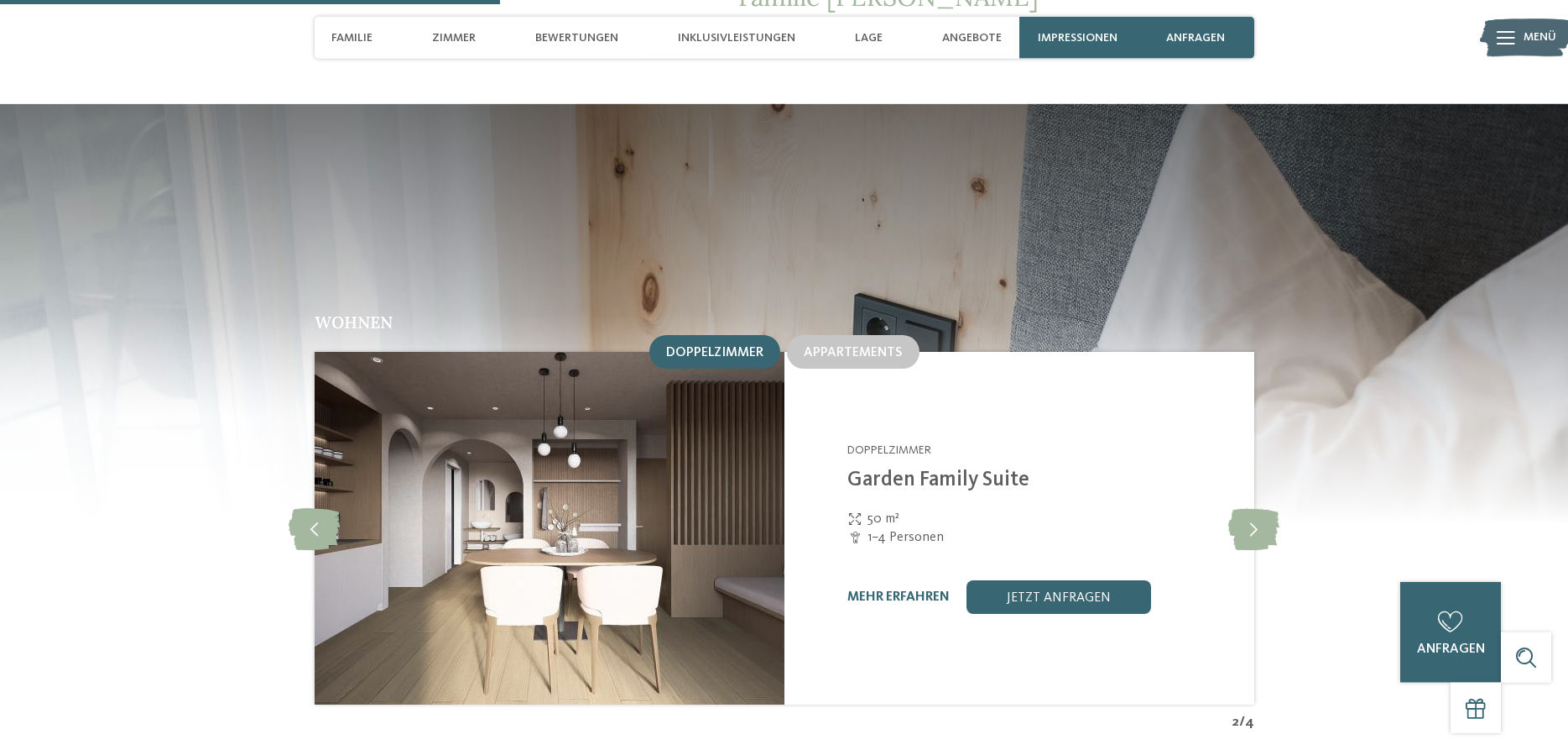
scroll to position [1798, 0]
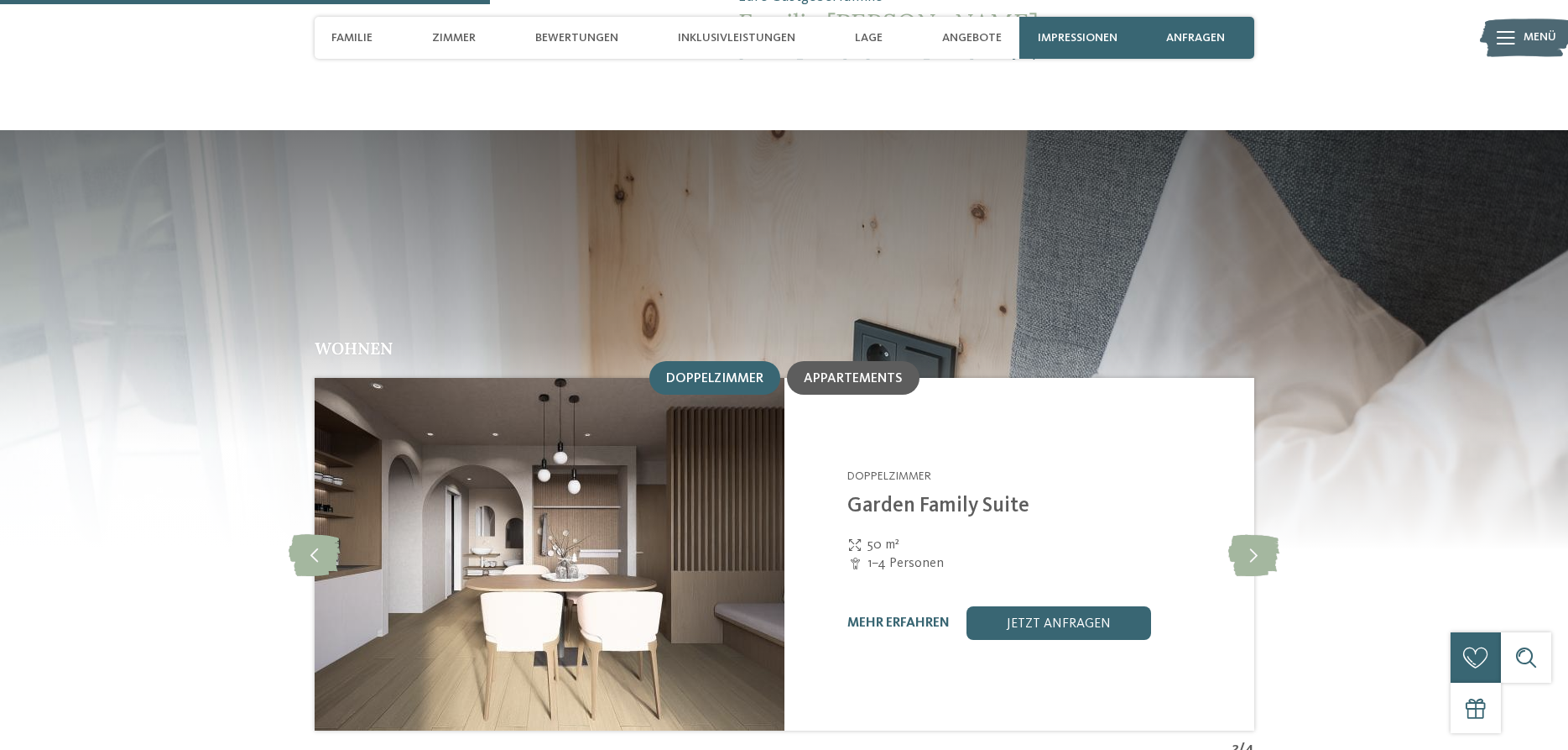
click at [840, 372] on span "Appartements" at bounding box center [853, 378] width 99 height 14
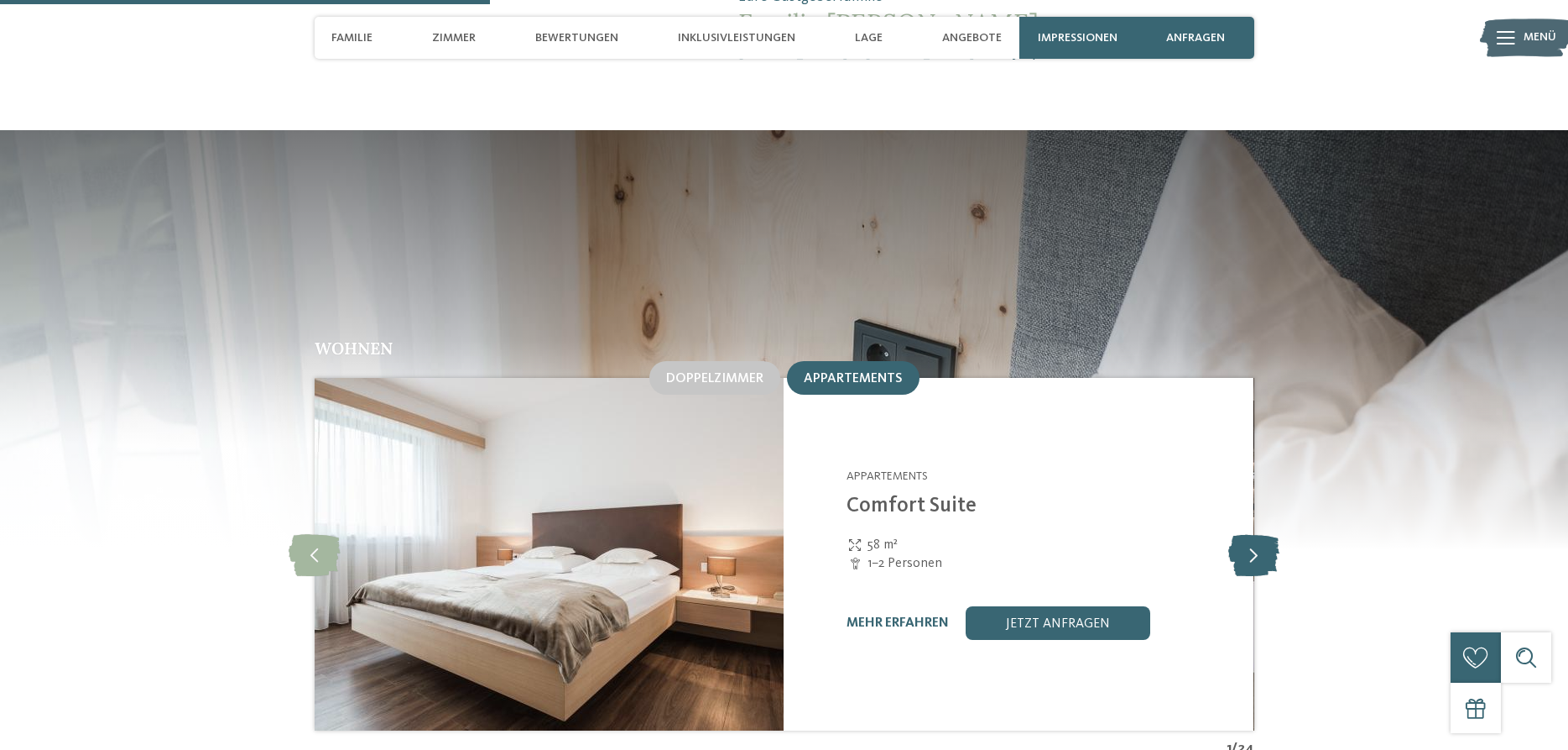
click at [1248, 533] on icon at bounding box center [1254, 553] width 51 height 42
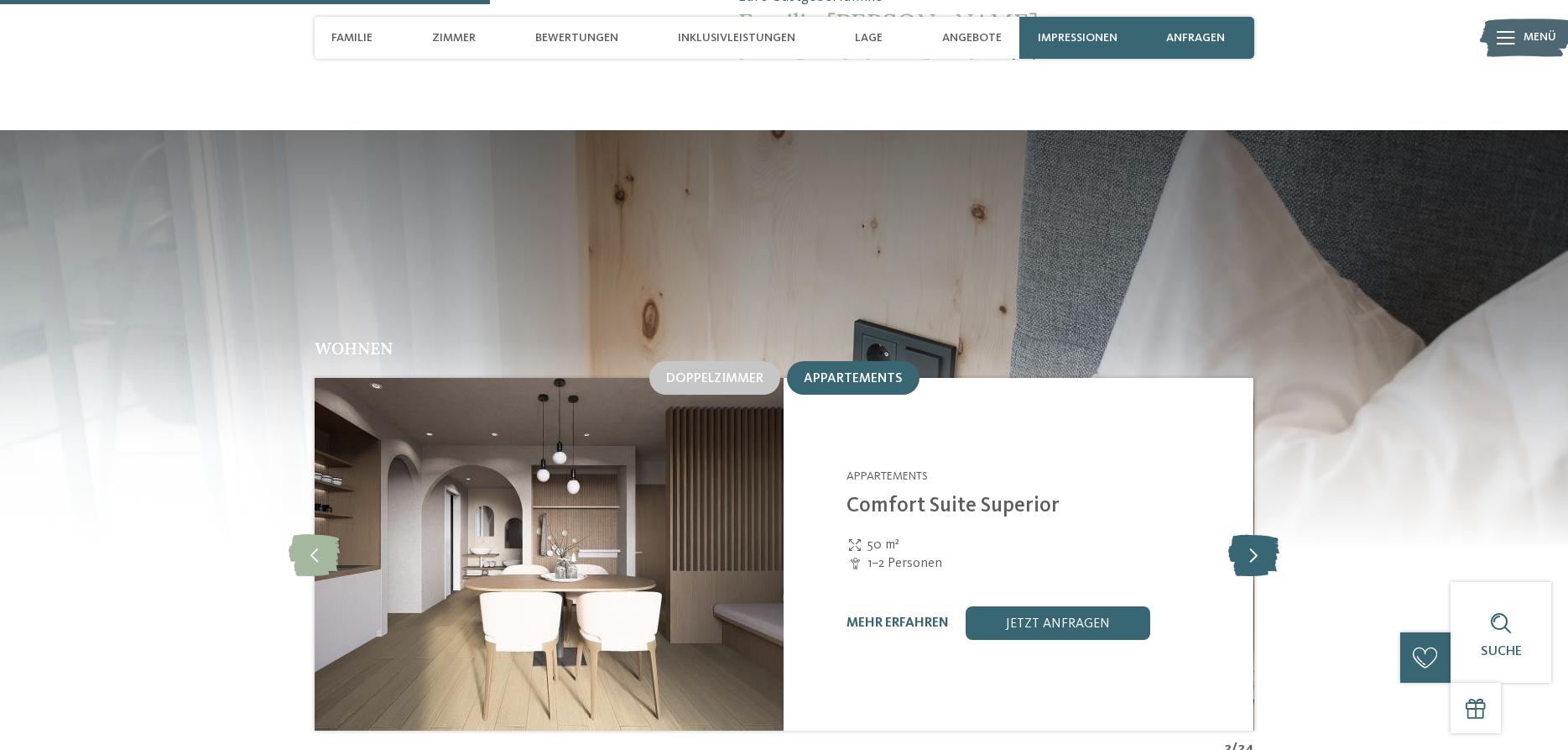
click at [1249, 533] on icon at bounding box center [1254, 553] width 51 height 42
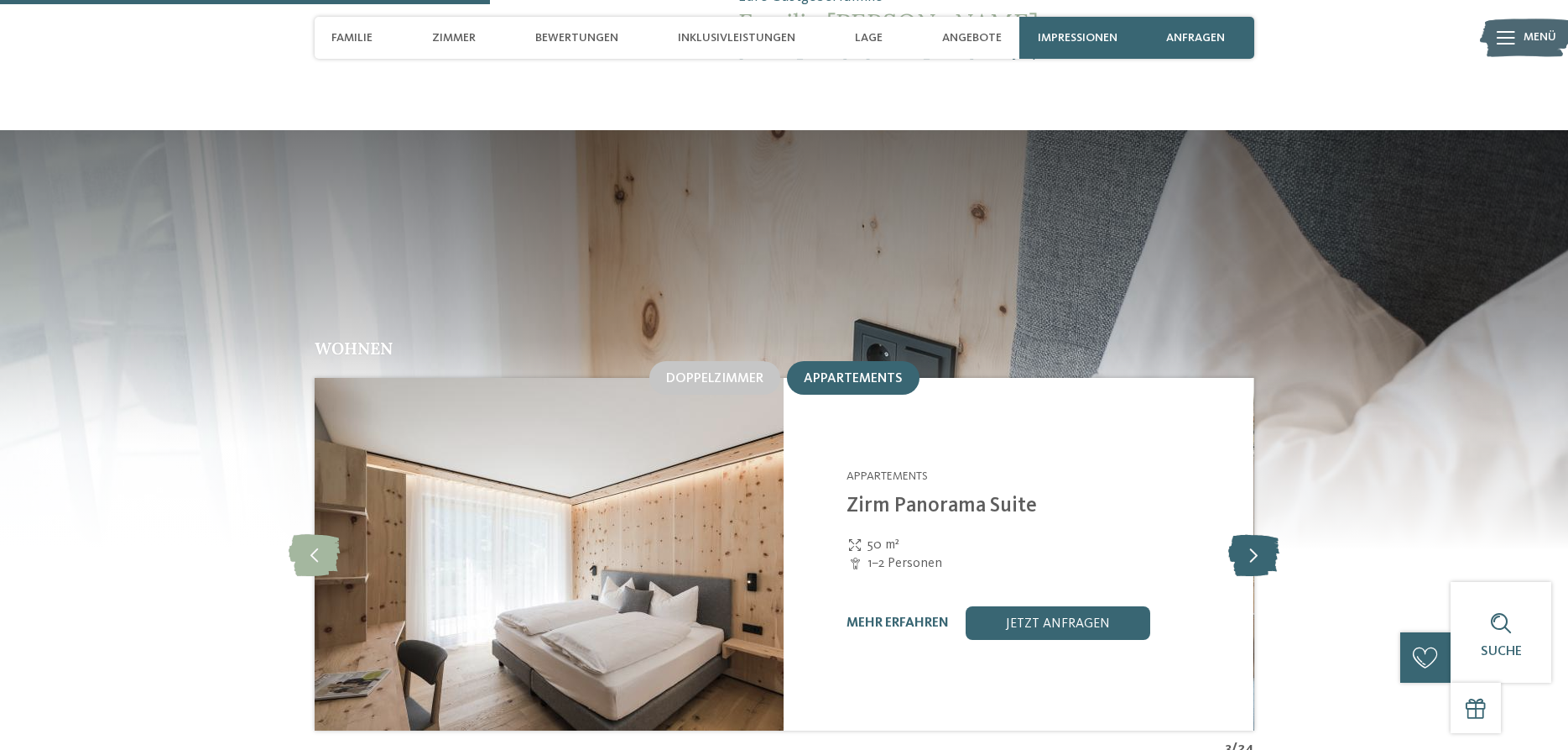
click at [1249, 533] on icon at bounding box center [1254, 553] width 51 height 42
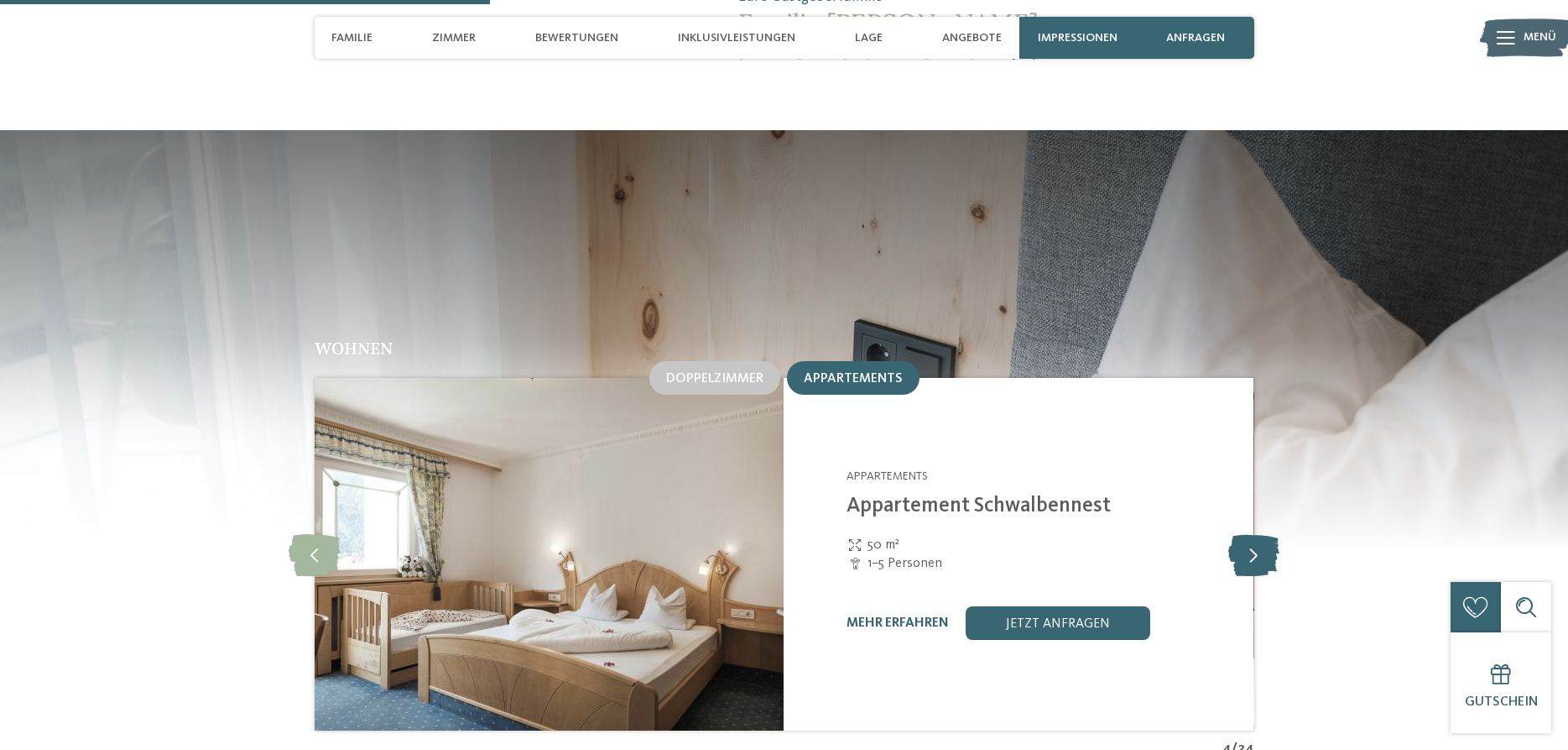
click at [1249, 533] on icon at bounding box center [1254, 553] width 51 height 42
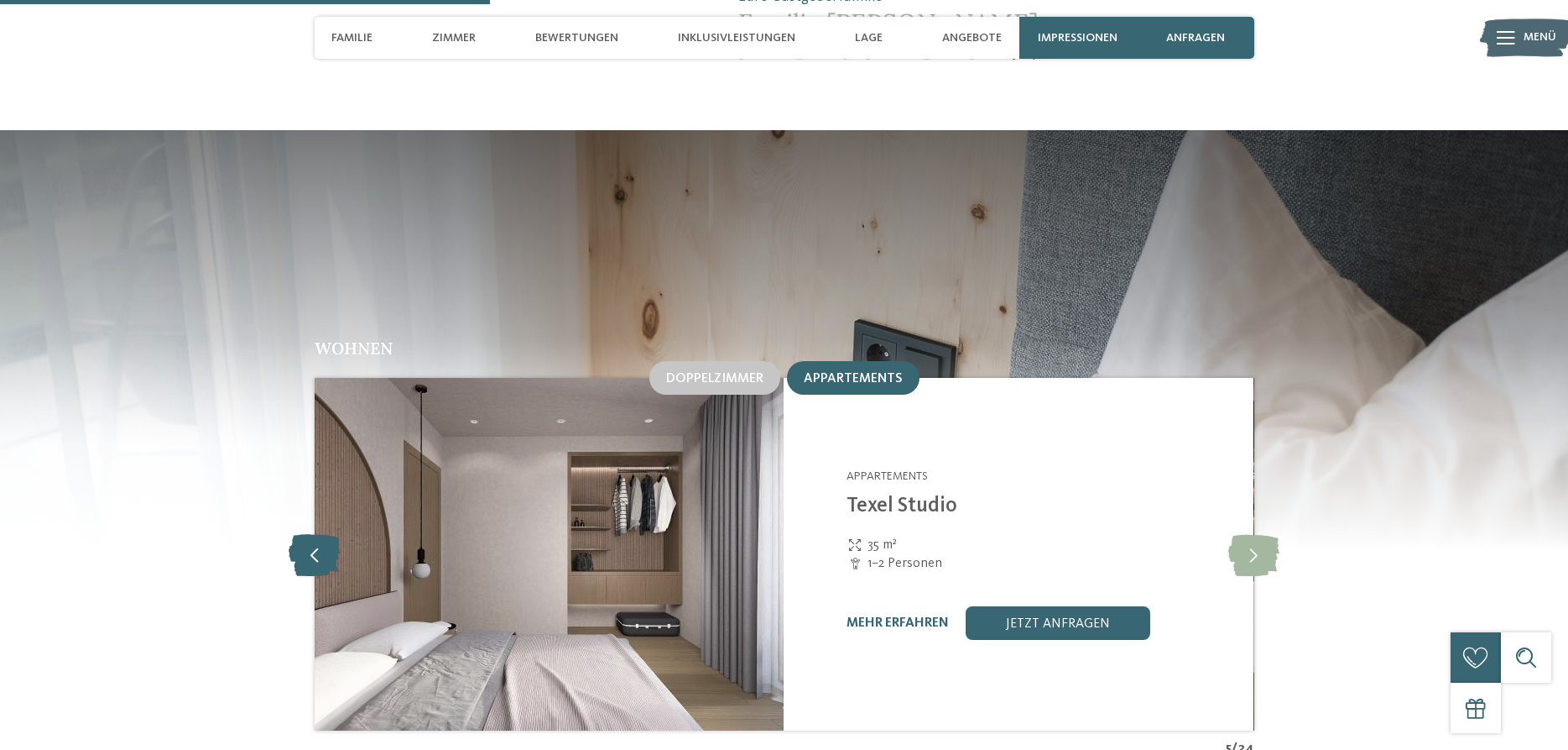
click at [325, 533] on icon at bounding box center [314, 553] width 51 height 42
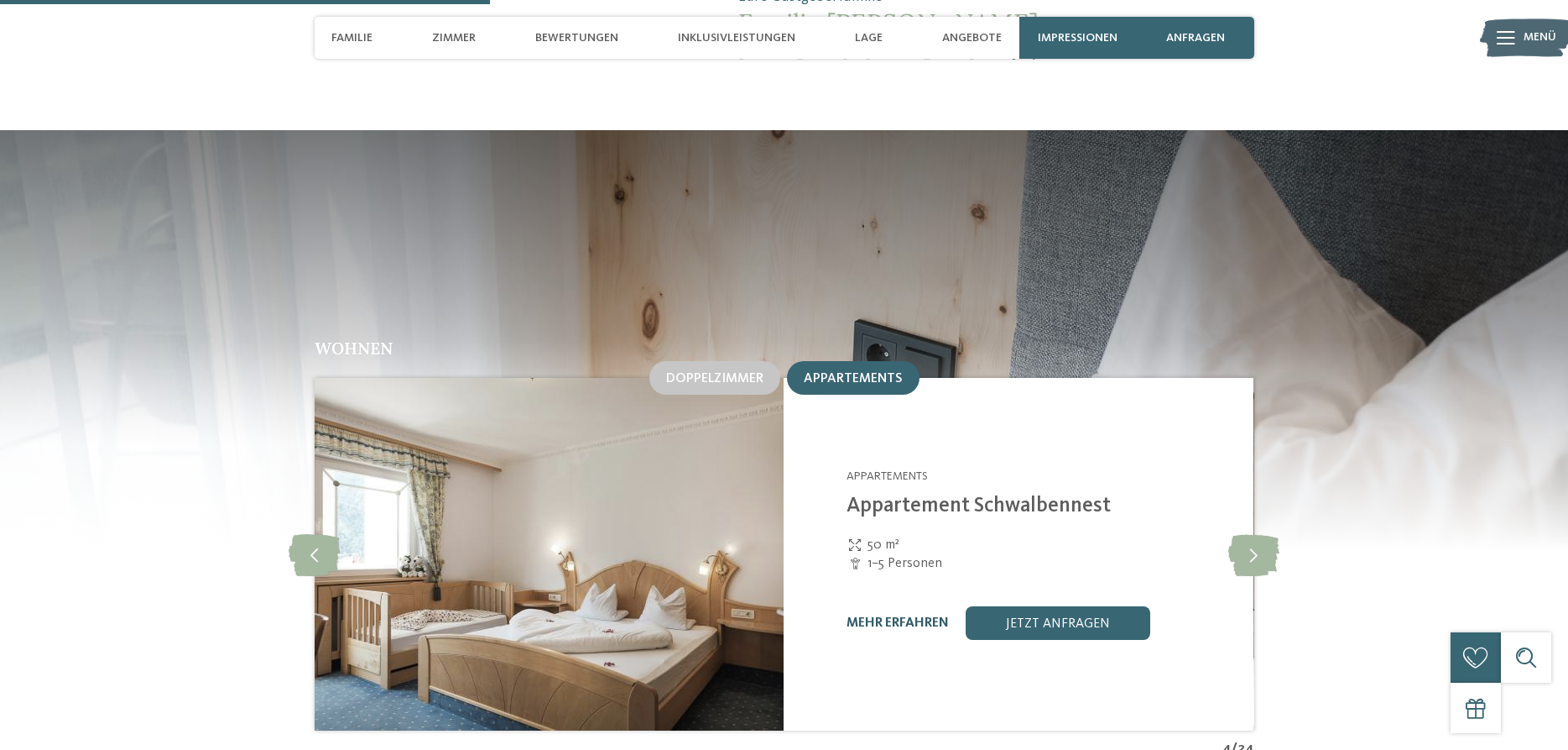
click at [930, 616] on link "mehr erfahren" at bounding box center [897, 623] width 103 height 14
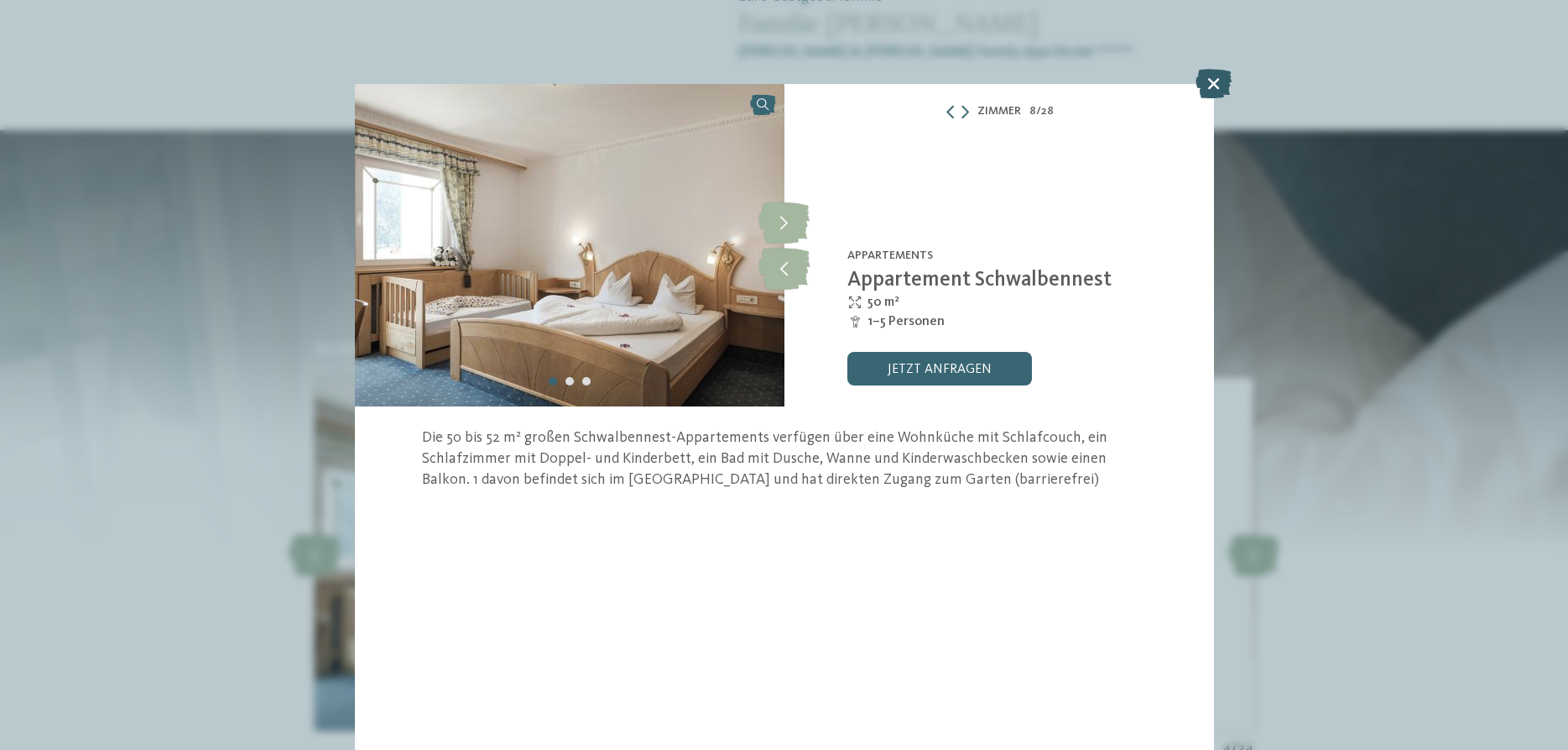
click at [1199, 85] on icon at bounding box center [1214, 83] width 36 height 30
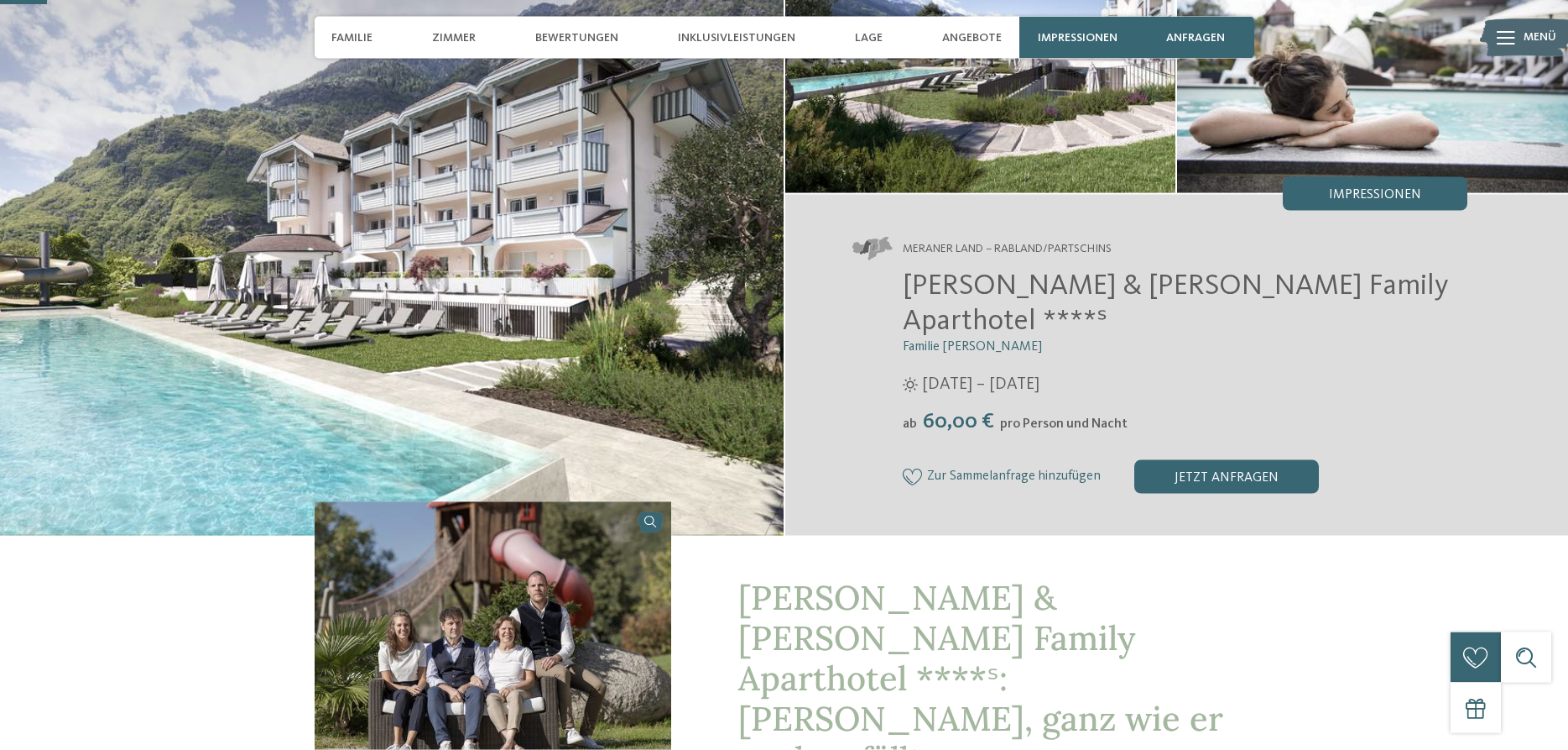
scroll to position [171, 0]
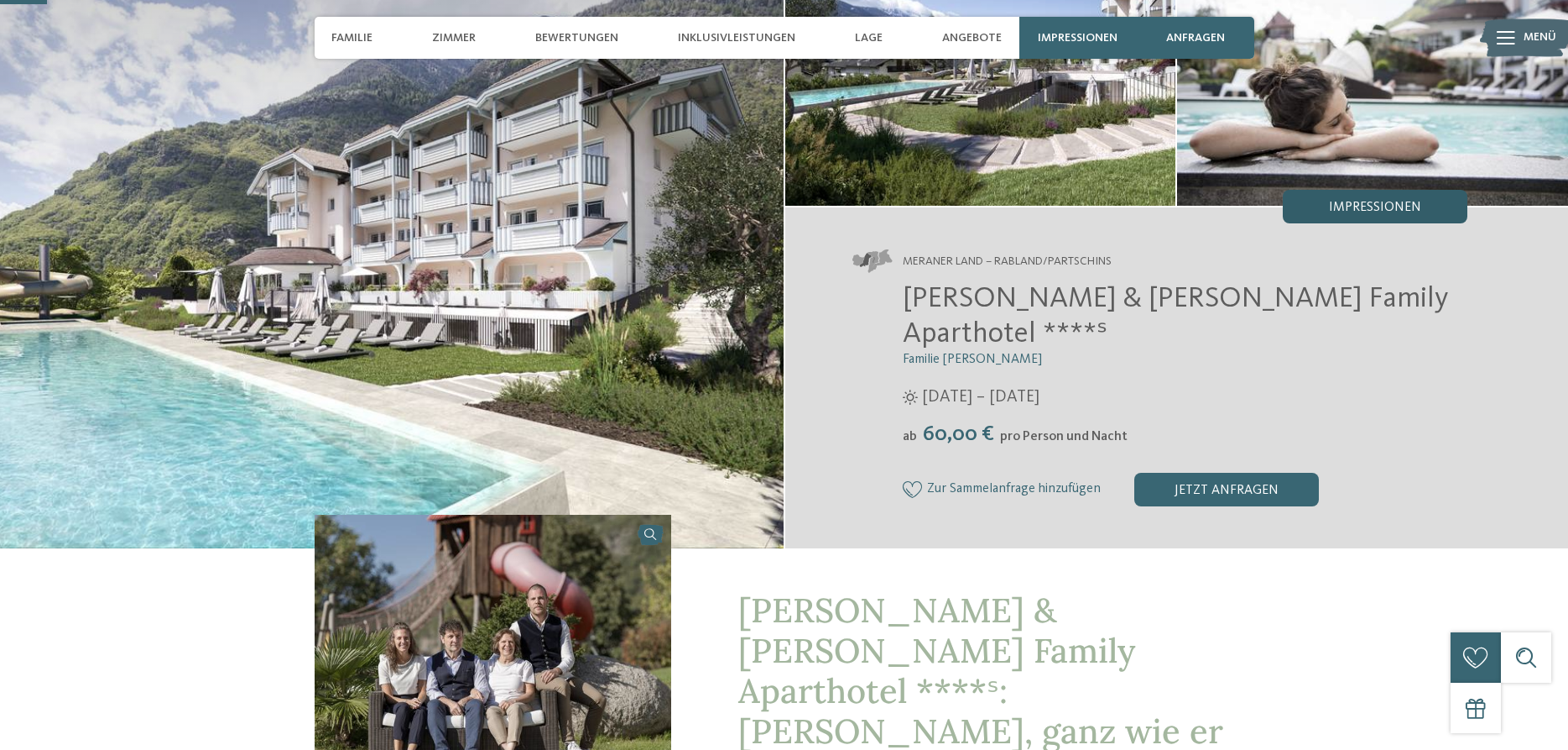
click at [1427, 207] on div "Impressionen" at bounding box center [1375, 207] width 185 height 34
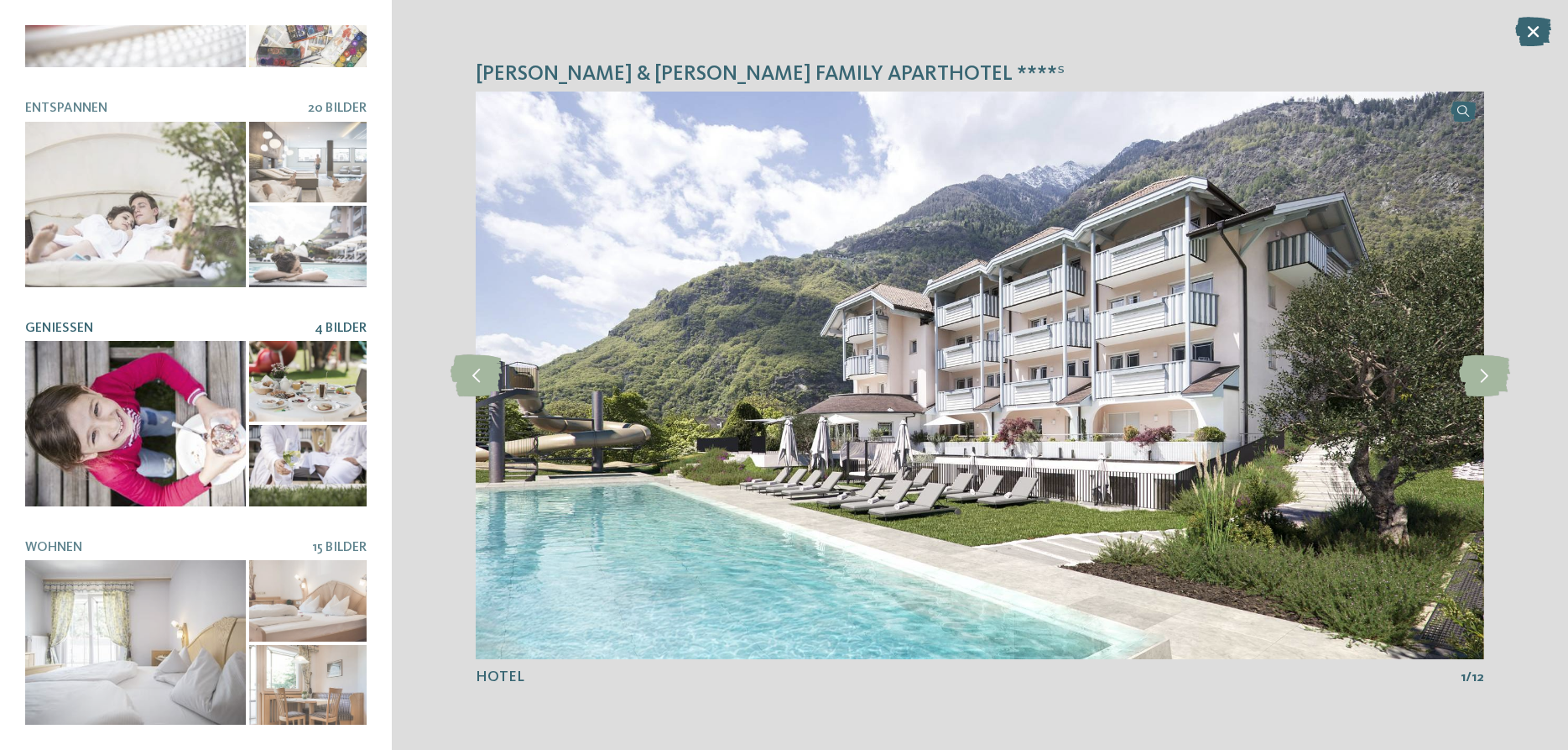
scroll to position [363, 0]
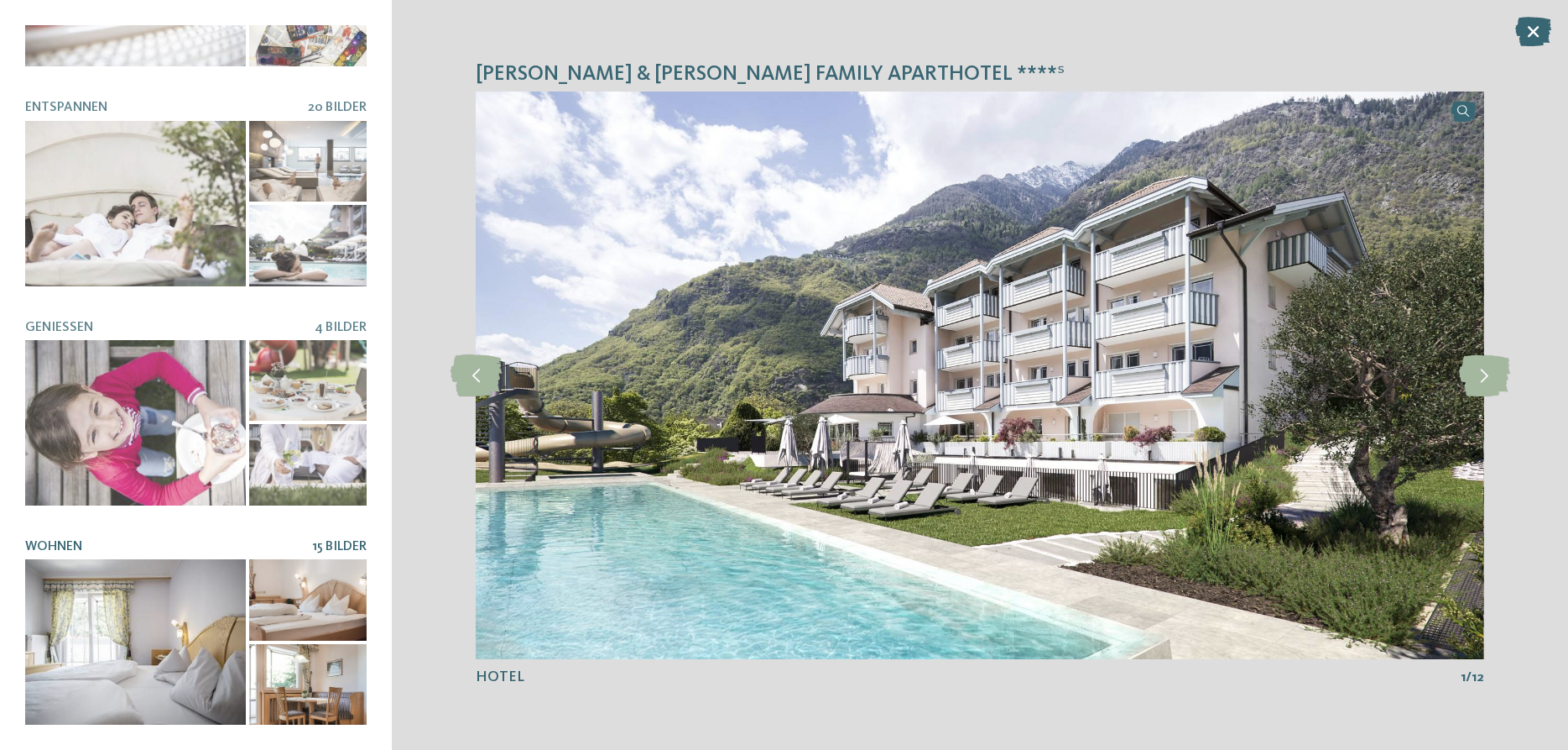
click at [142, 567] on div at bounding box center [136, 641] width 220 height 165
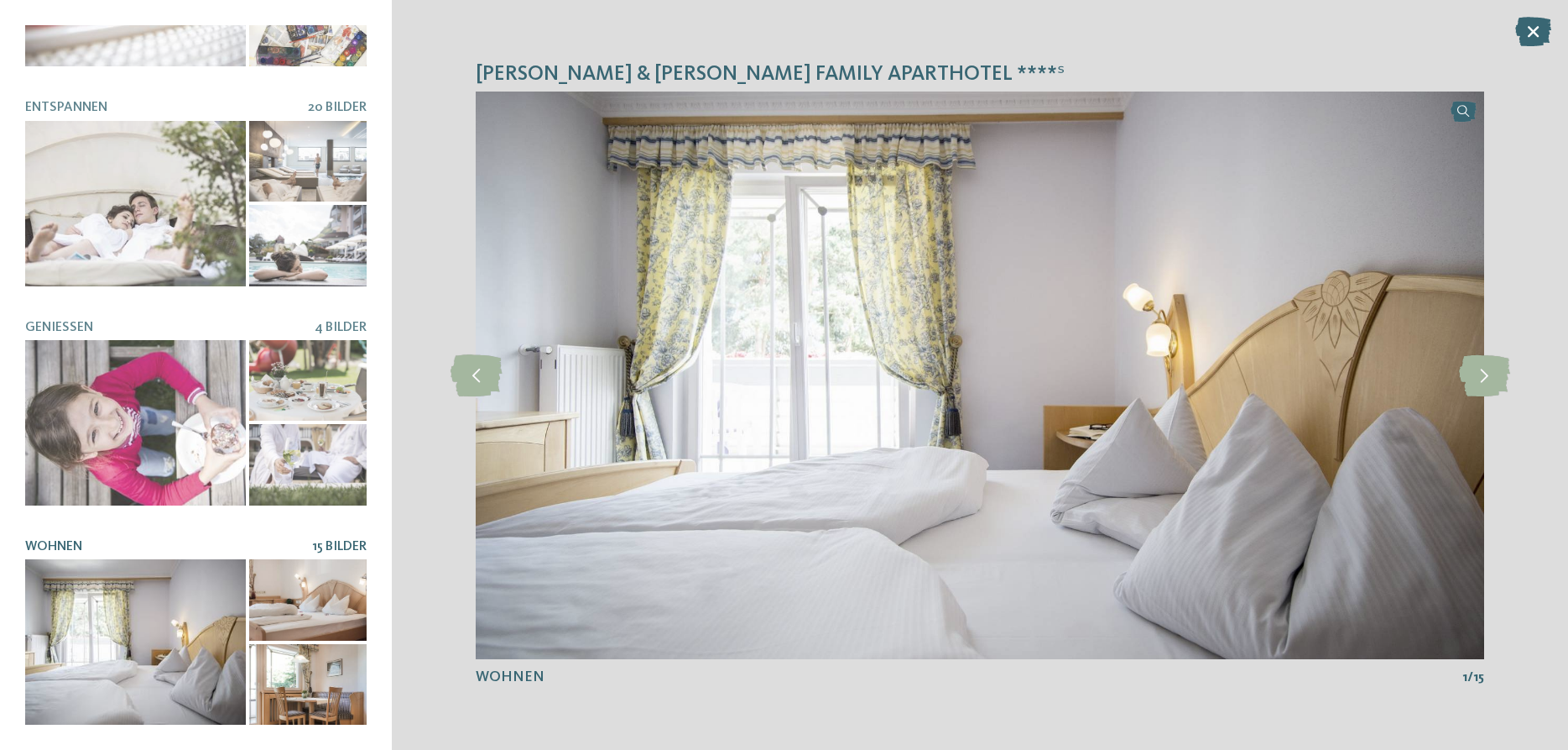
click at [1521, 334] on div "Heidi & Edith Family Aparthotel ****ˢ slide 1 of 12" at bounding box center [979, 375] width 1176 height 750
click at [1492, 367] on icon at bounding box center [1485, 375] width 51 height 42
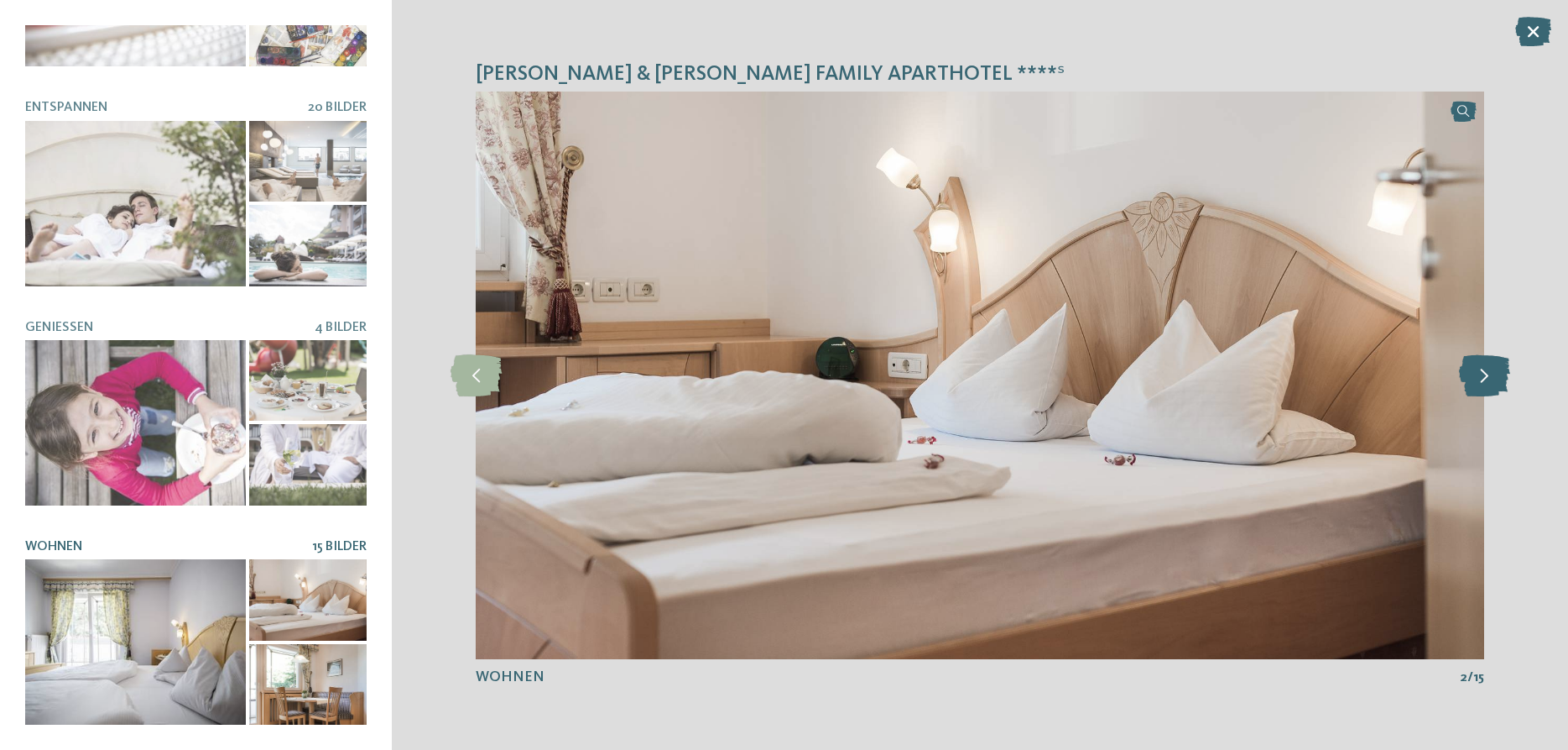
click at [1492, 367] on icon at bounding box center [1485, 375] width 51 height 42
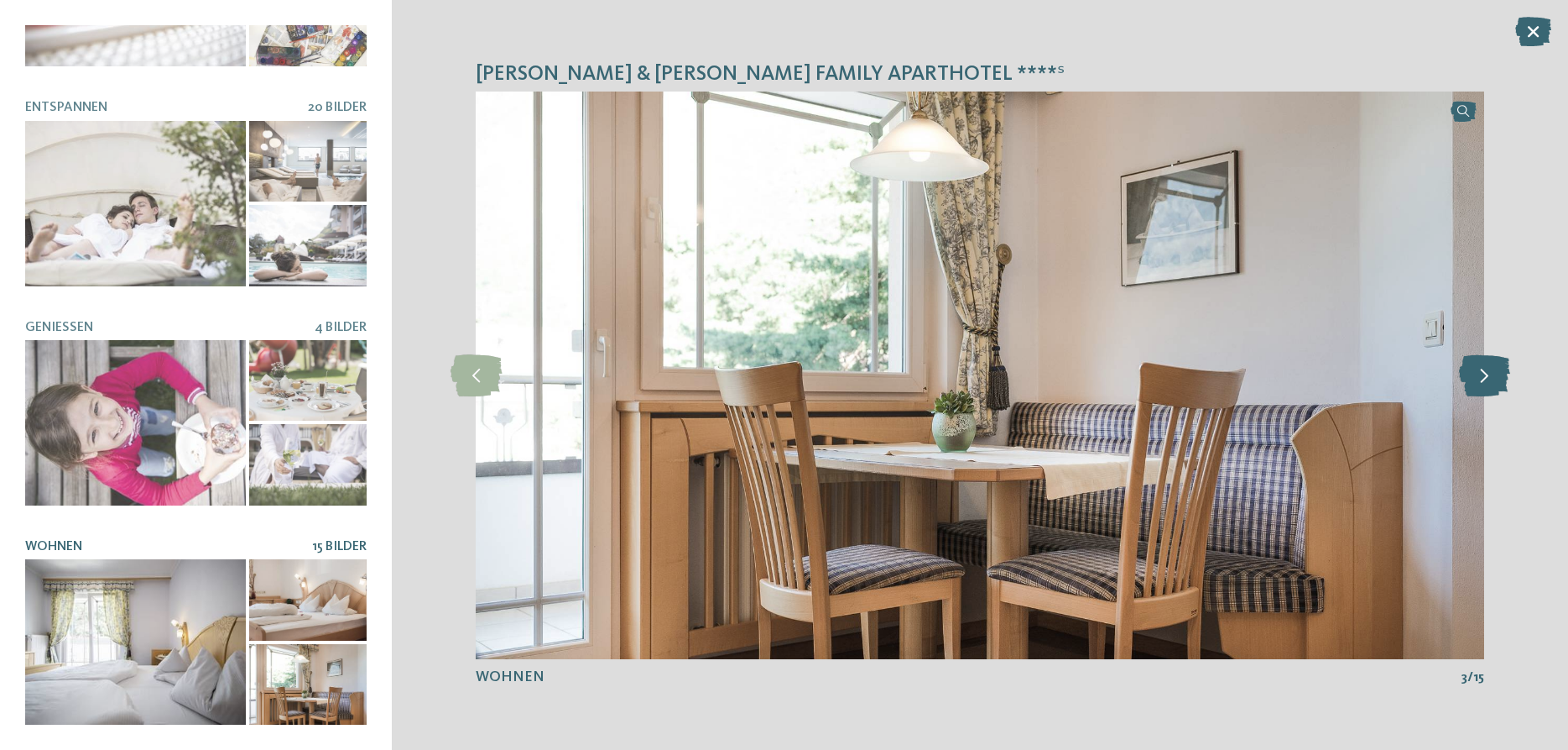
click at [1492, 367] on icon at bounding box center [1485, 375] width 51 height 42
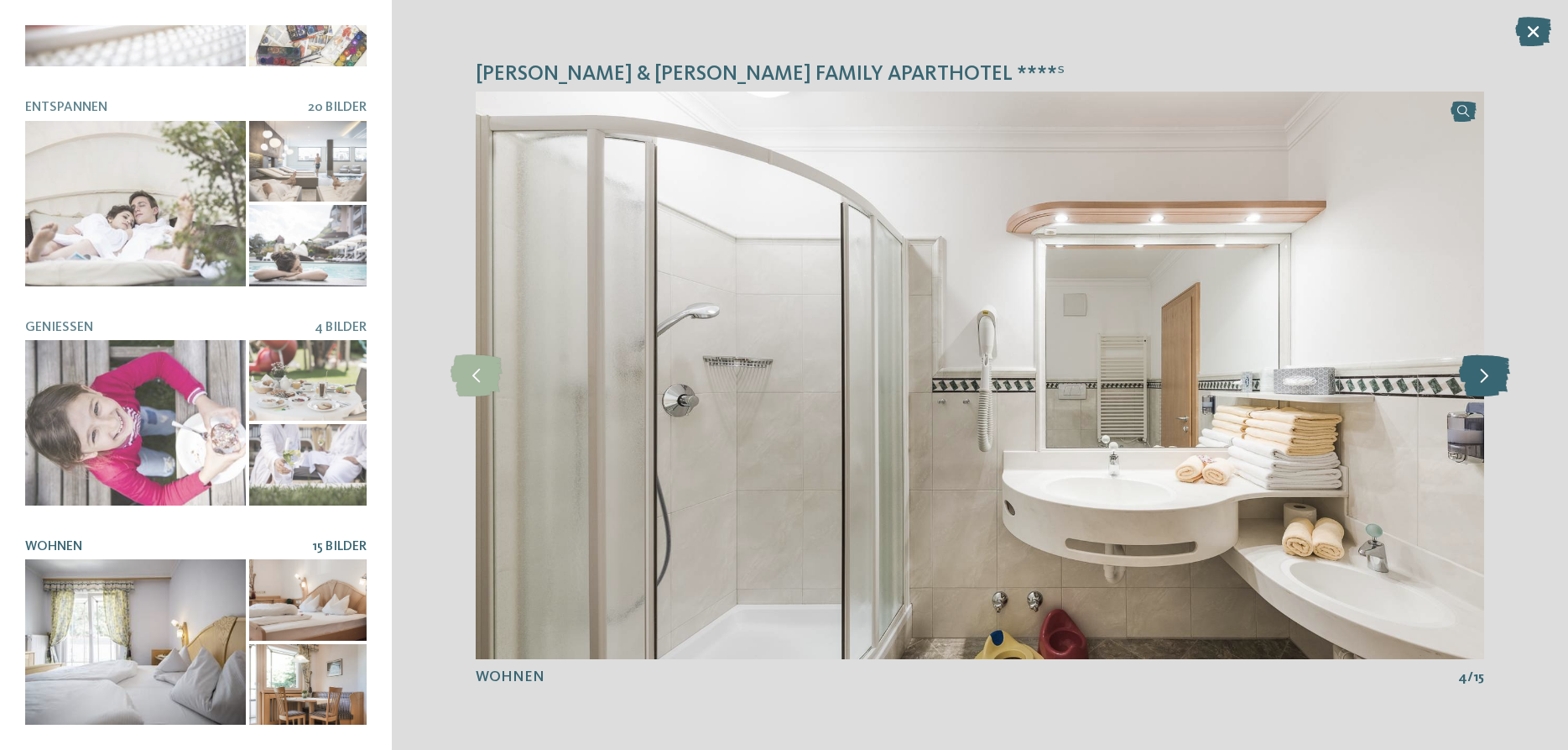
click at [1492, 367] on icon at bounding box center [1485, 375] width 51 height 42
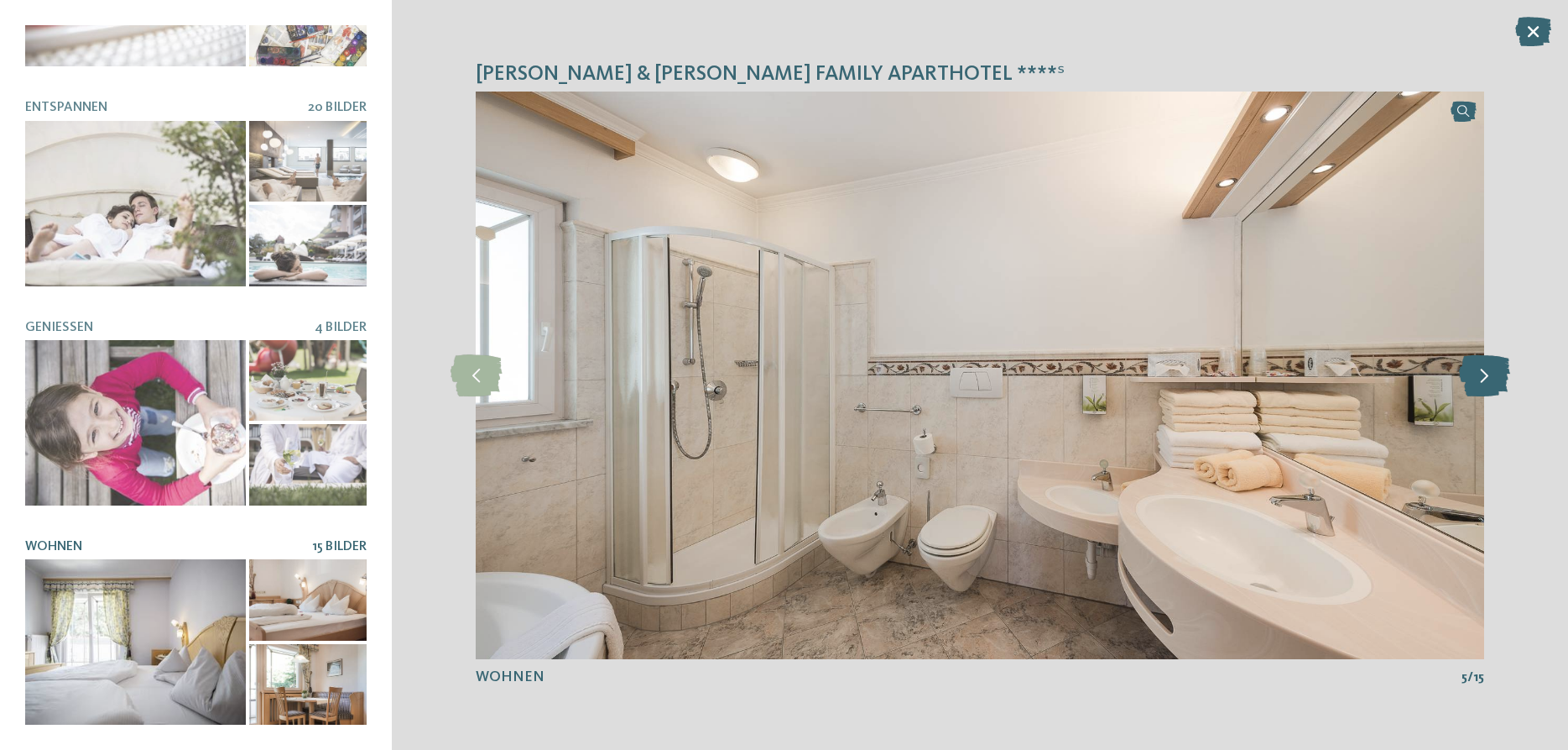
click at [1492, 367] on icon at bounding box center [1485, 375] width 51 height 42
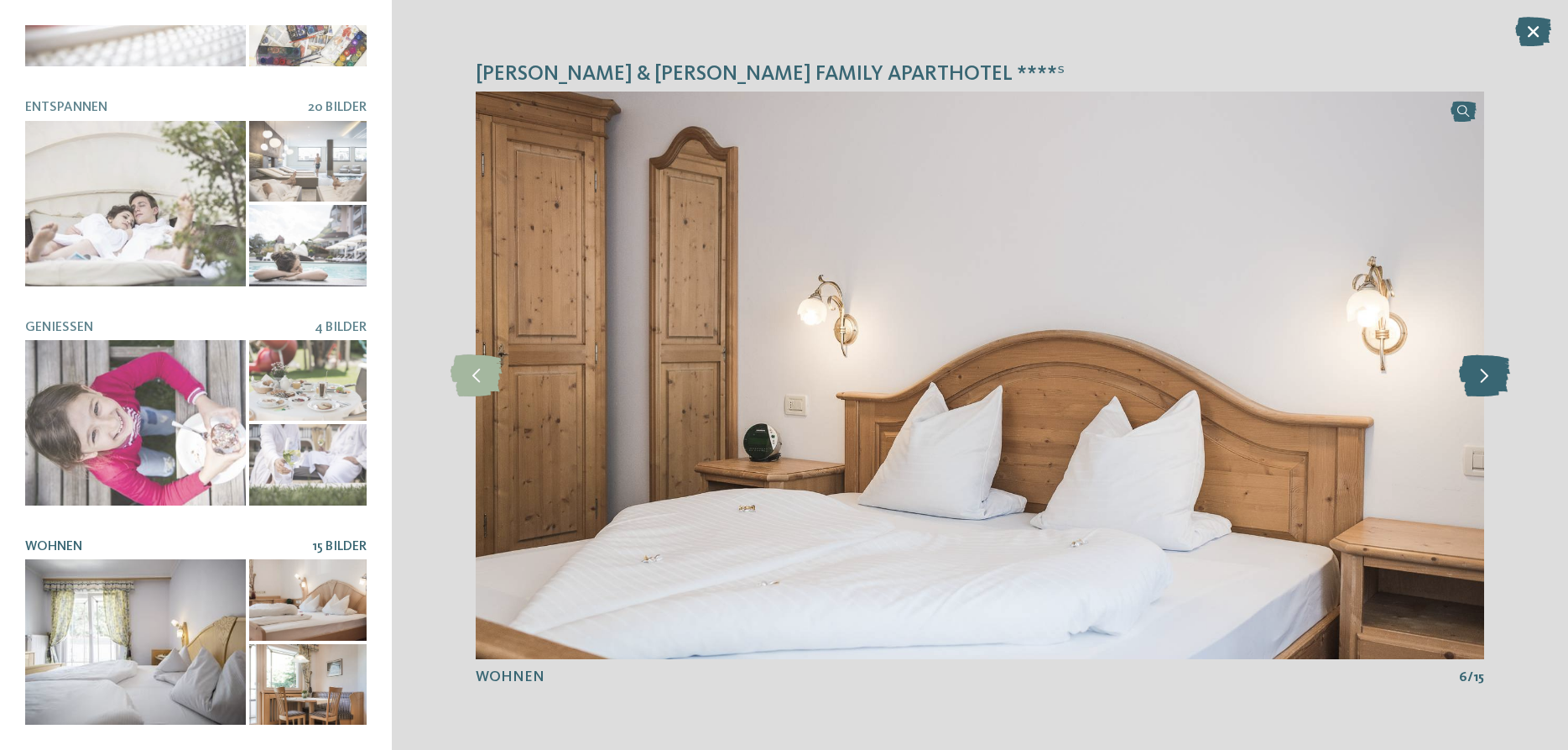
click at [1492, 367] on icon at bounding box center [1485, 375] width 51 height 42
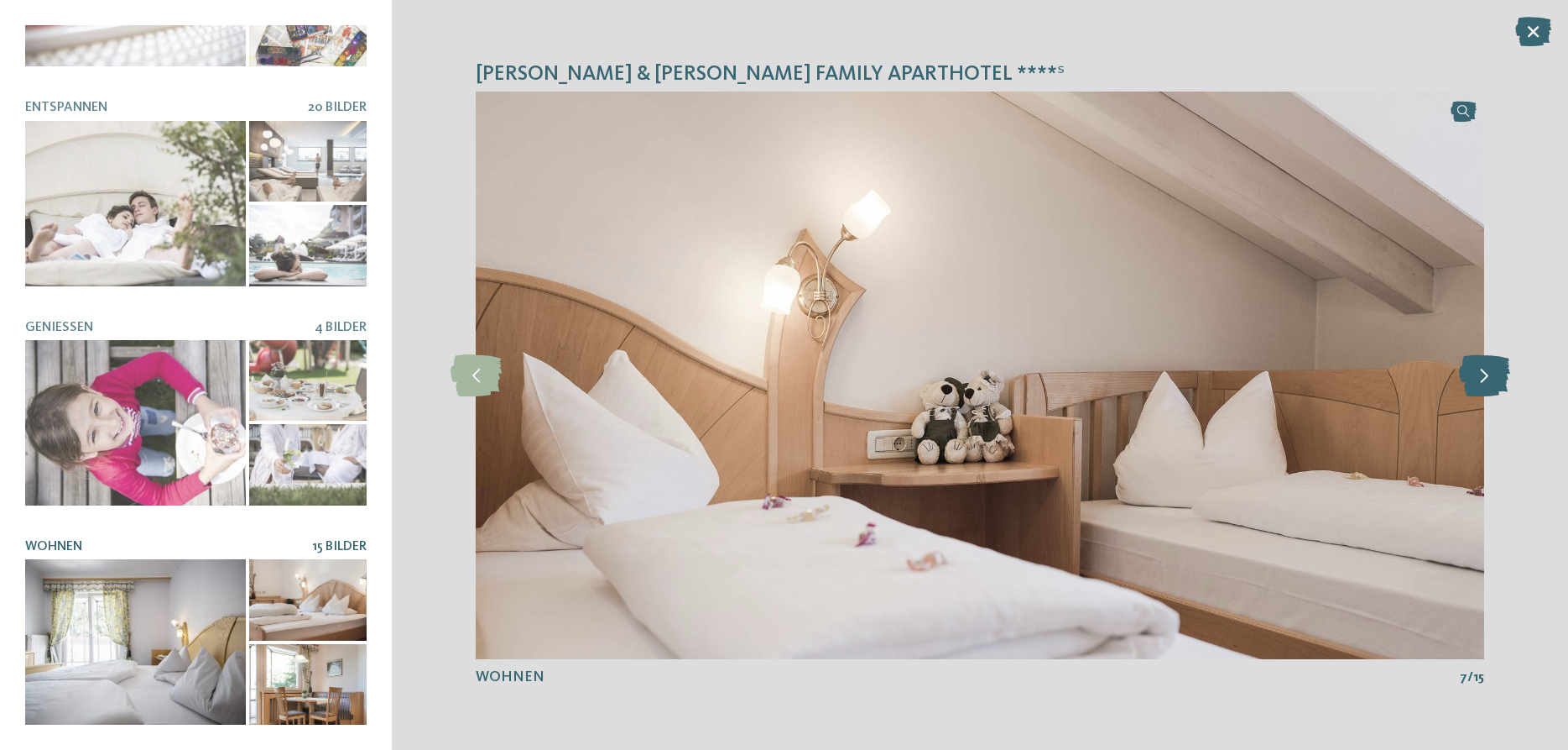
click at [1492, 367] on icon at bounding box center [1485, 375] width 51 height 42
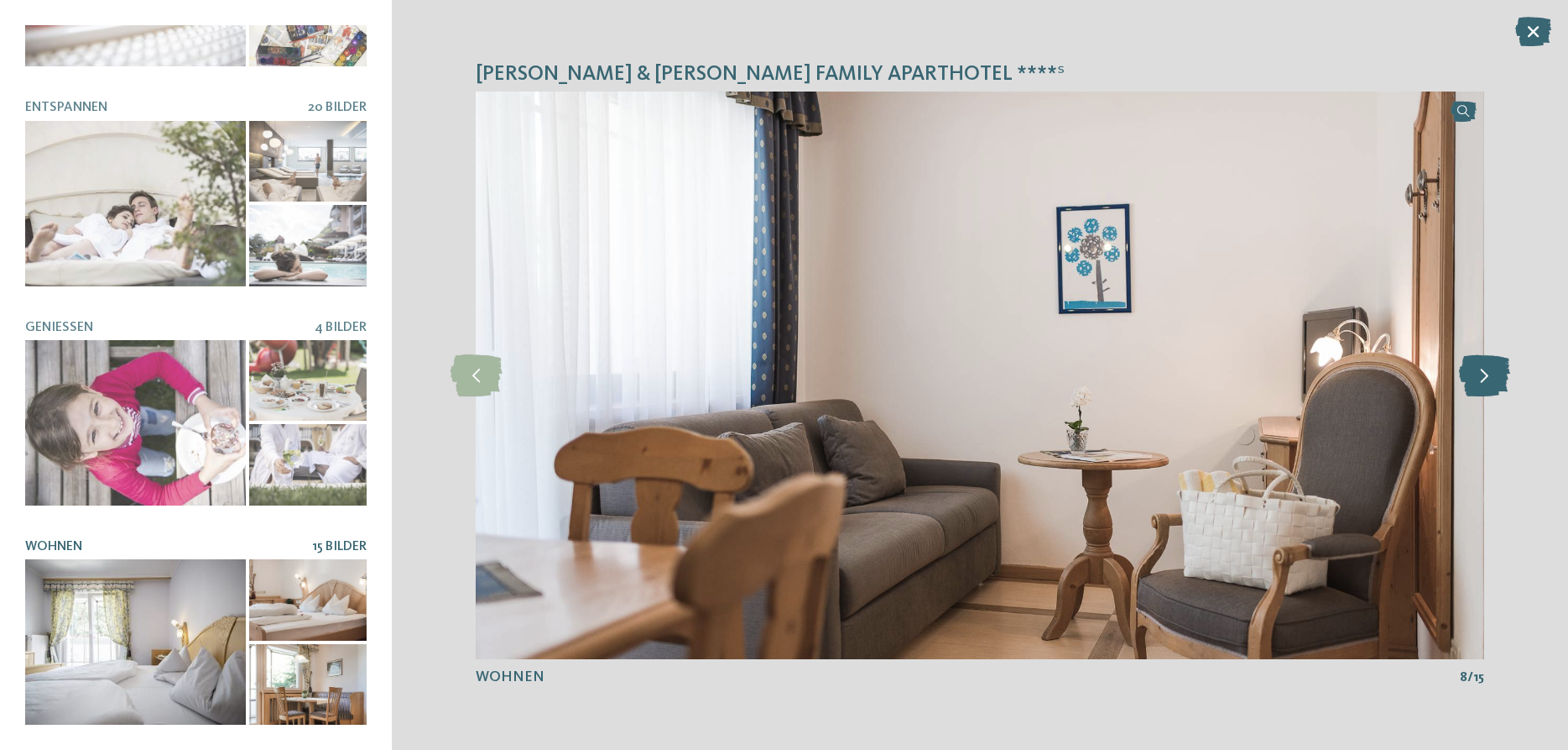
click at [1492, 367] on icon at bounding box center [1485, 375] width 51 height 42
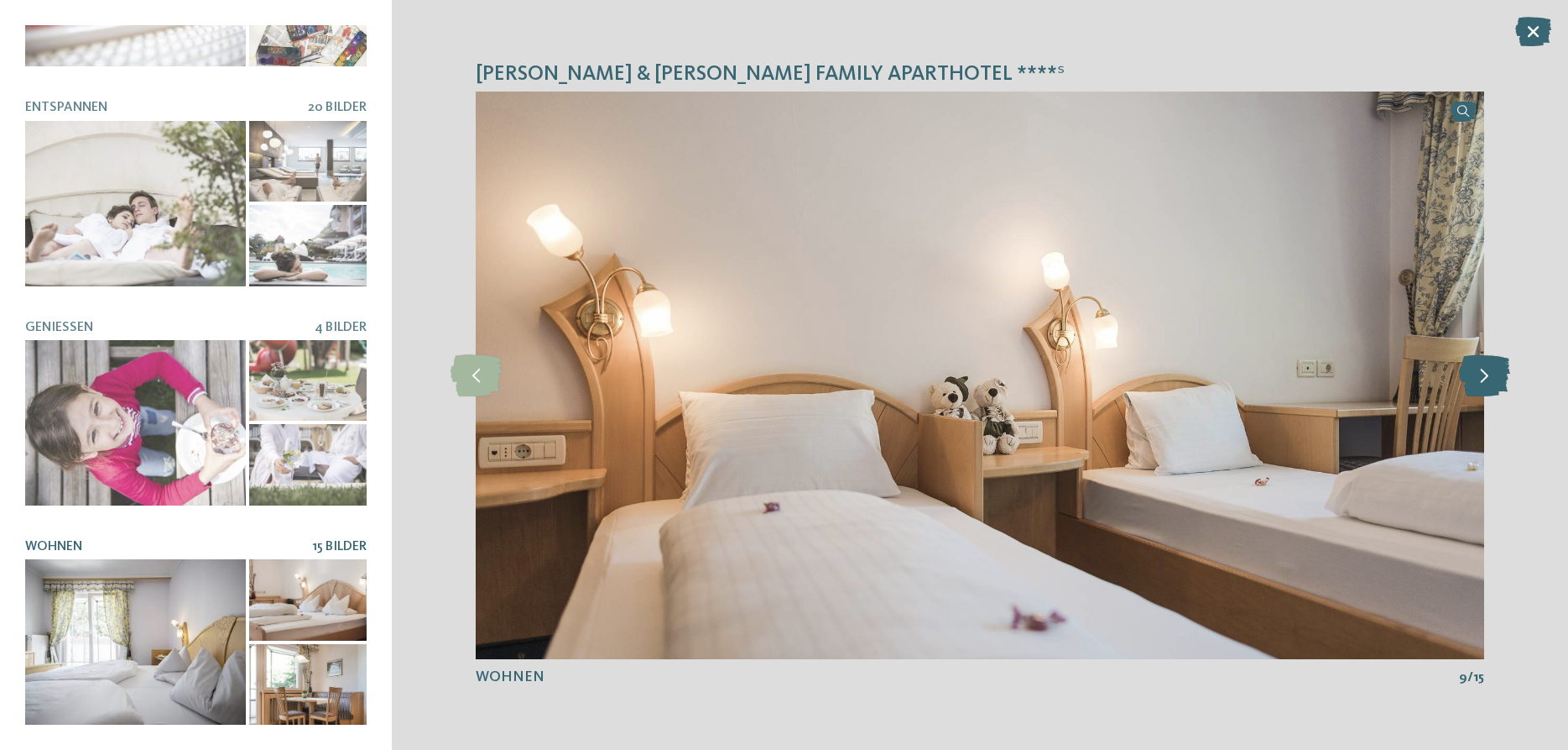
click at [1492, 367] on icon at bounding box center [1485, 375] width 51 height 42
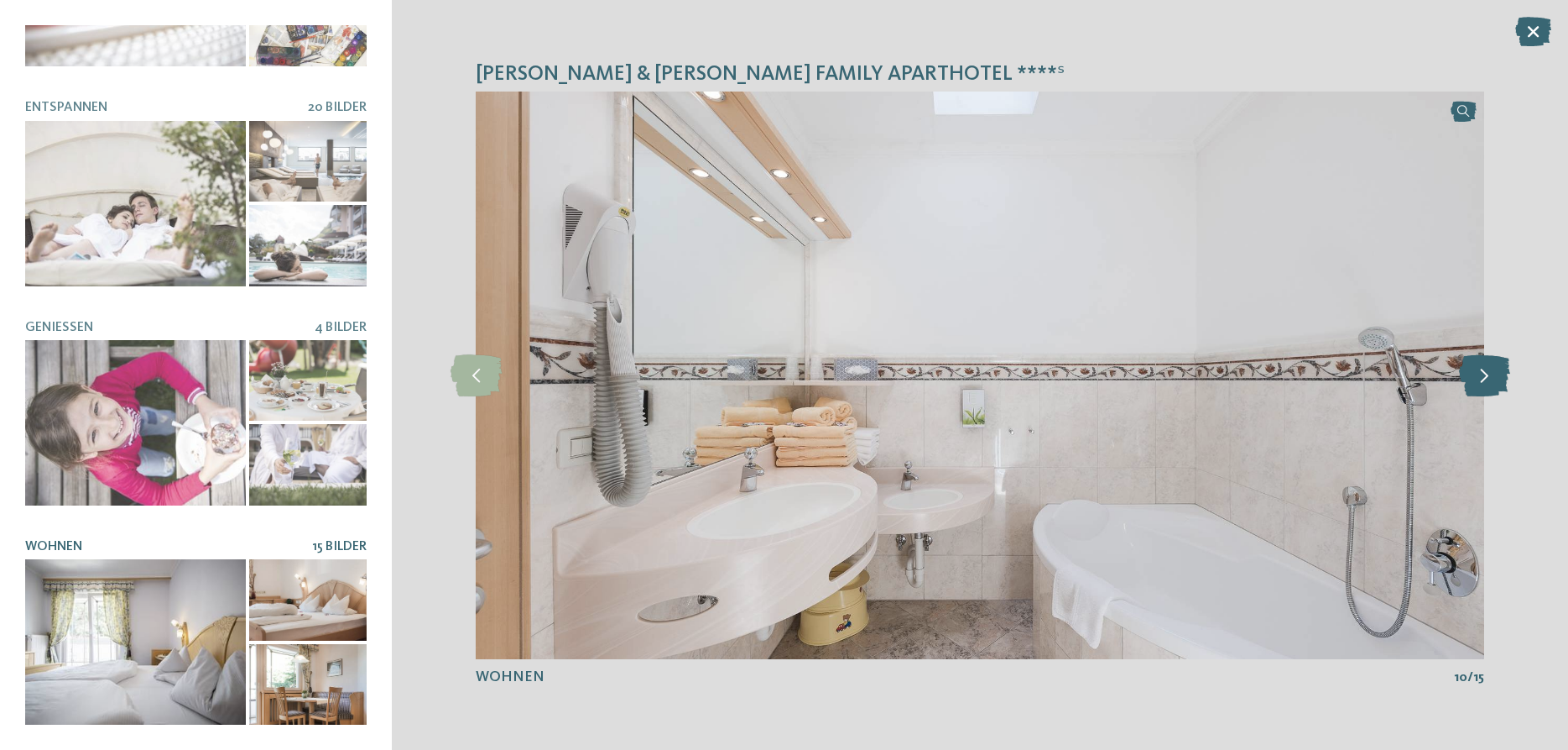
click at [1492, 367] on icon at bounding box center [1485, 375] width 51 height 42
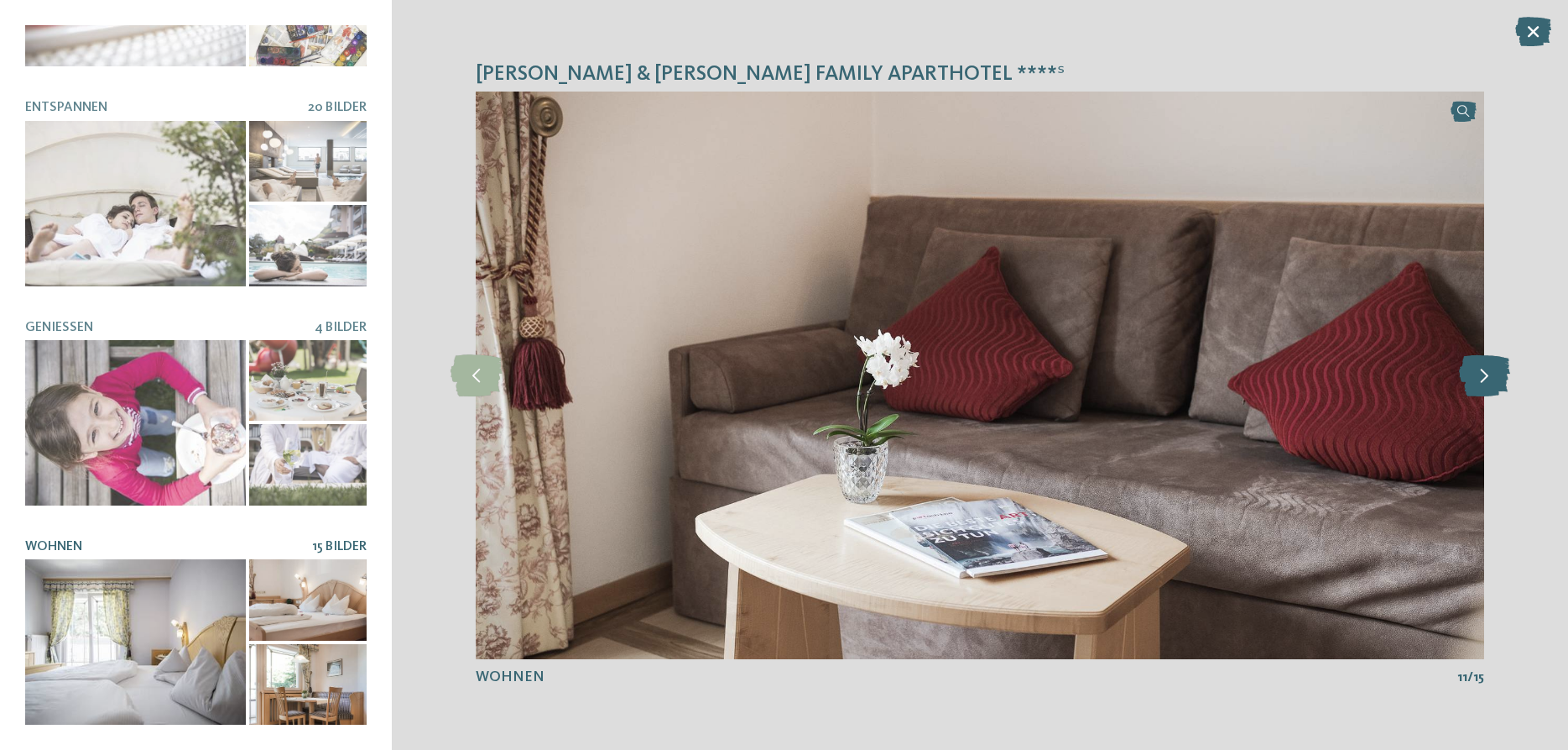
click at [1492, 367] on icon at bounding box center [1485, 375] width 51 height 42
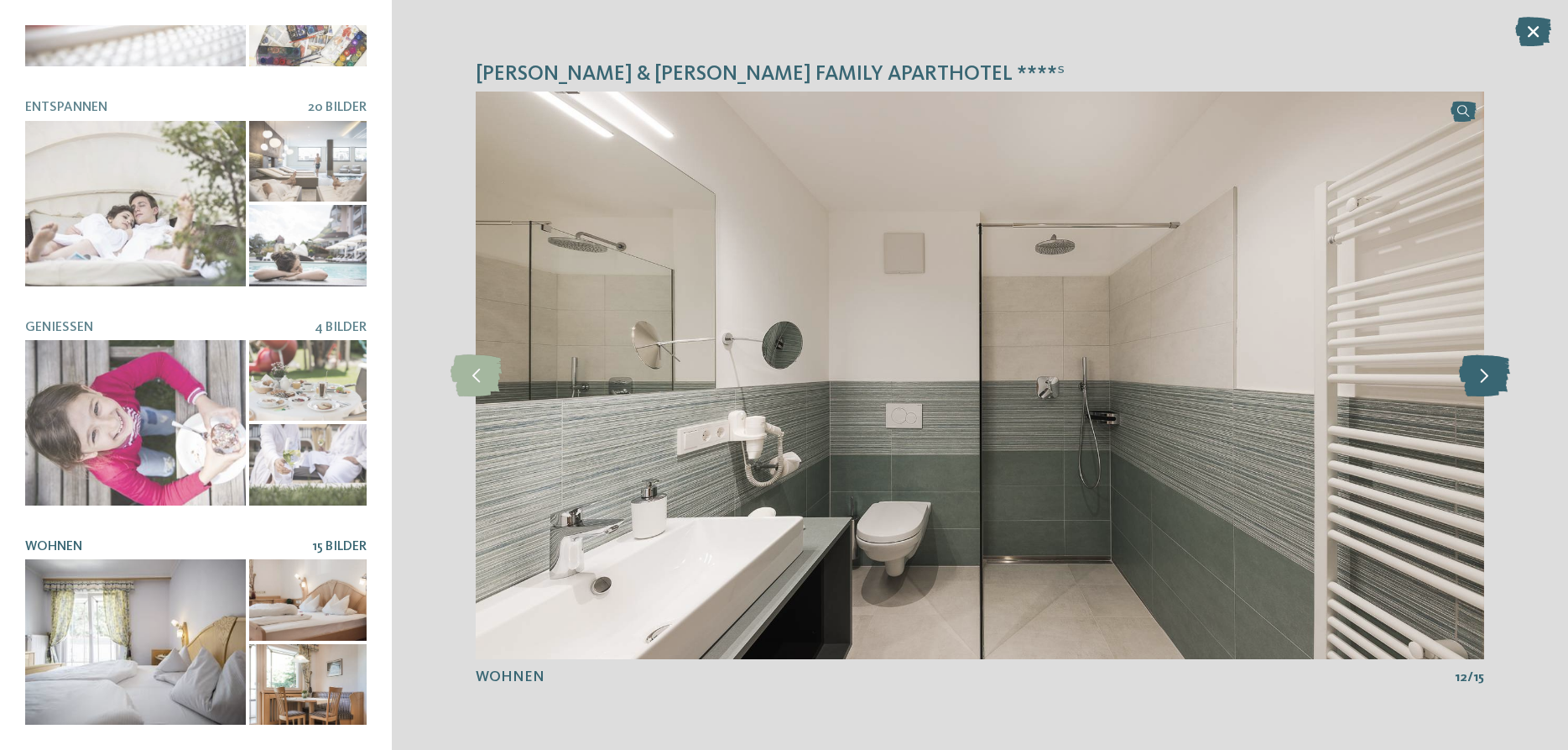
click at [1492, 367] on icon at bounding box center [1485, 375] width 51 height 42
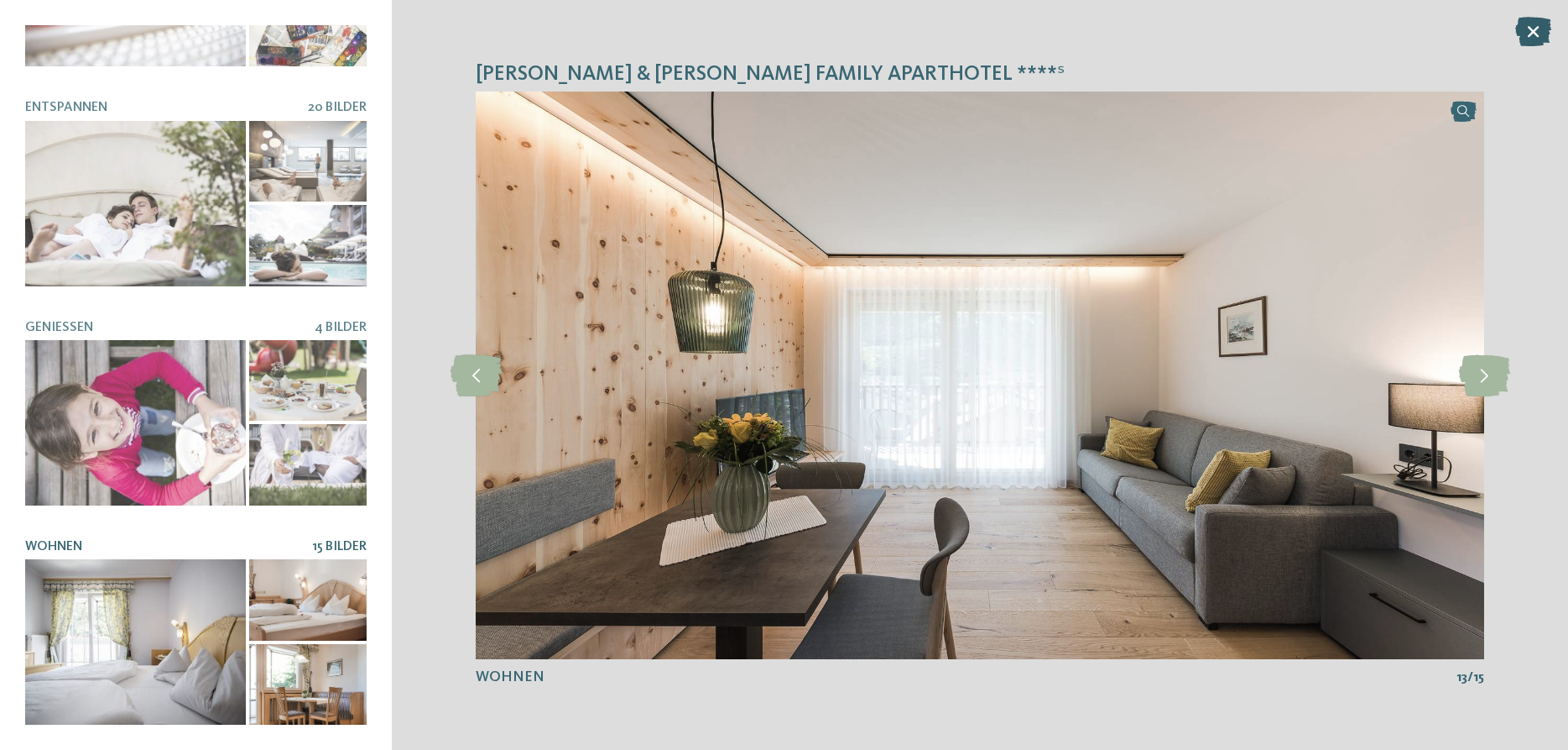
click at [1537, 41] on icon at bounding box center [1533, 31] width 36 height 30
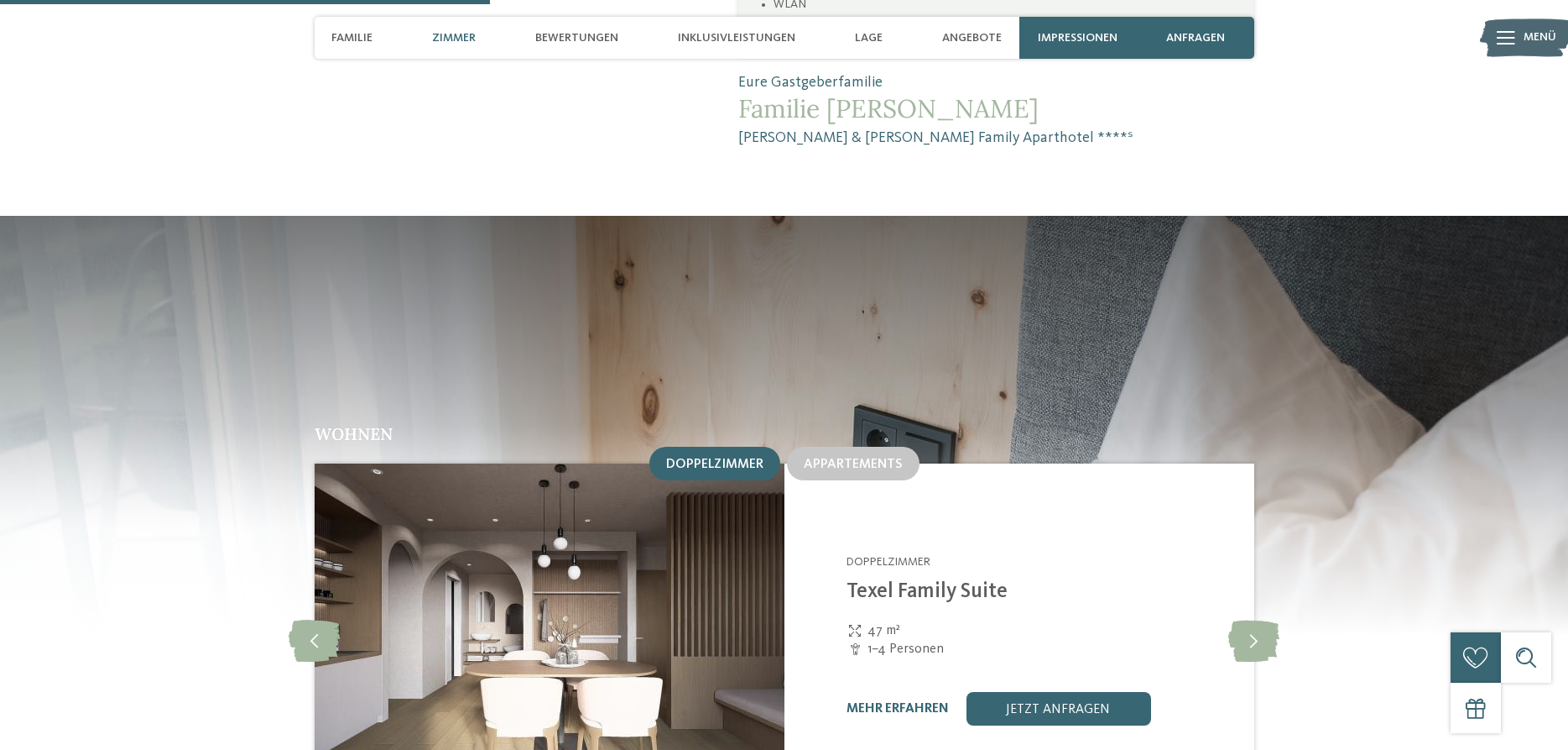
scroll to position [1798, 0]
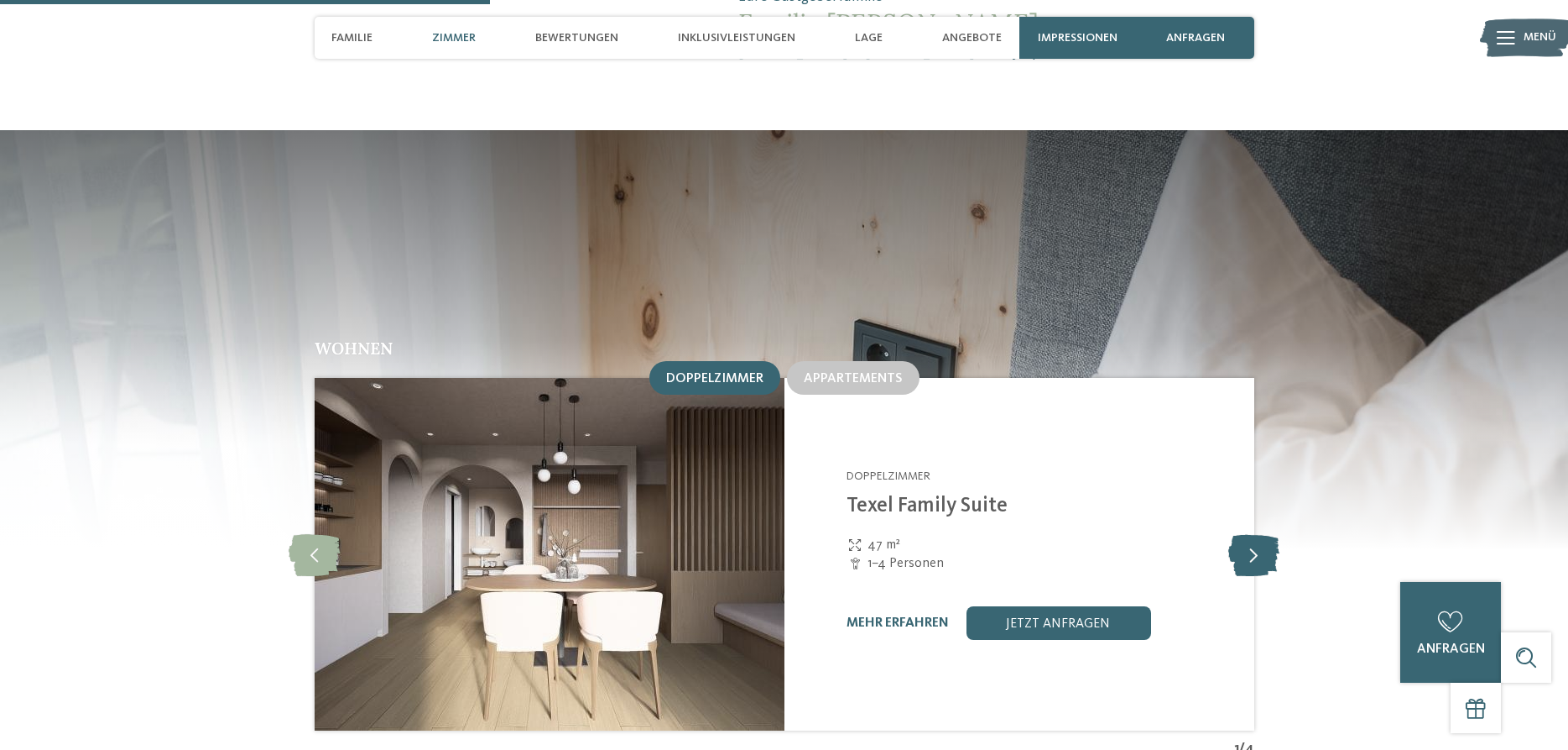
click at [1249, 533] on icon at bounding box center [1254, 553] width 51 height 42
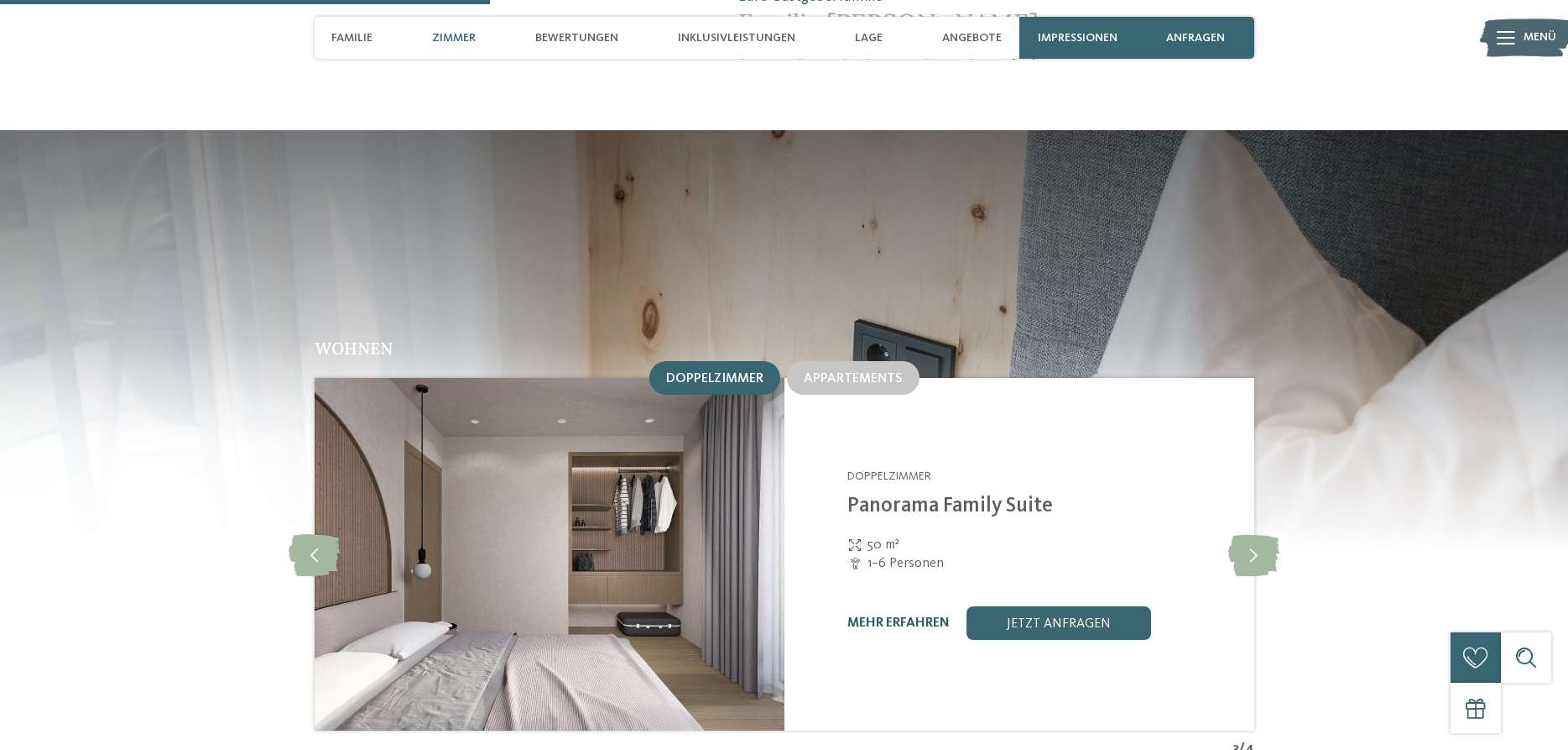
click at [905, 616] on link "mehr erfahren" at bounding box center [898, 623] width 103 height 14
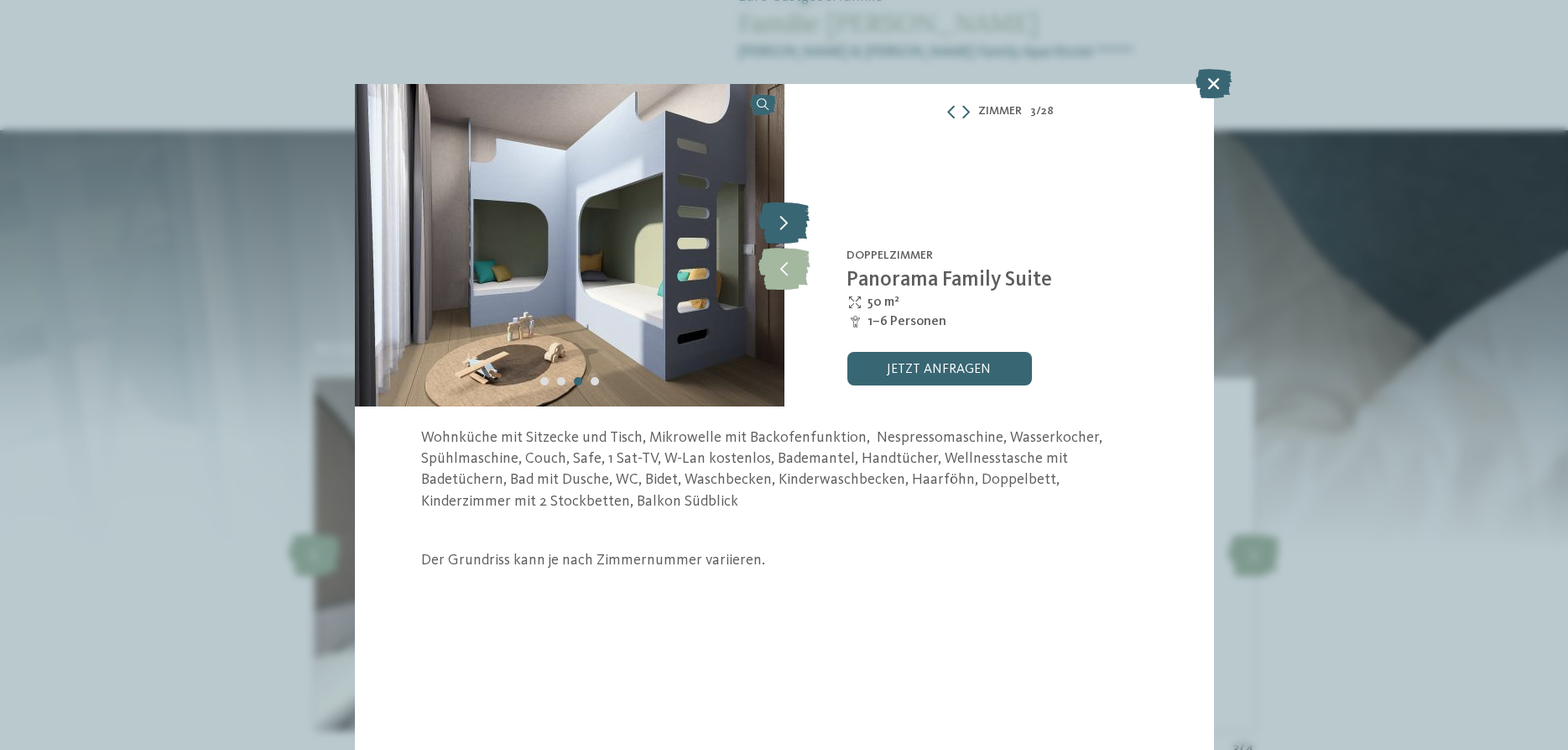
click at [784, 232] on icon at bounding box center [784, 221] width 51 height 42
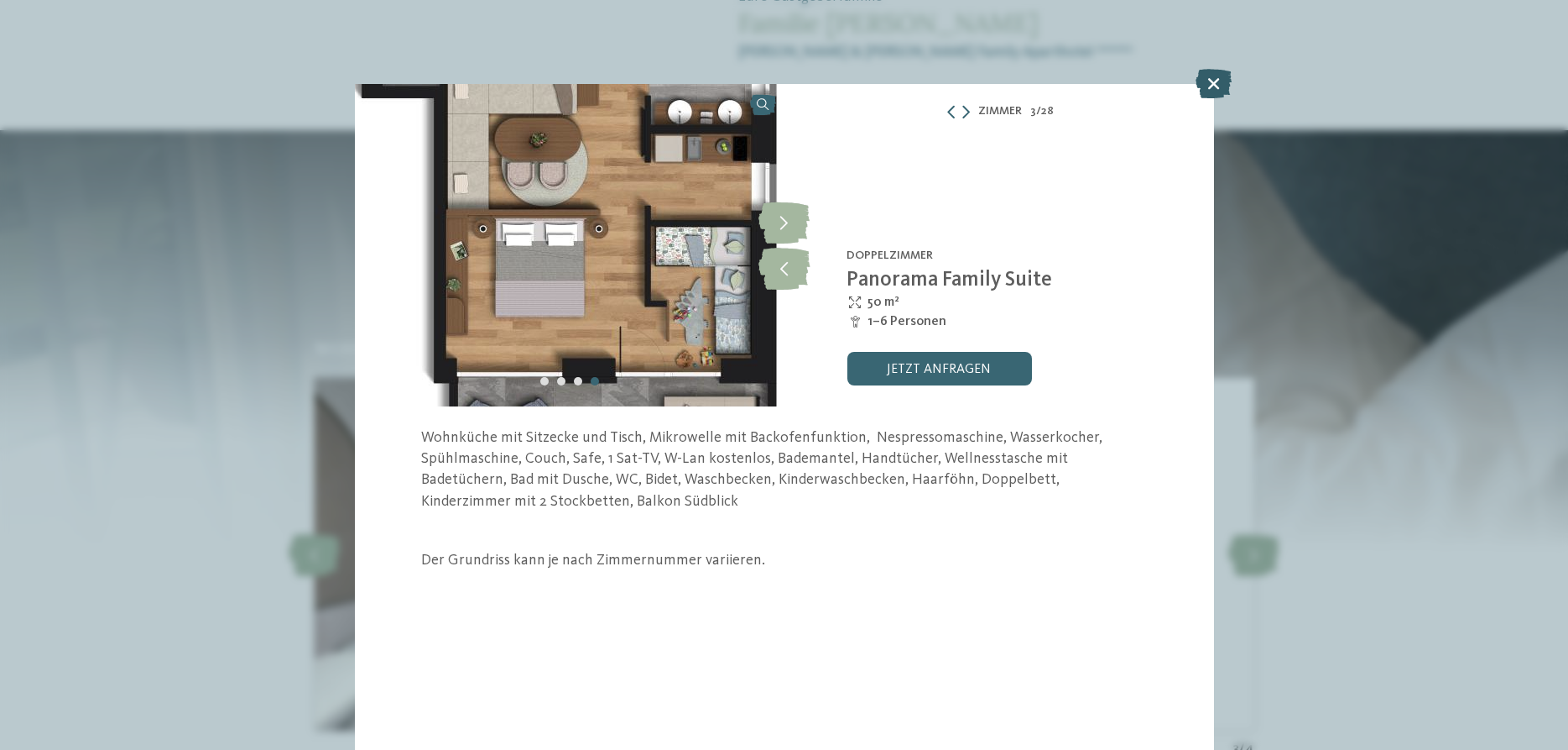
click at [1217, 79] on icon at bounding box center [1214, 83] width 36 height 30
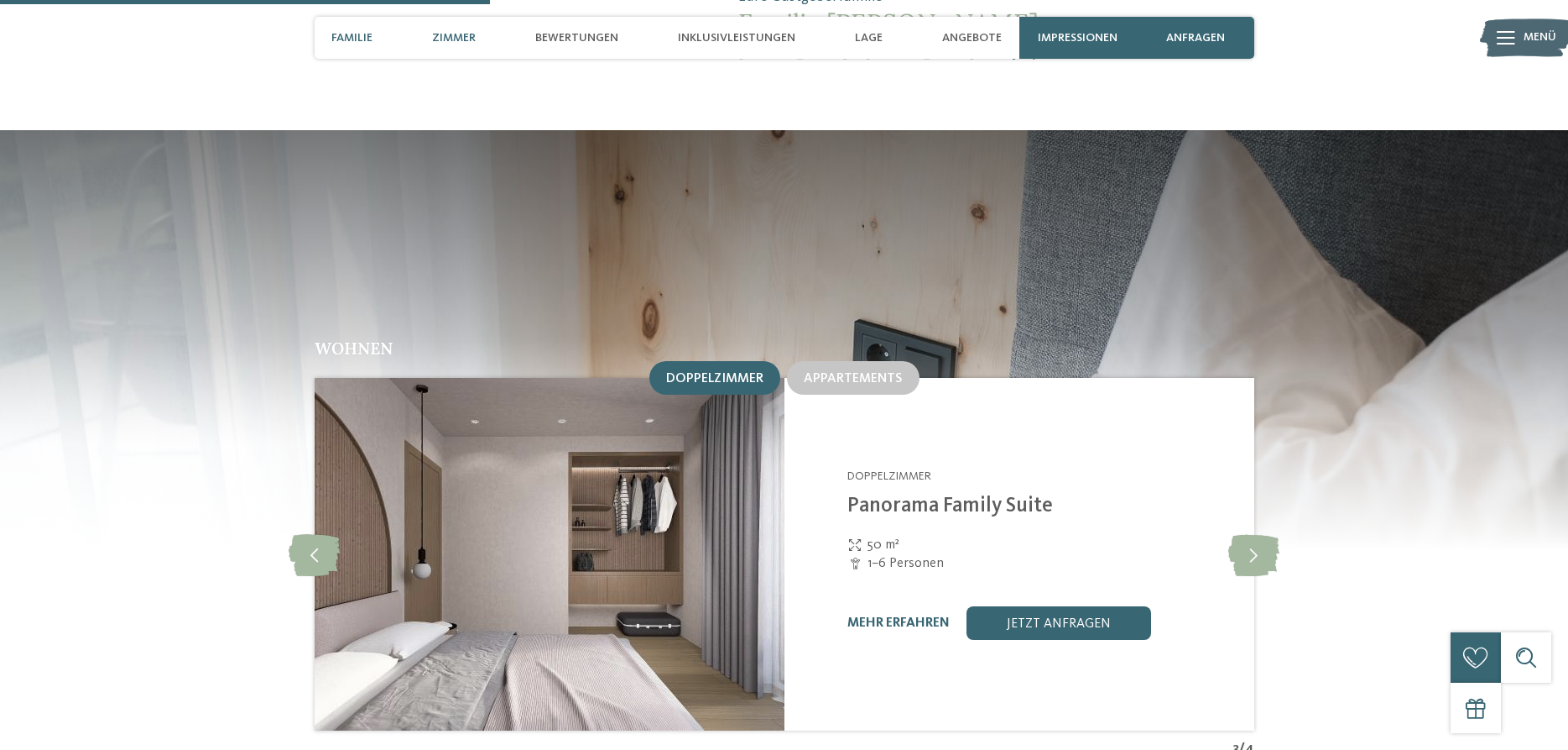
click at [349, 43] on span "Familie" at bounding box center [352, 38] width 41 height 14
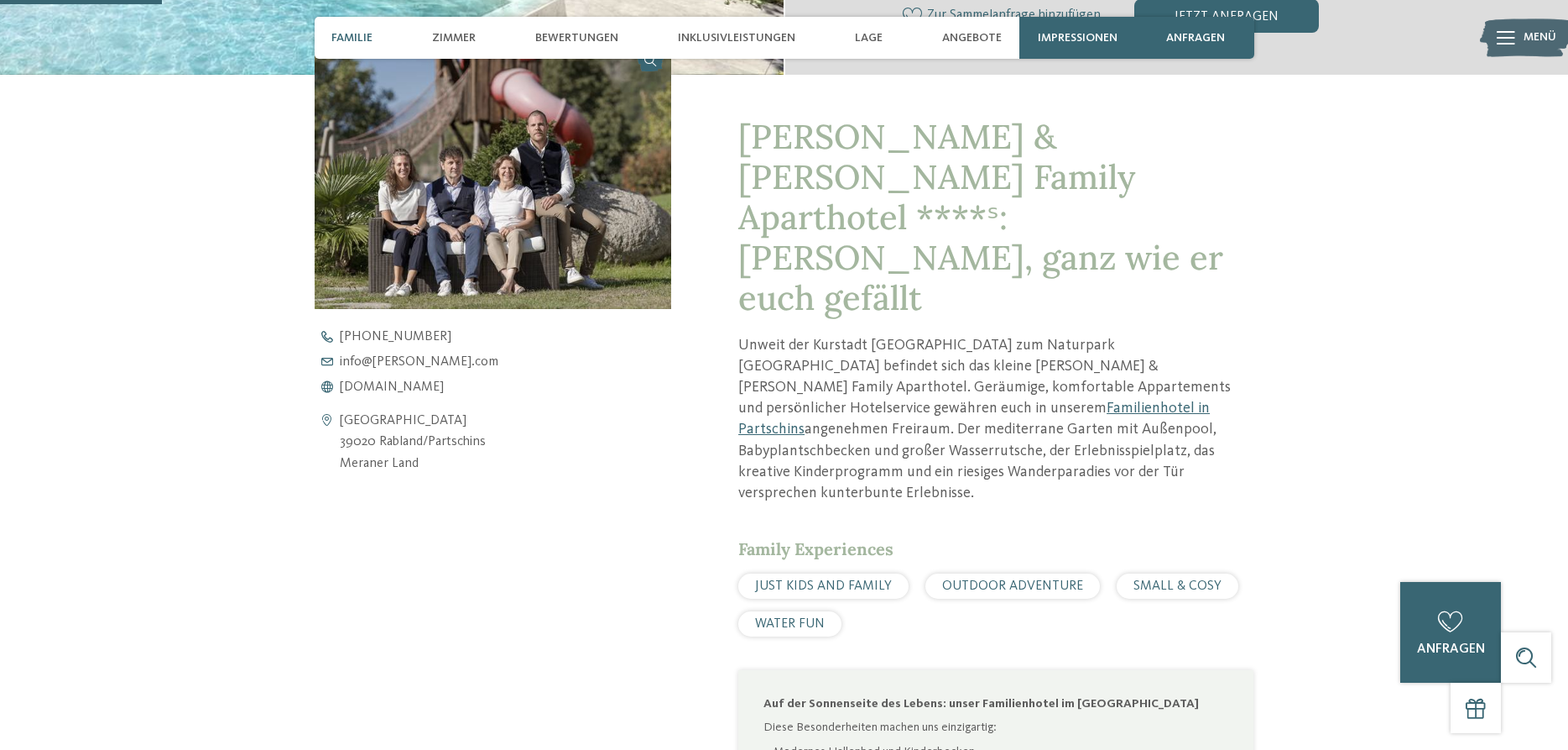
scroll to position [592, 0]
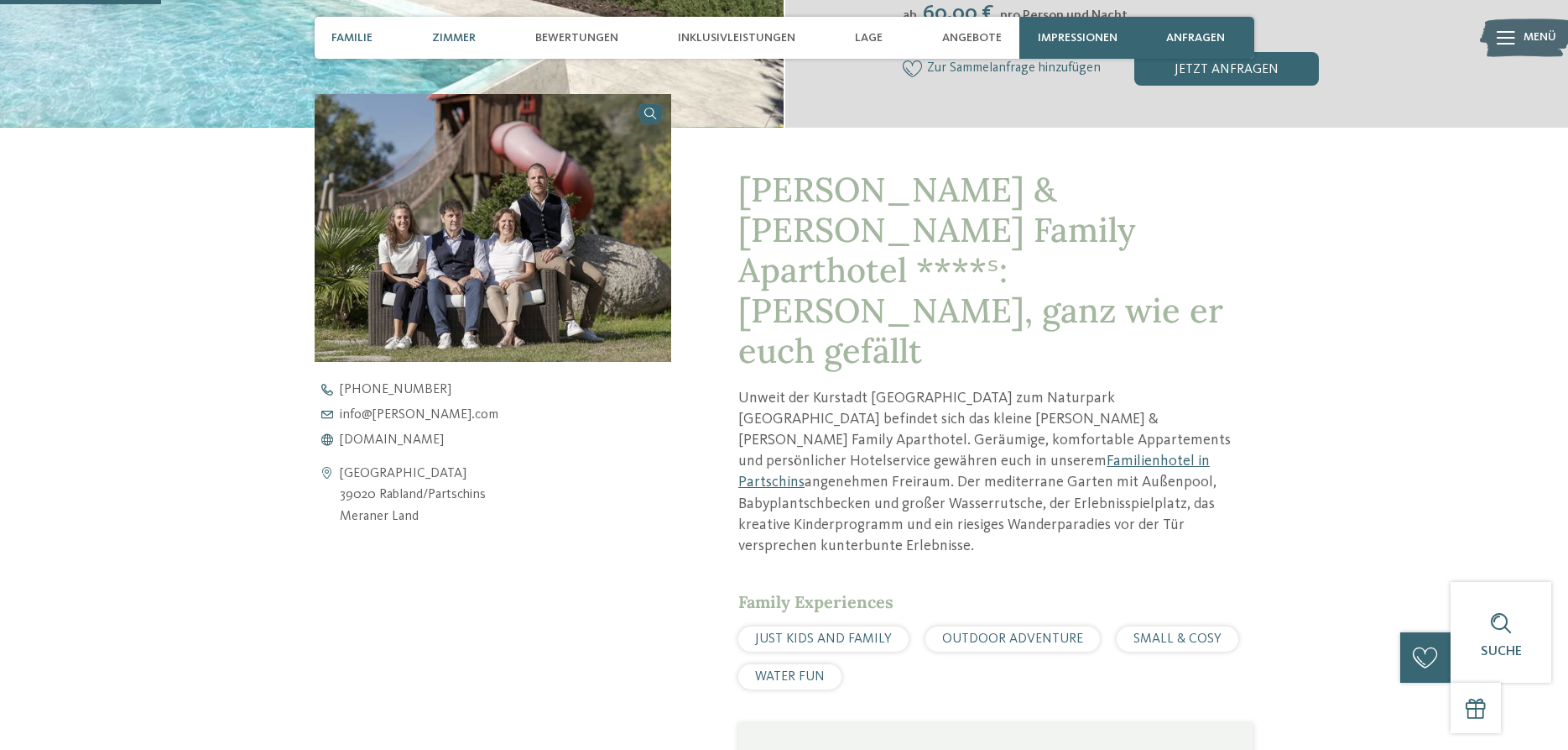
click at [466, 40] on span "Zimmer" at bounding box center [454, 38] width 43 height 14
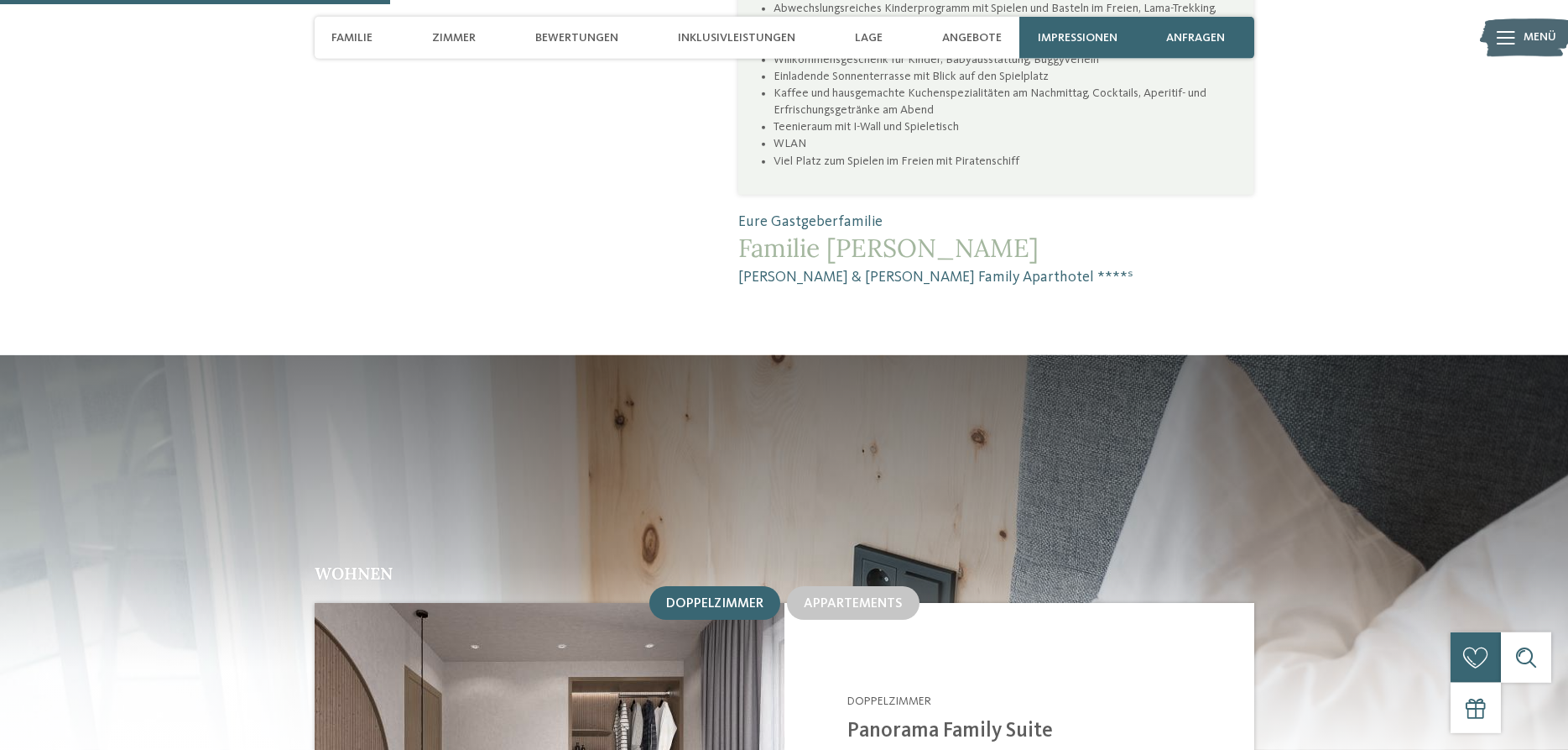
scroll to position [1380, 0]
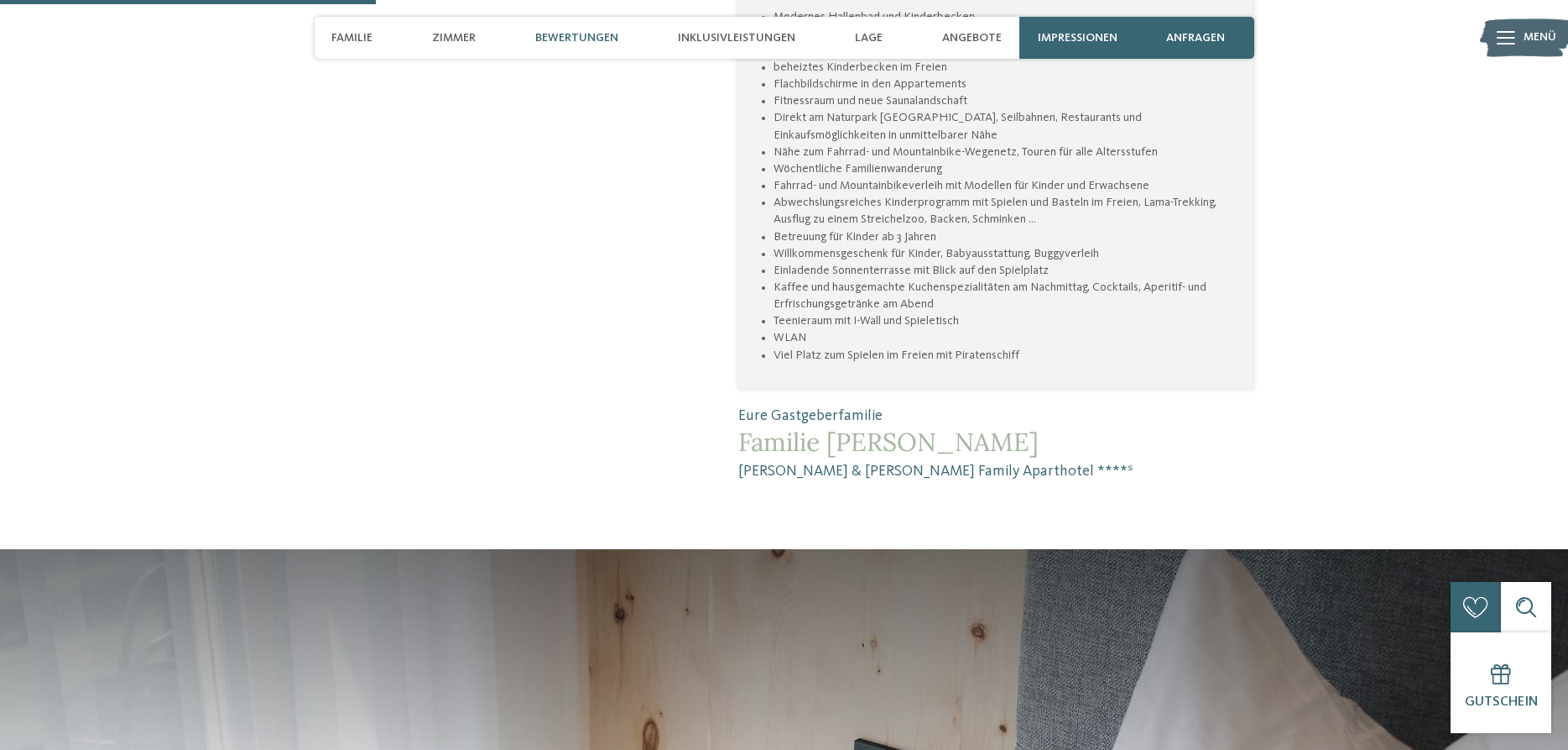
click at [594, 34] on span "Bewertungen" at bounding box center [577, 38] width 83 height 14
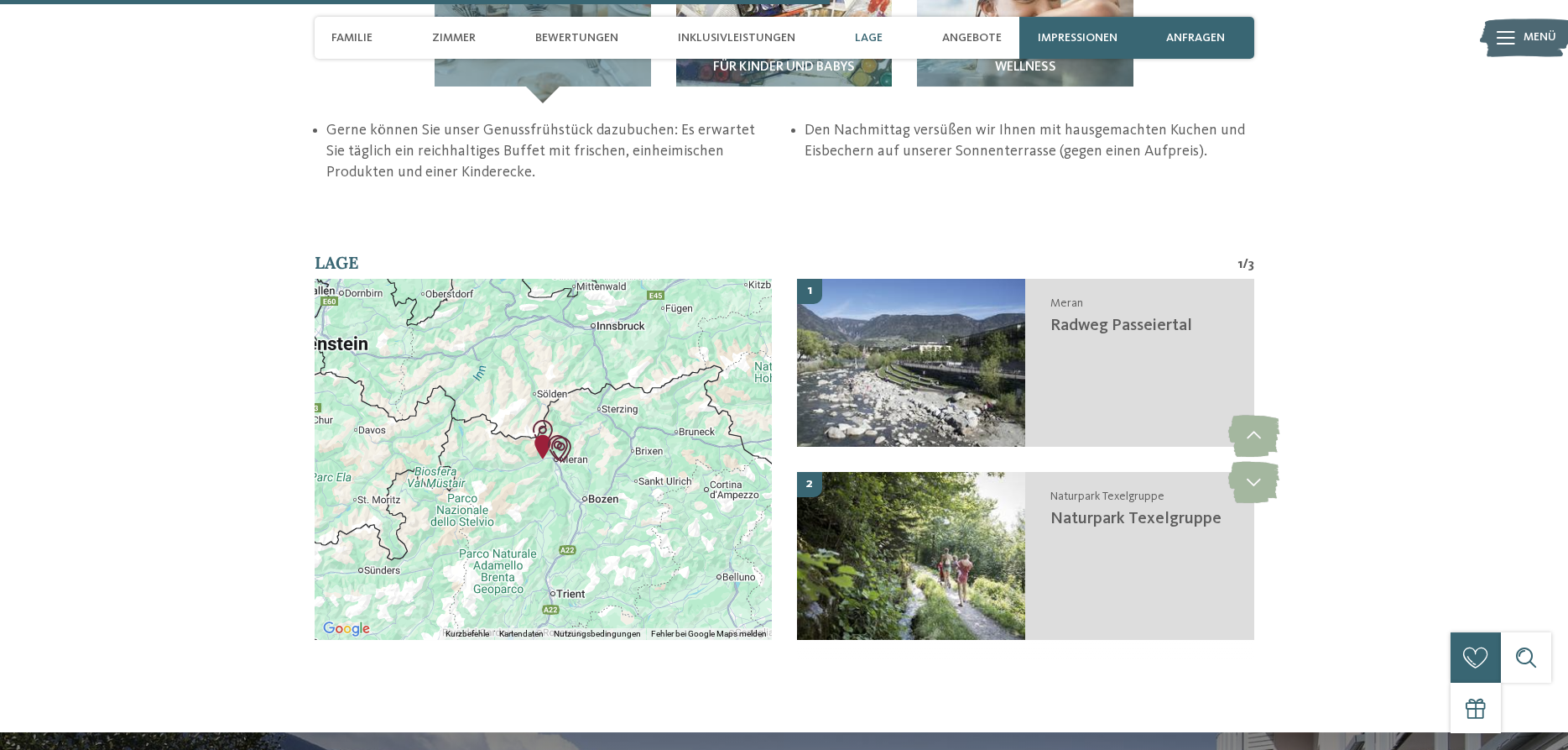
scroll to position [3102, 0]
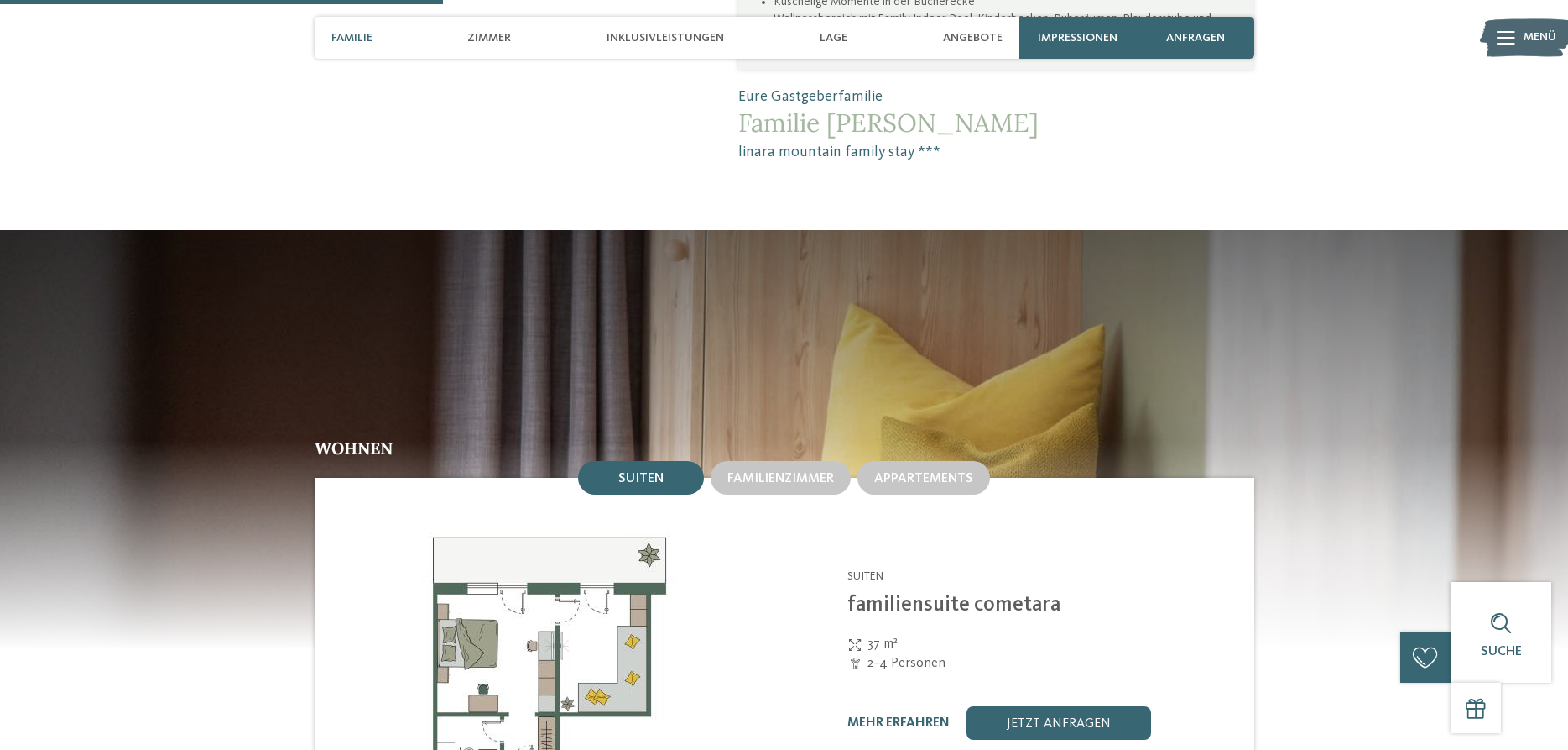
scroll to position [1883, 0]
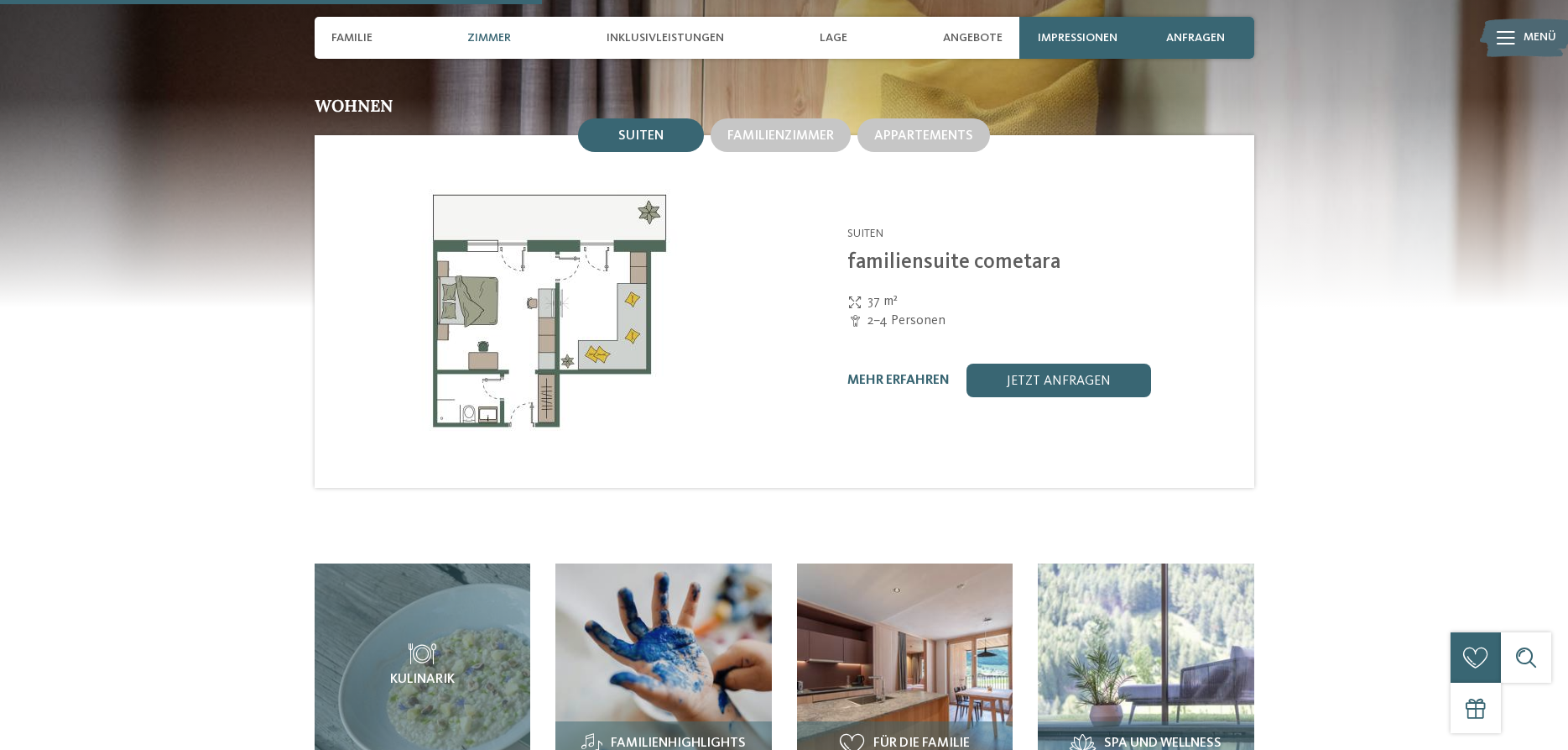
click at [617, 309] on img at bounding box center [550, 311] width 470 height 353
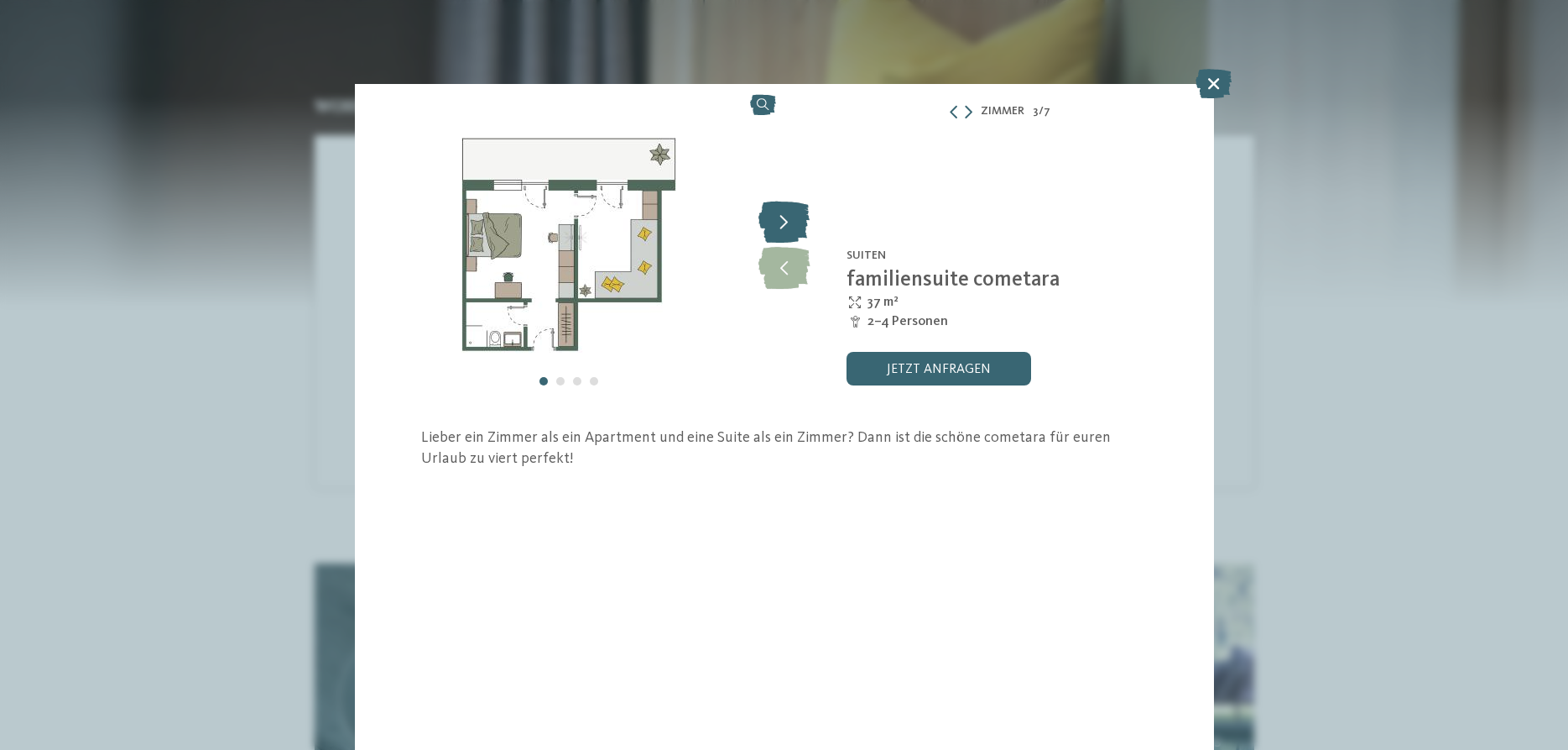
click at [790, 230] on icon at bounding box center [784, 221] width 51 height 42
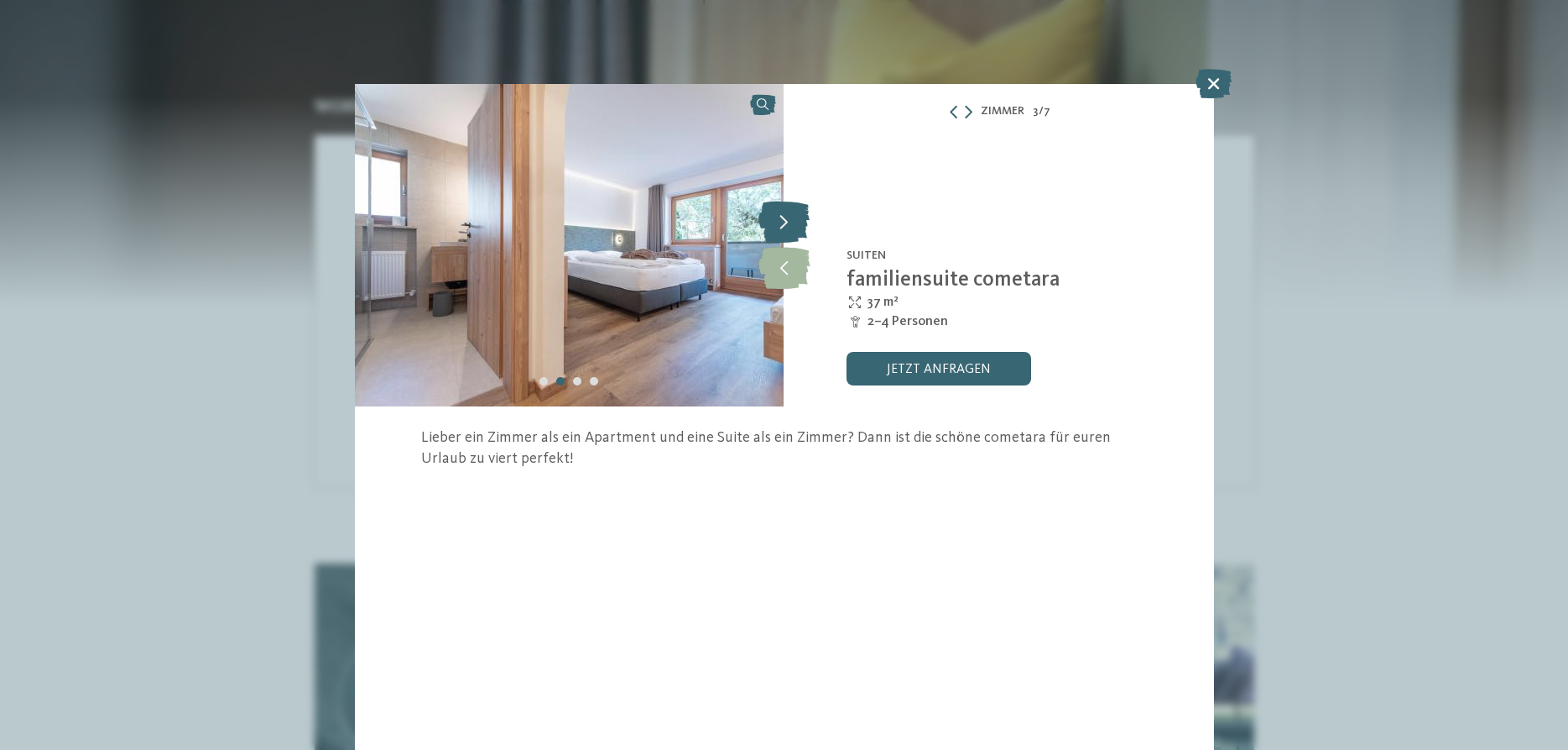
click at [790, 230] on icon at bounding box center [784, 221] width 51 height 42
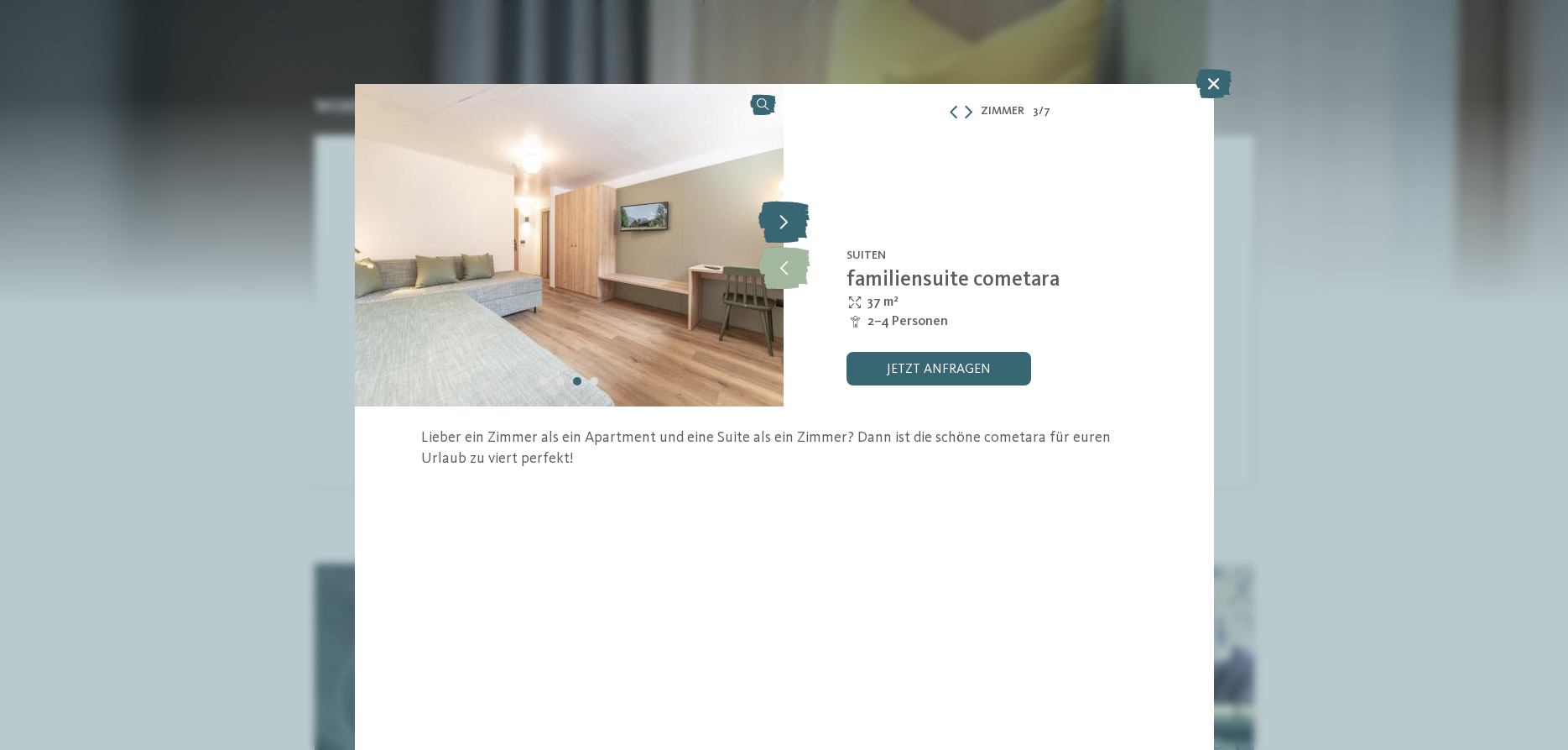
click at [790, 230] on icon at bounding box center [784, 221] width 51 height 42
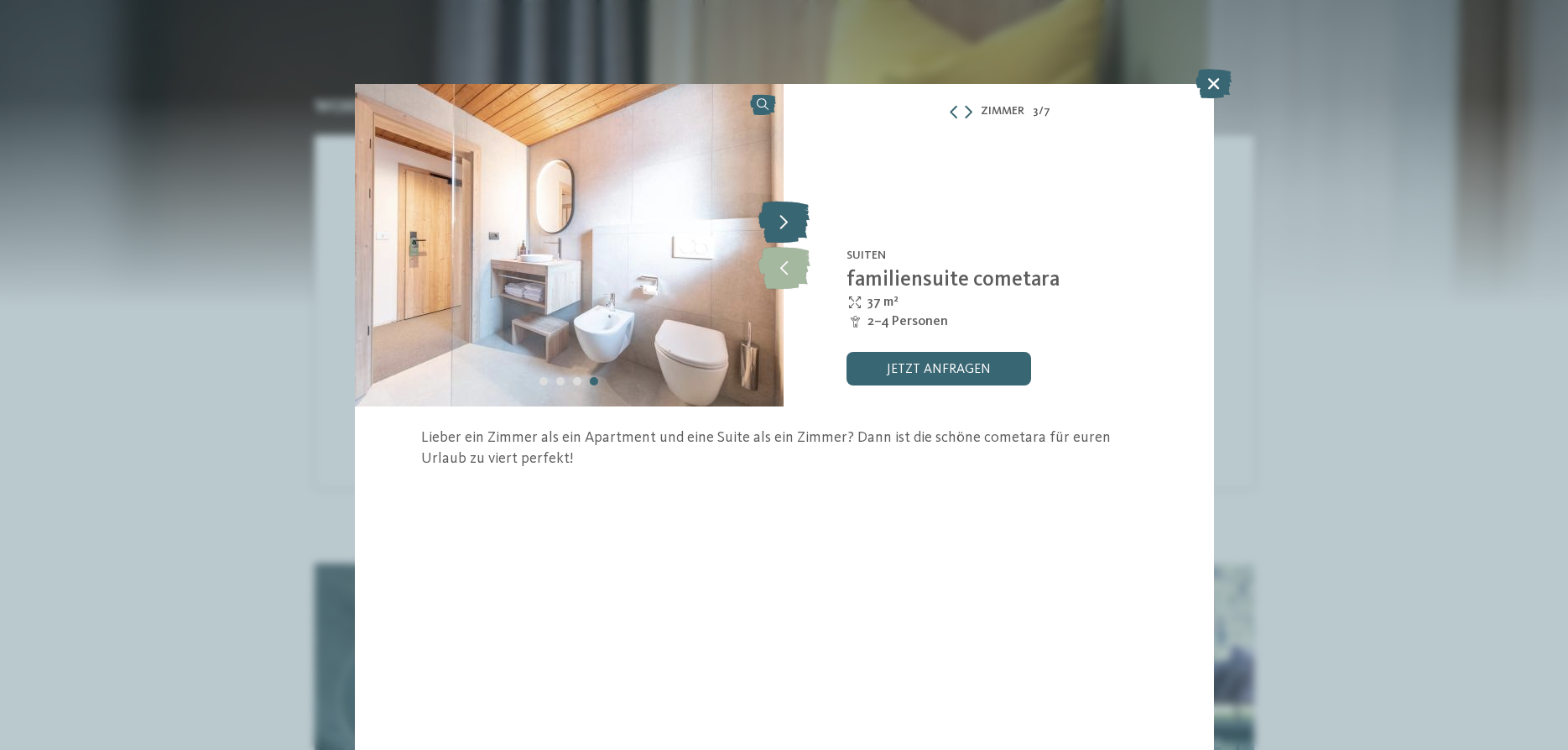
click at [790, 230] on icon at bounding box center [784, 221] width 51 height 42
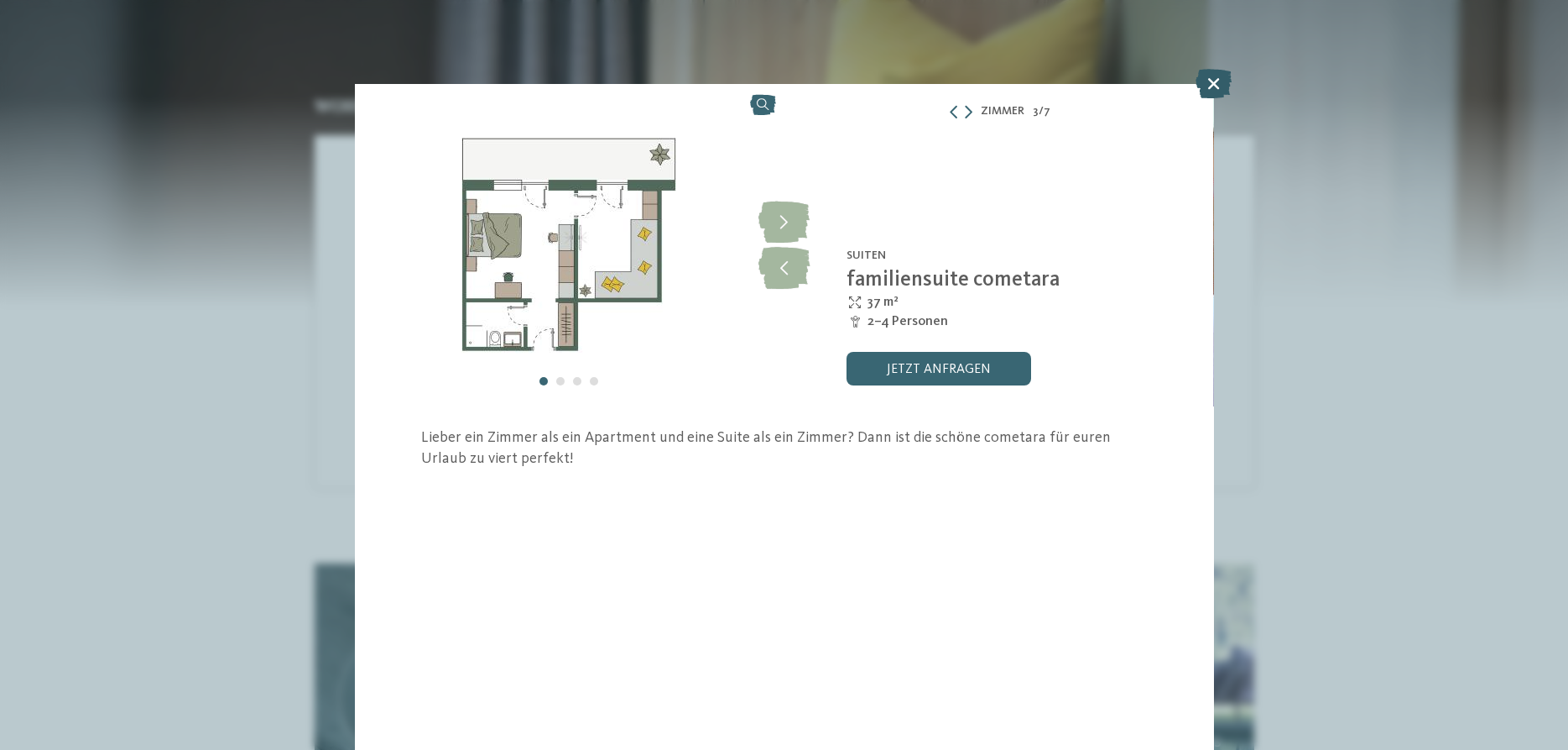
click at [1220, 81] on icon at bounding box center [1214, 83] width 36 height 30
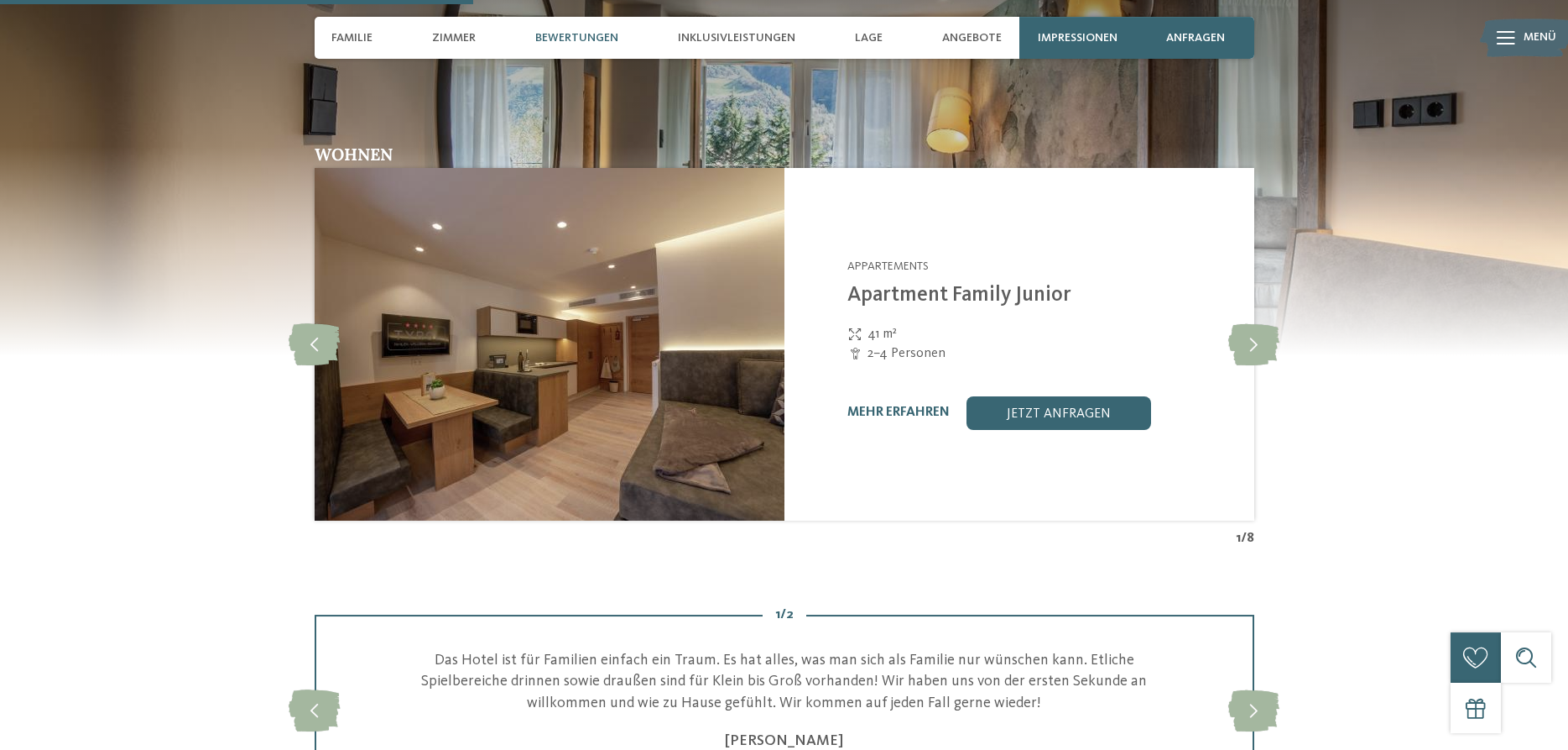
scroll to position [1712, 0]
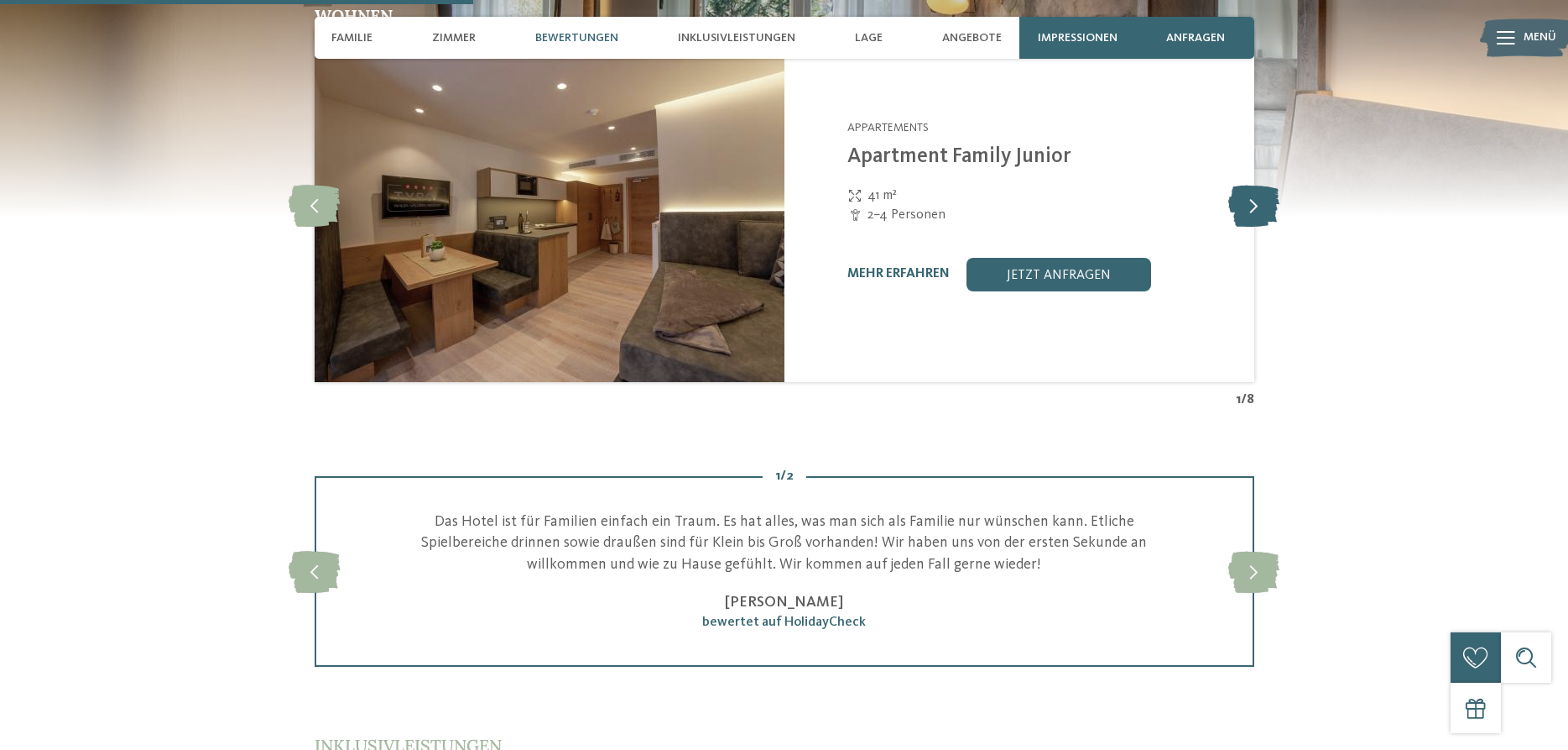
click at [1244, 220] on icon at bounding box center [1254, 205] width 51 height 42
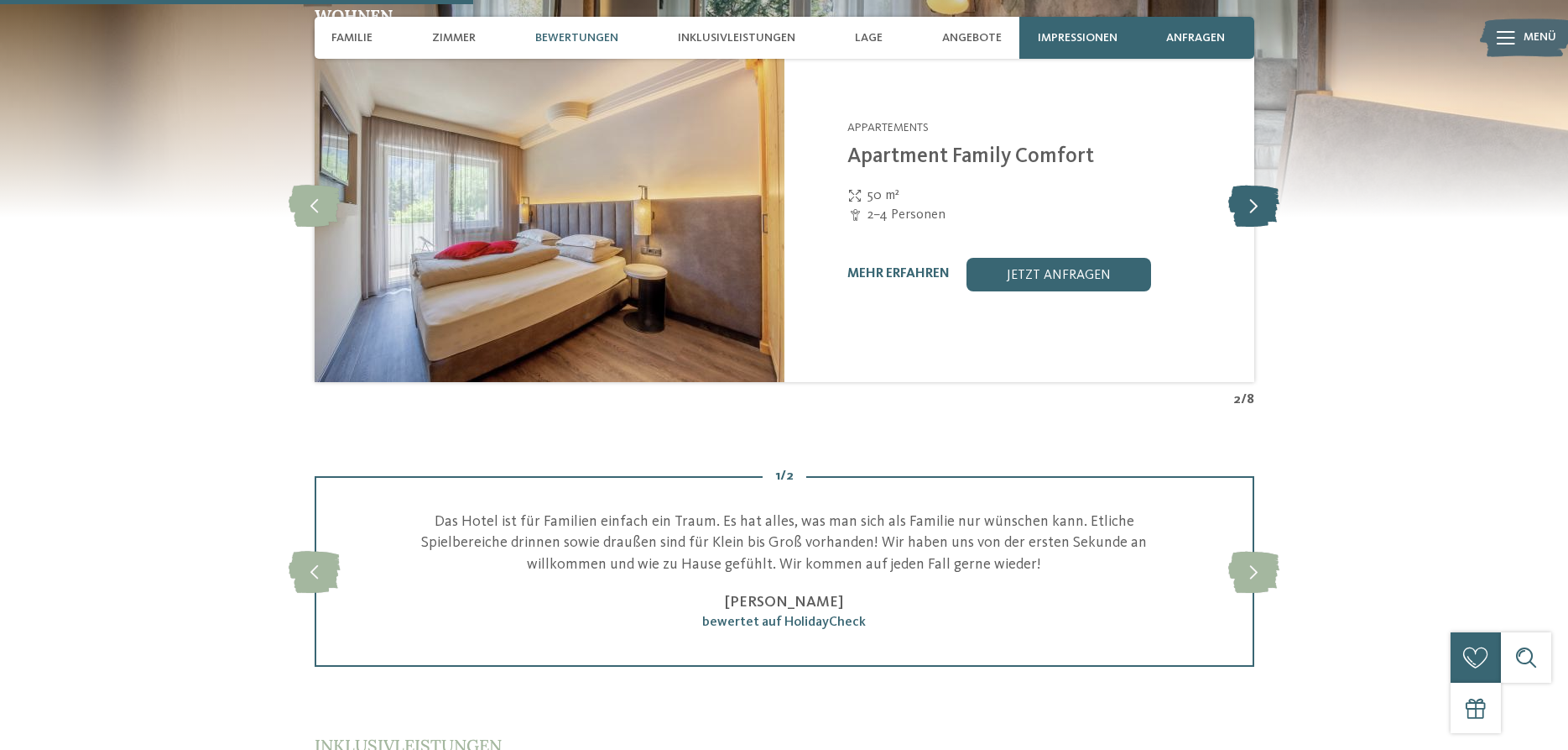
click at [1244, 220] on icon at bounding box center [1254, 205] width 51 height 42
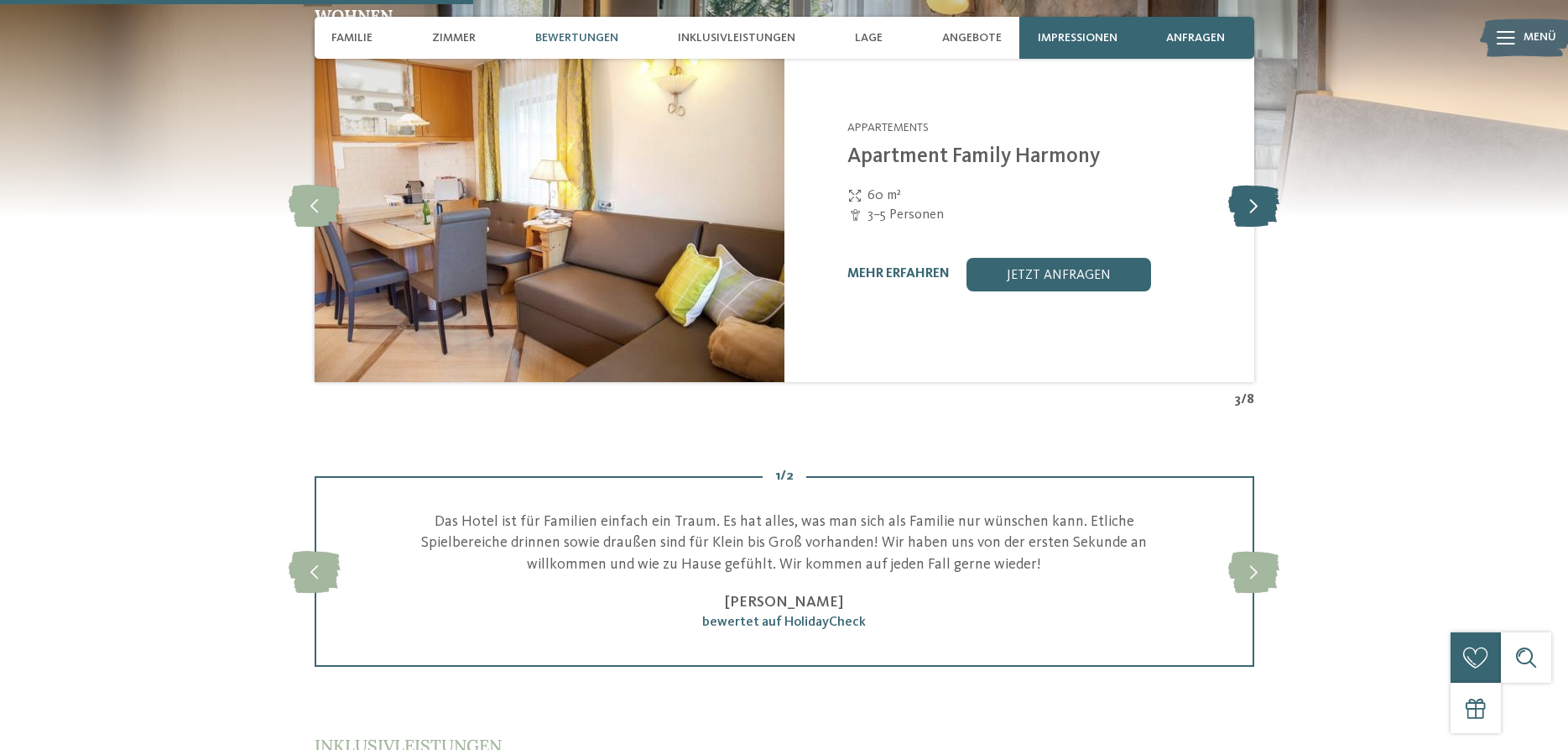
click at [1244, 220] on icon at bounding box center [1254, 205] width 51 height 42
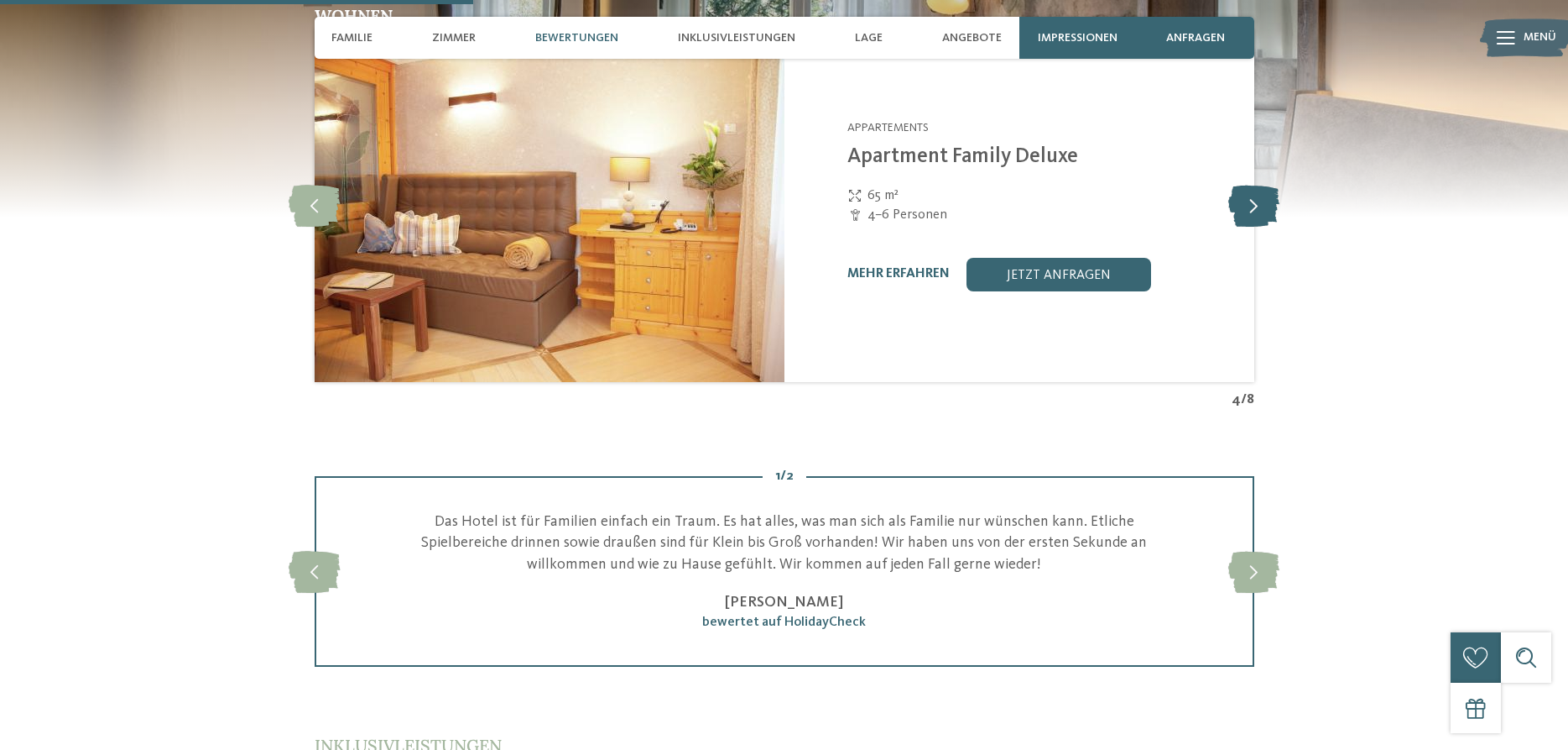
click at [1244, 220] on icon at bounding box center [1254, 205] width 51 height 42
